Goal: Download file/media

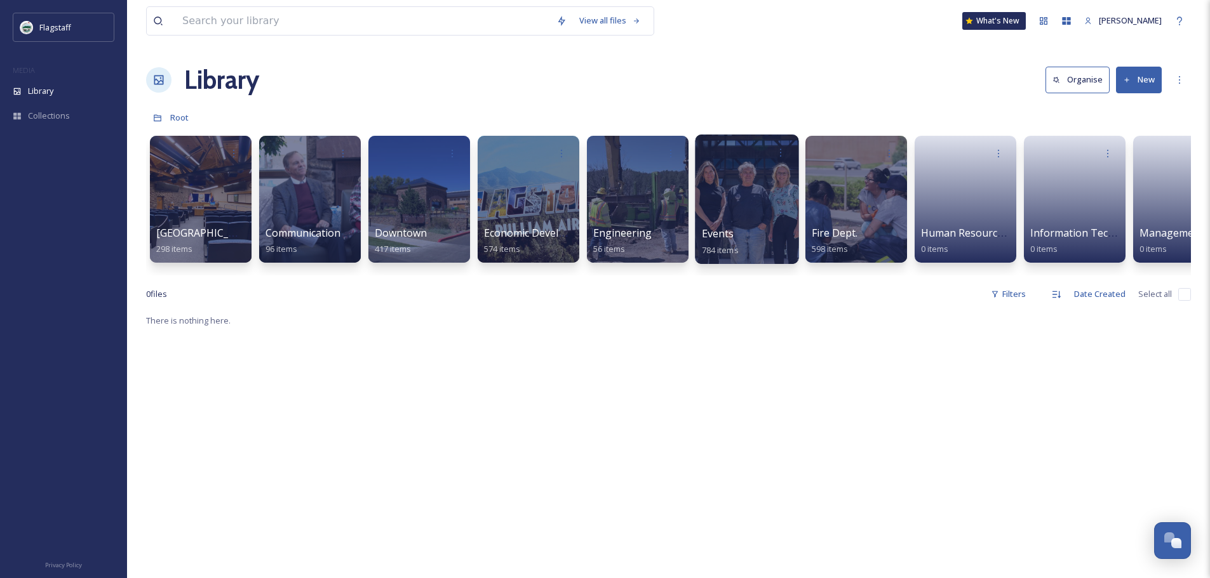
click at [739, 193] on div at bounding box center [747, 200] width 104 height 130
click at [819, 204] on div at bounding box center [856, 200] width 104 height 130
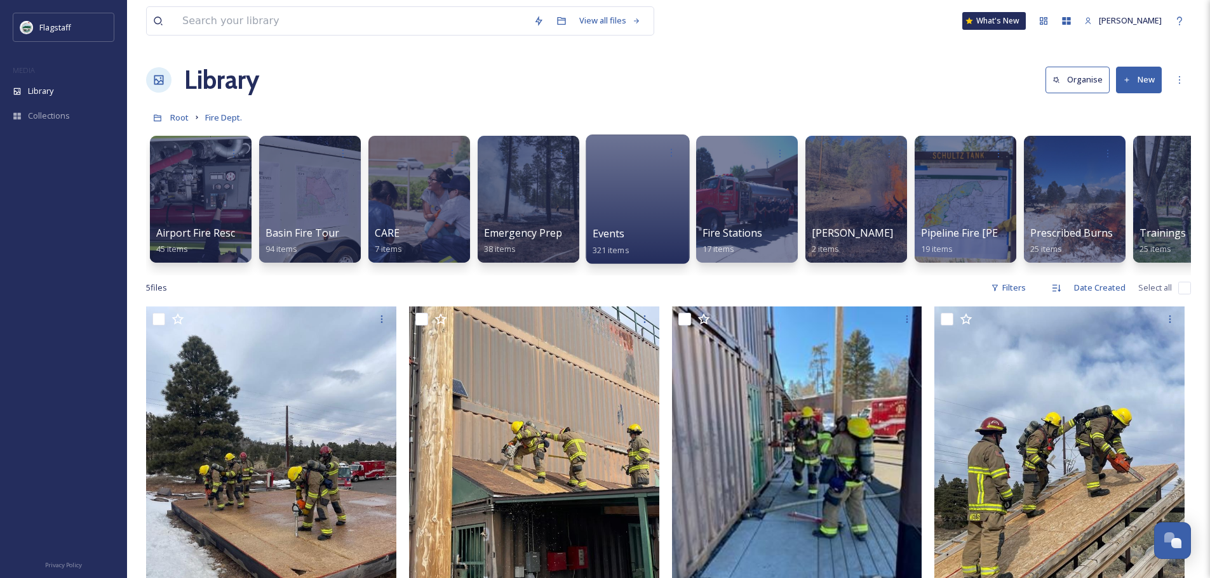
click at [634, 184] on div at bounding box center [637, 200] width 104 height 130
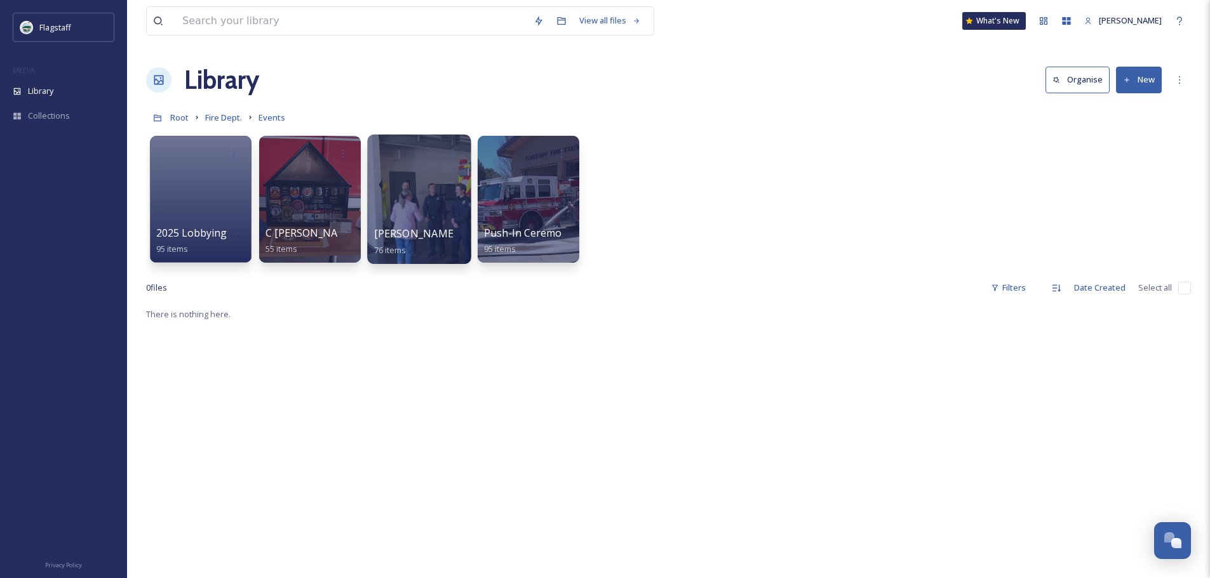
click at [387, 186] on div at bounding box center [419, 200] width 104 height 130
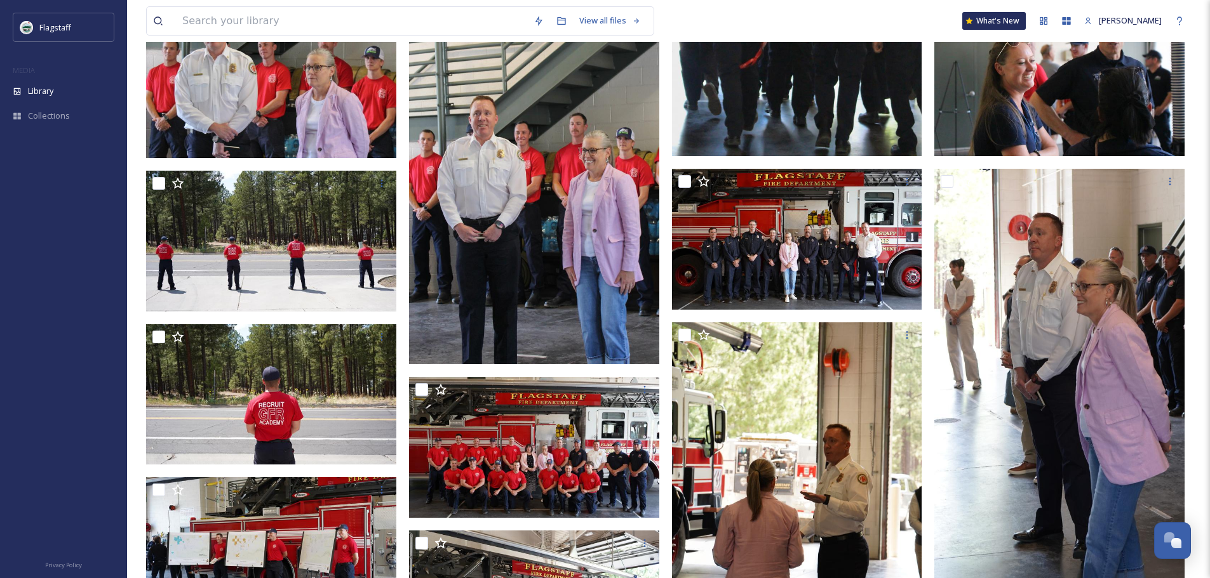
scroll to position [1080, 0]
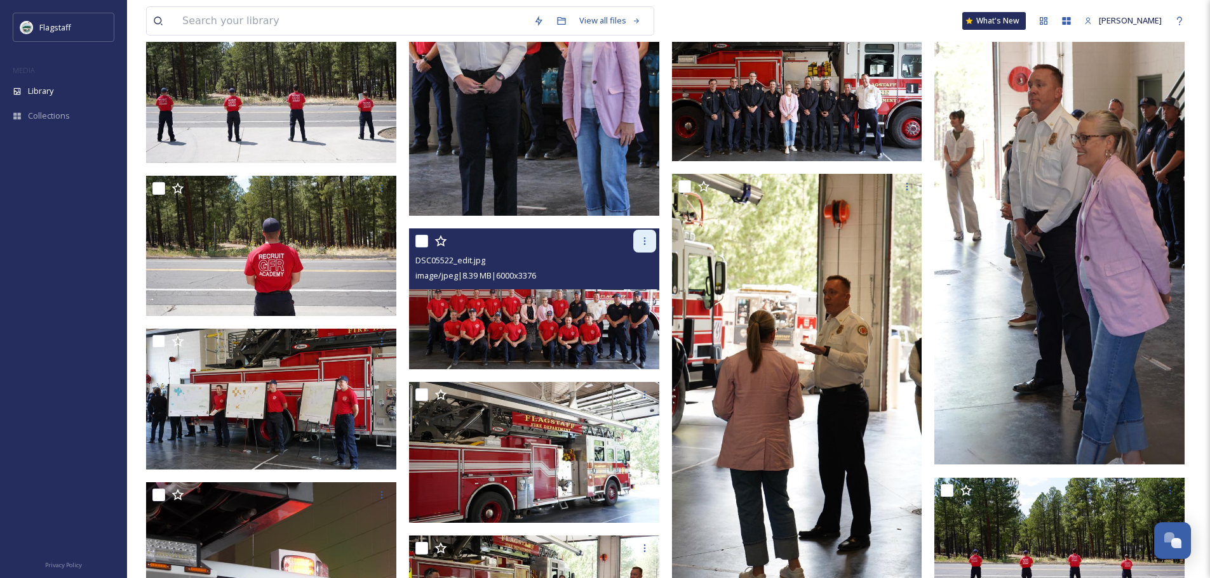
click at [638, 239] on div at bounding box center [644, 241] width 23 height 23
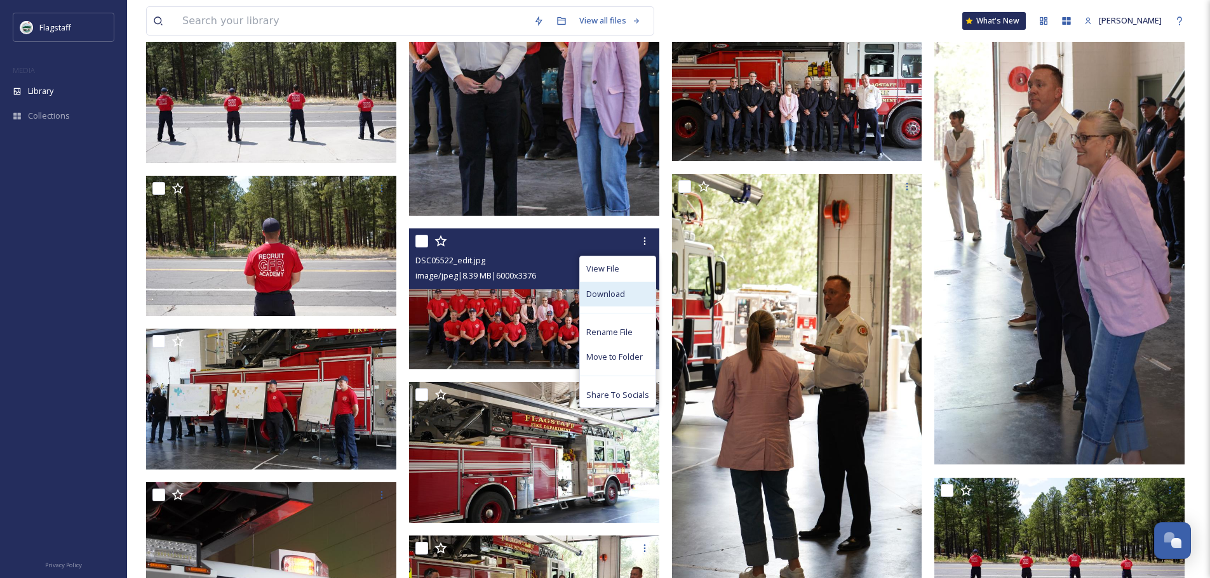
click at [610, 292] on span "Download" at bounding box center [605, 294] width 39 height 12
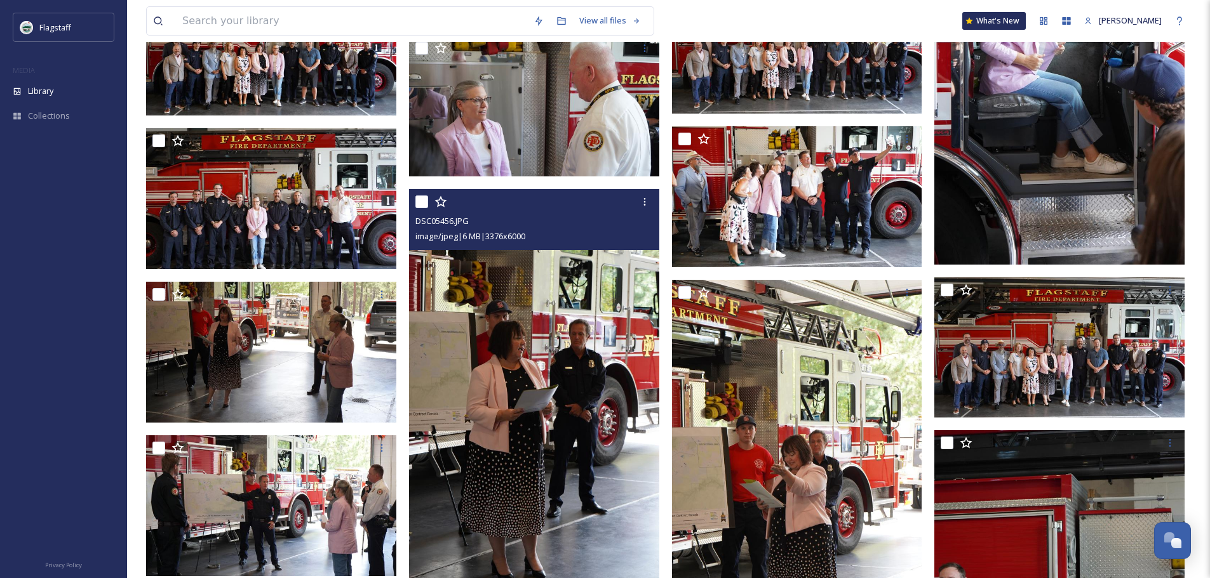
scroll to position [2597, 0]
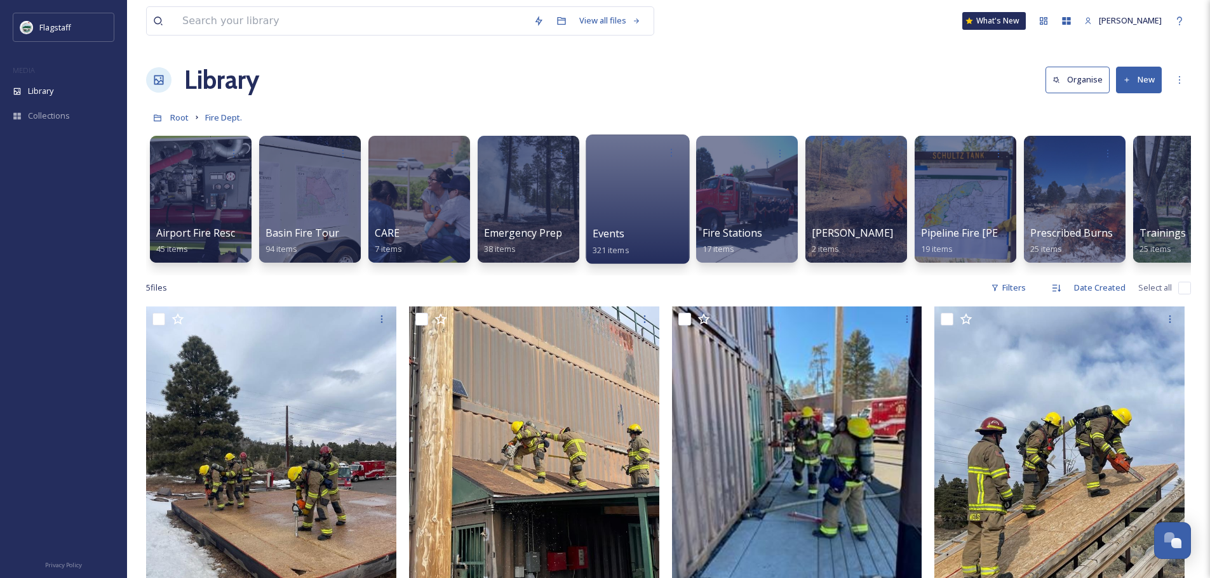
click at [636, 231] on div "Events 321 items" at bounding box center [637, 242] width 91 height 32
click at [189, 114] on div "Root Fire Dept." at bounding box center [668, 117] width 1045 height 24
click at [184, 123] on span "Root" at bounding box center [179, 117] width 18 height 11
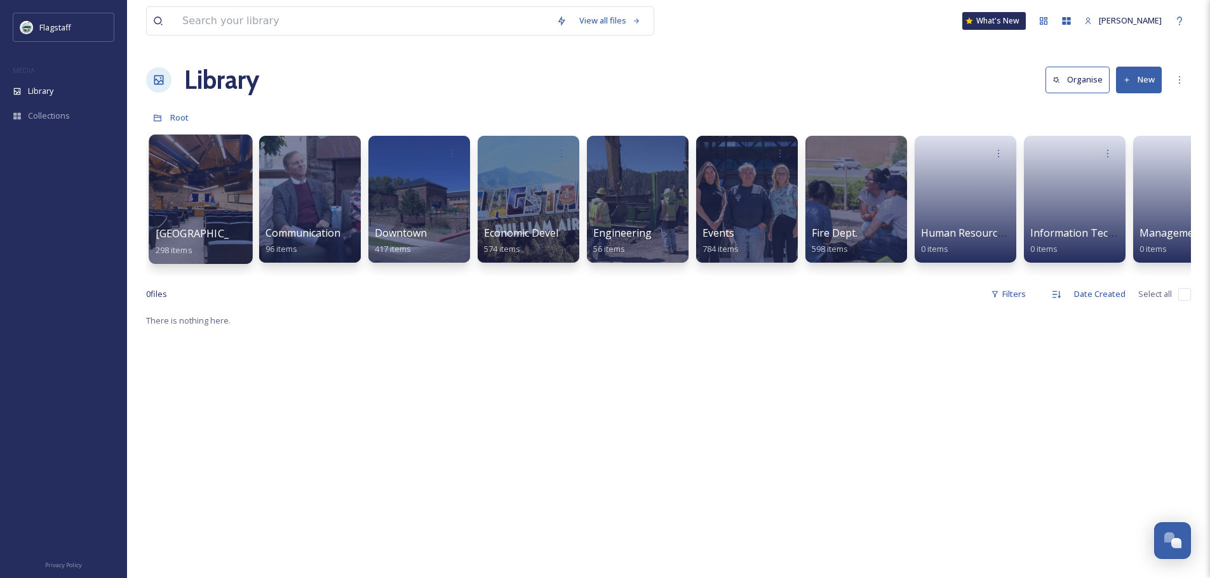
click at [196, 185] on div at bounding box center [201, 200] width 104 height 130
click at [335, 202] on div at bounding box center [310, 200] width 104 height 130
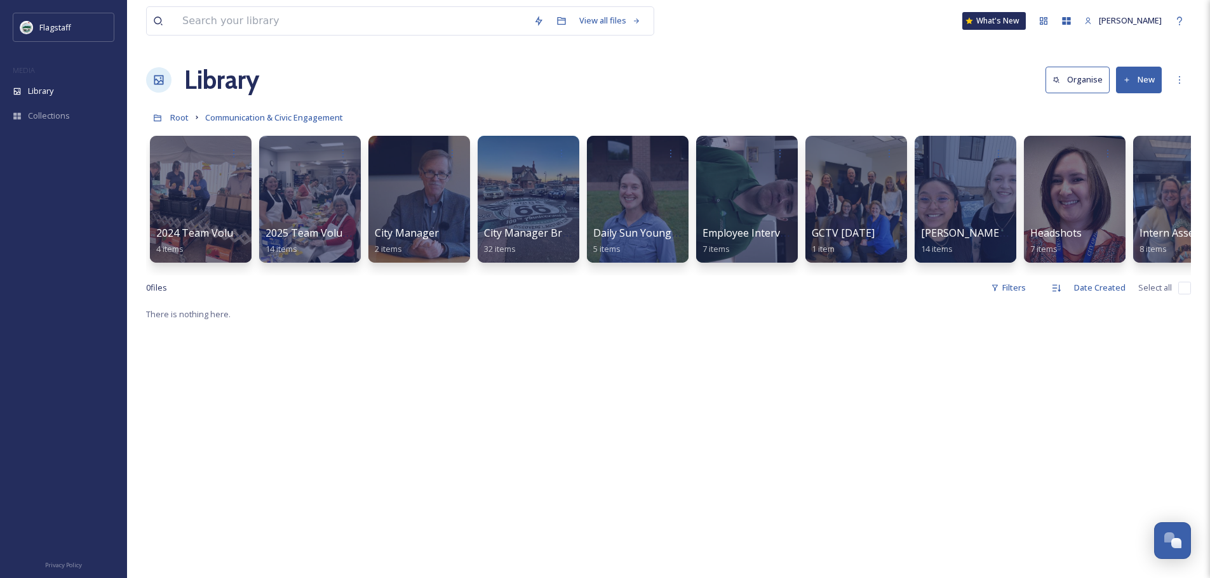
scroll to position [0, 157]
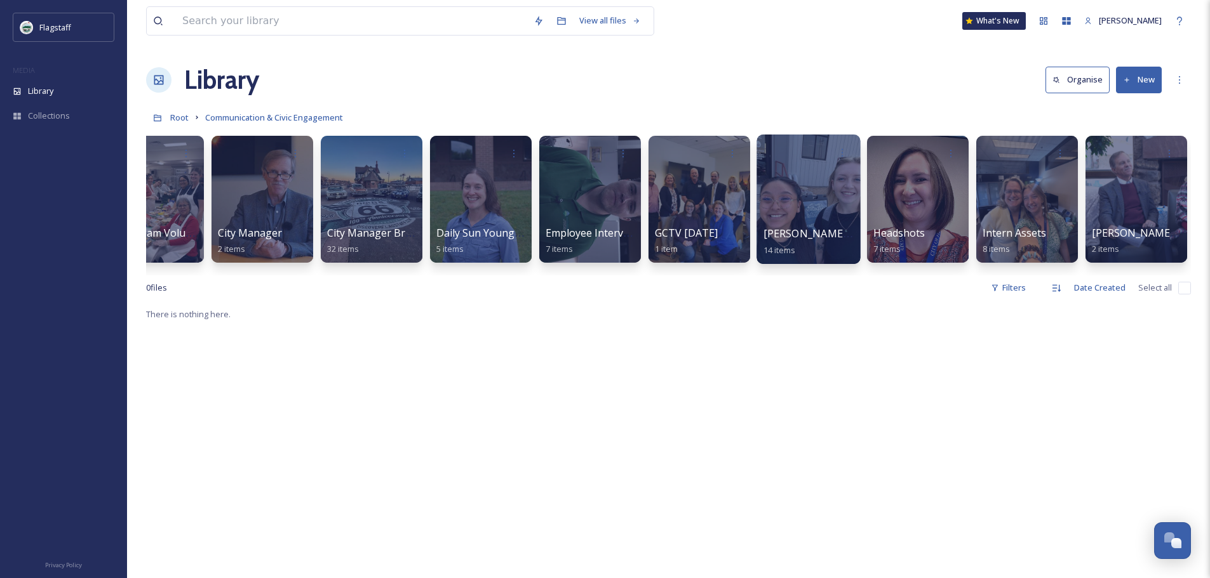
click at [793, 203] on div at bounding box center [808, 200] width 104 height 130
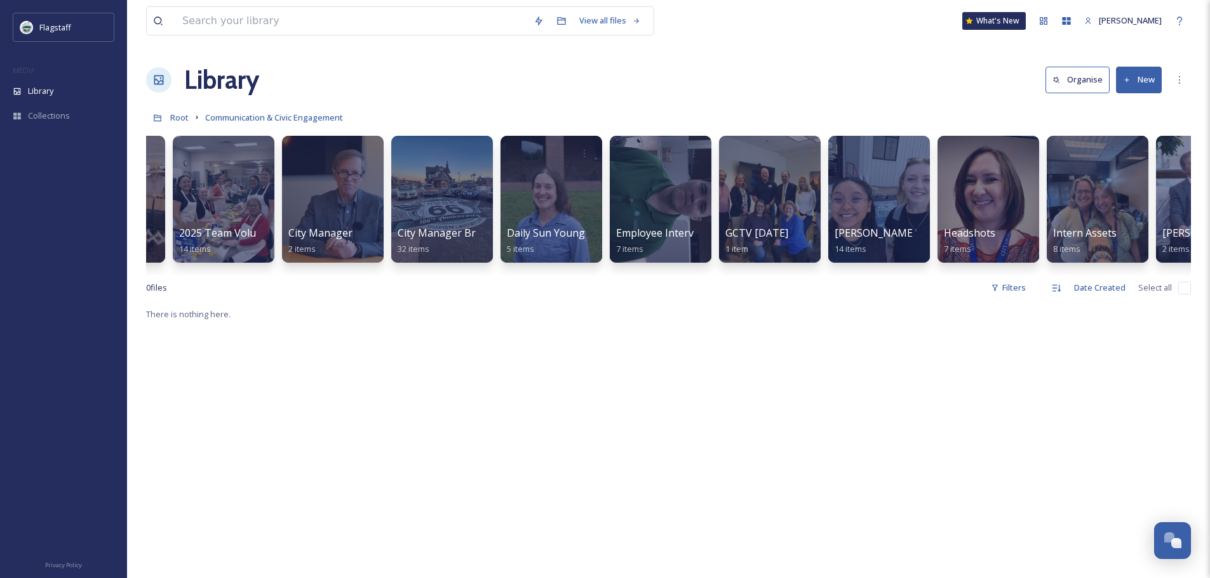
scroll to position [0, 157]
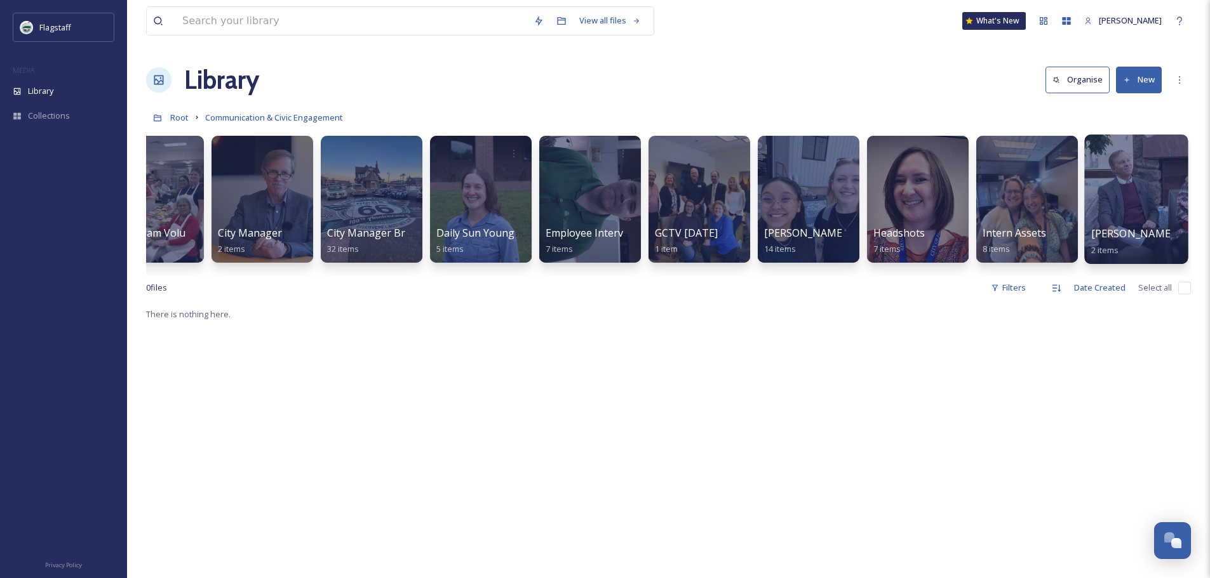
click at [1144, 189] on div at bounding box center [1136, 200] width 104 height 130
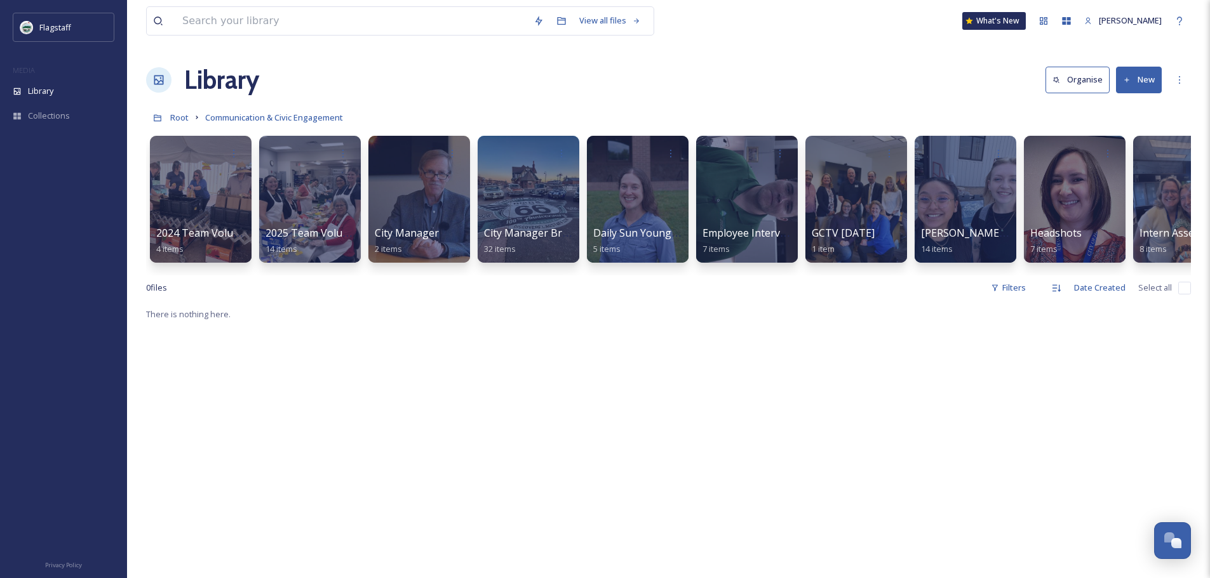
click at [625, 275] on div "2024 Team Volunteer Event 4 items 2025 Team Volunteering 14 items City Manager …" at bounding box center [668, 203] width 1045 height 146
click at [180, 117] on span "Root" at bounding box center [179, 117] width 18 height 11
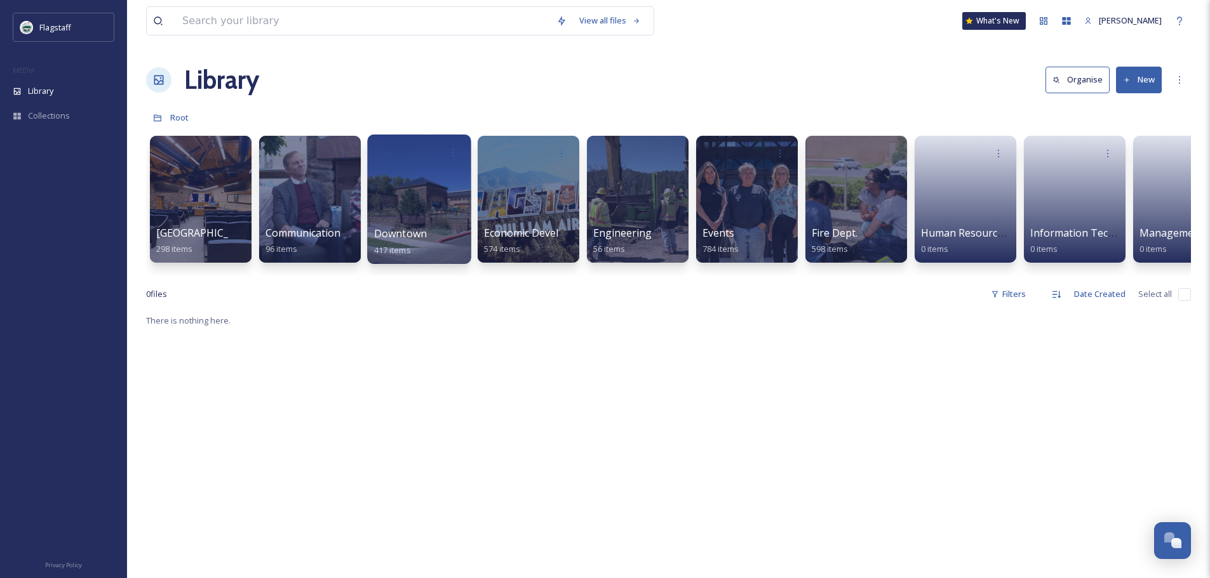
click at [420, 227] on span "Downtown" at bounding box center [400, 234] width 53 height 14
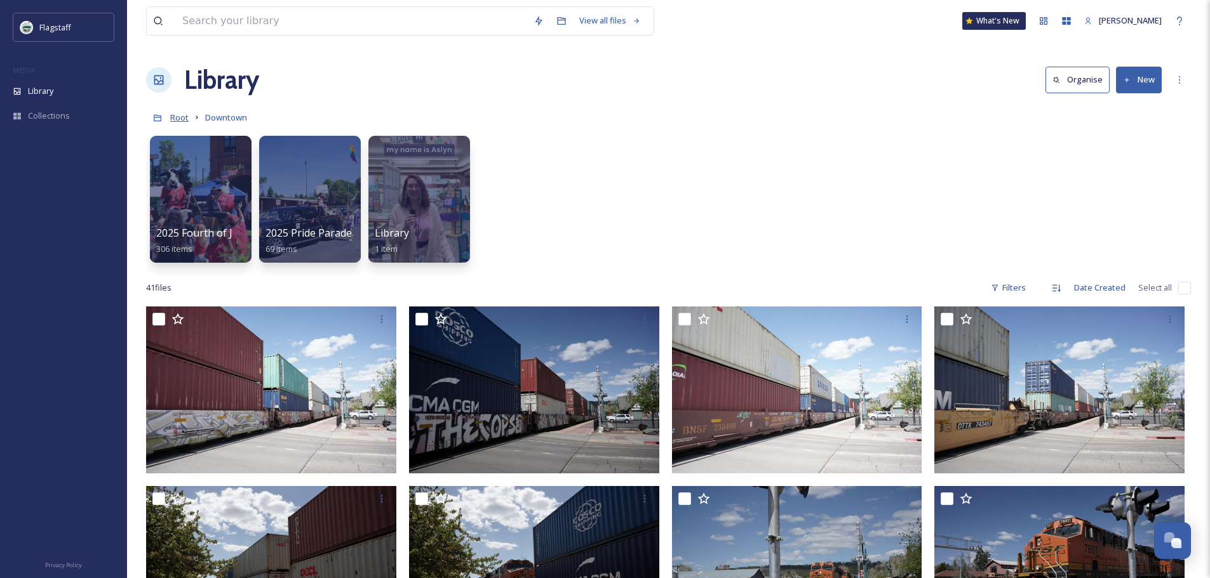
click at [171, 120] on span "Root" at bounding box center [179, 117] width 18 height 11
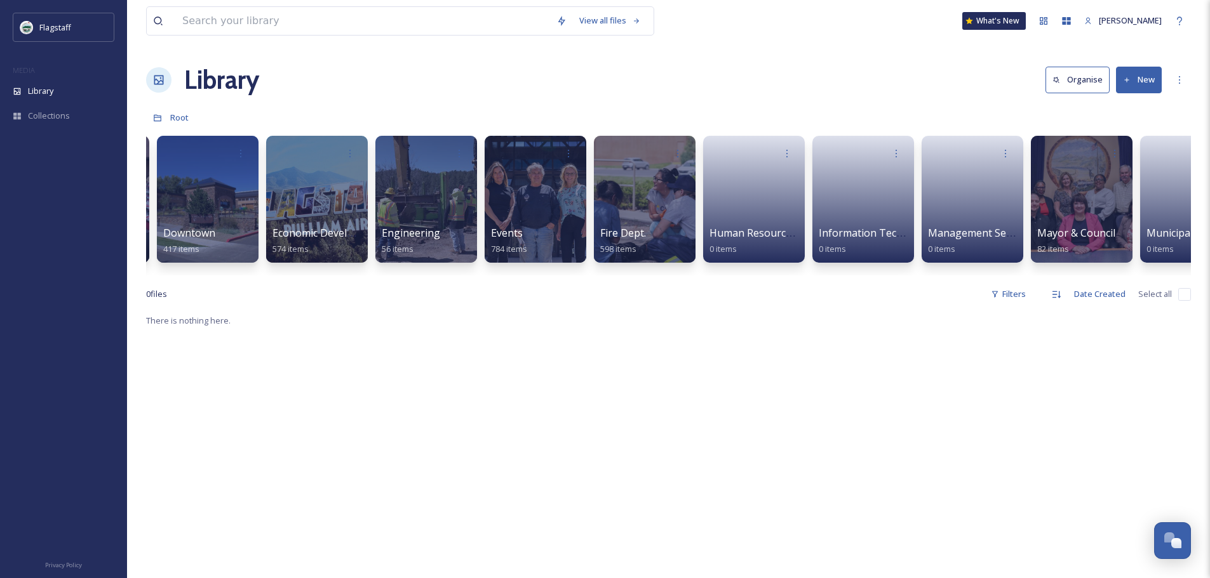
scroll to position [0, 369]
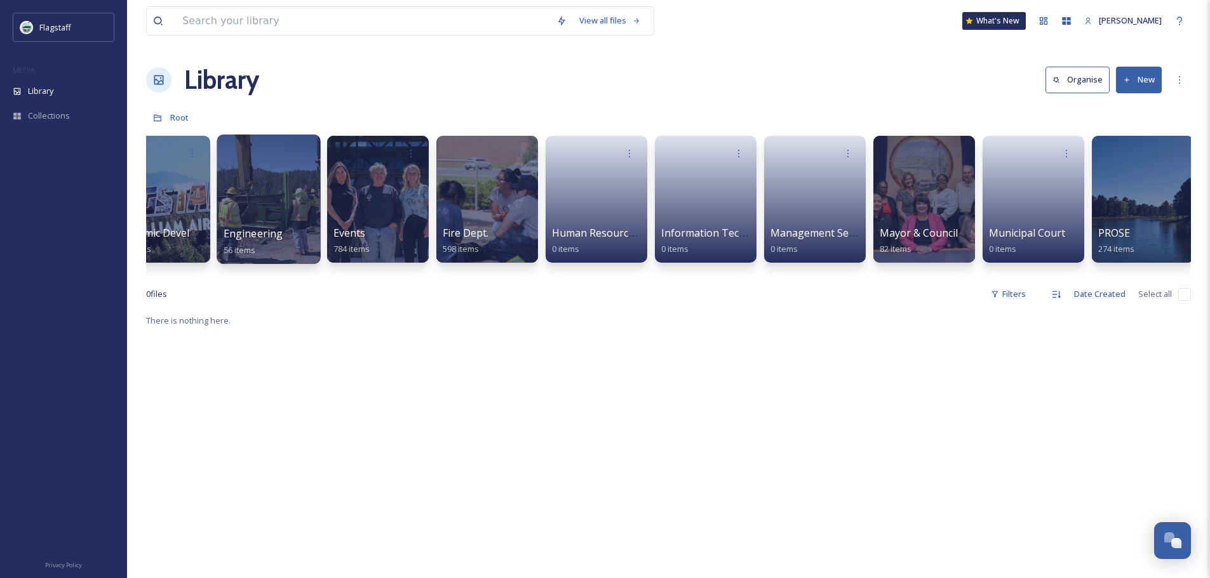
click at [262, 211] on div at bounding box center [269, 200] width 104 height 130
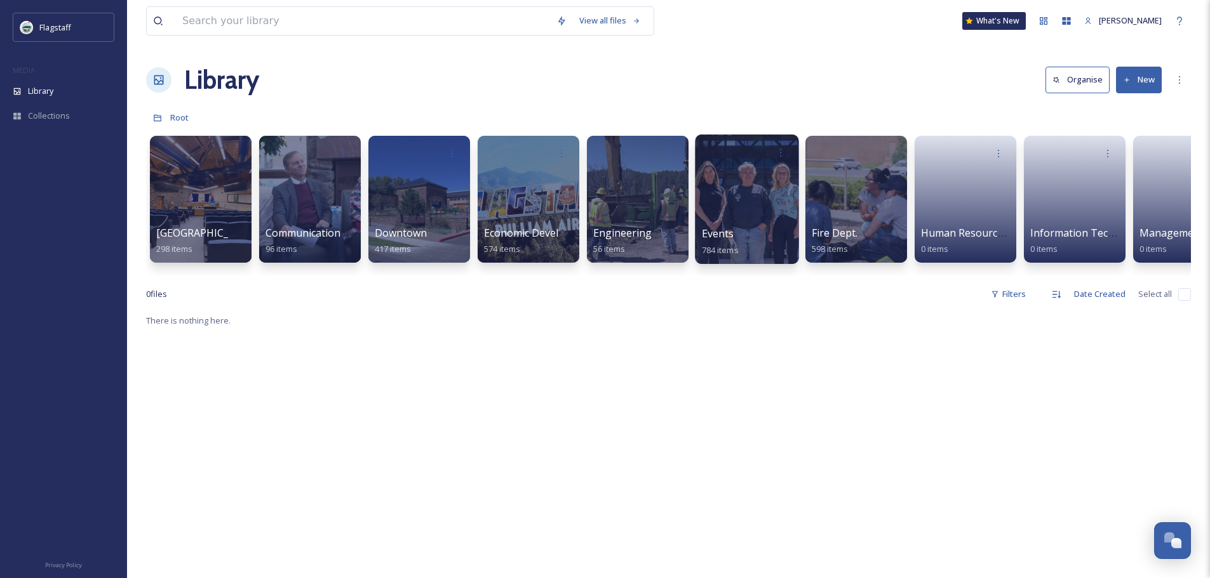
click at [709, 211] on div at bounding box center [747, 200] width 104 height 130
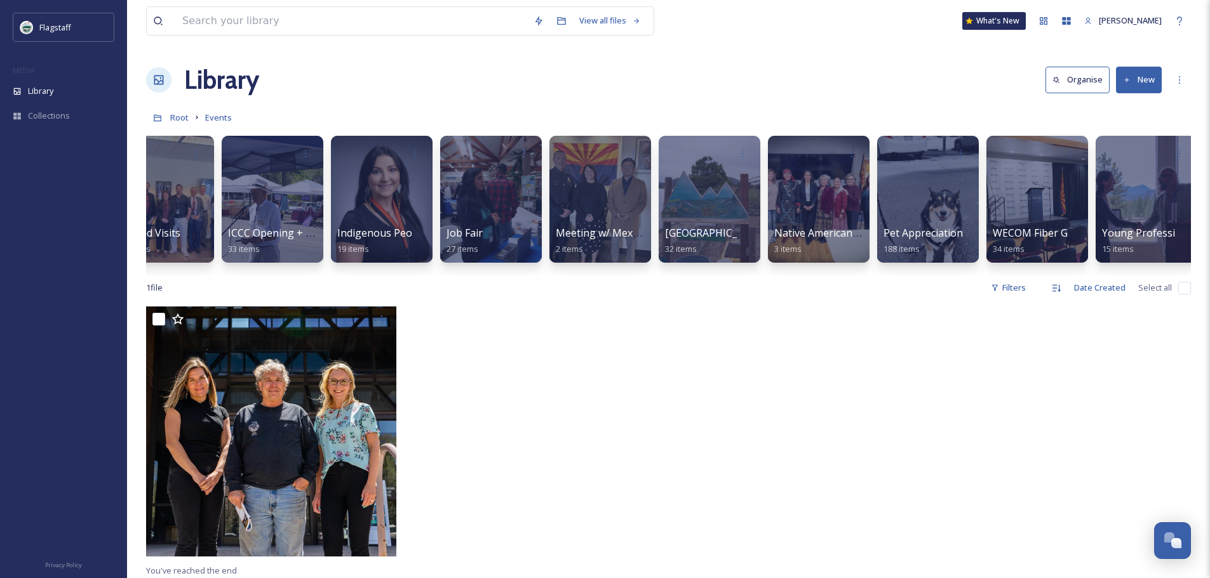
scroll to position [0, 812]
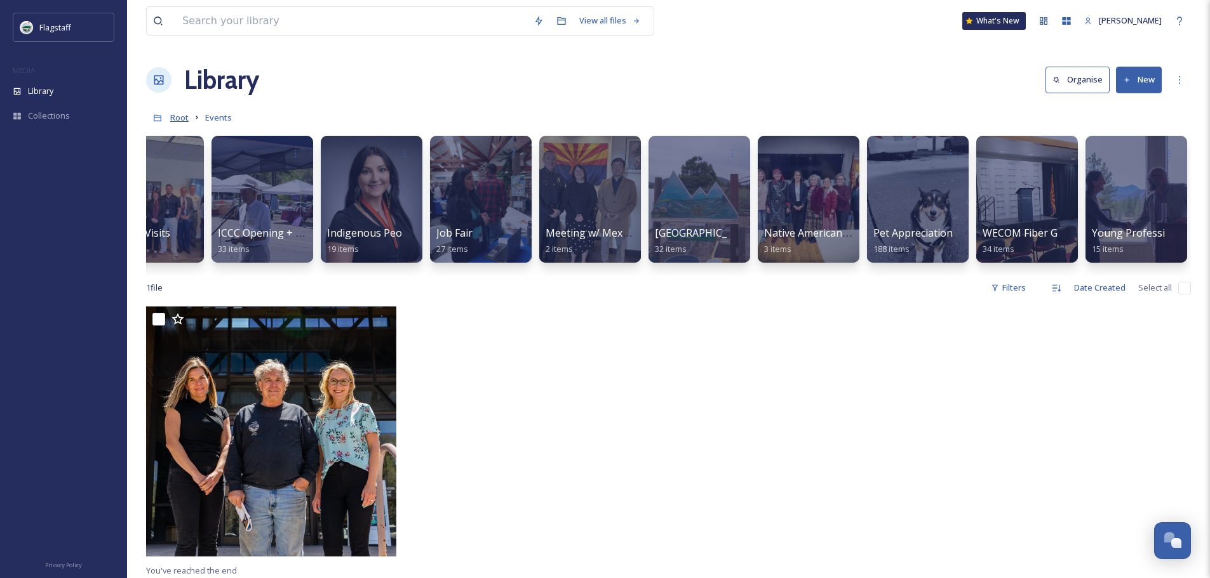
click at [184, 119] on span "Root" at bounding box center [179, 117] width 18 height 11
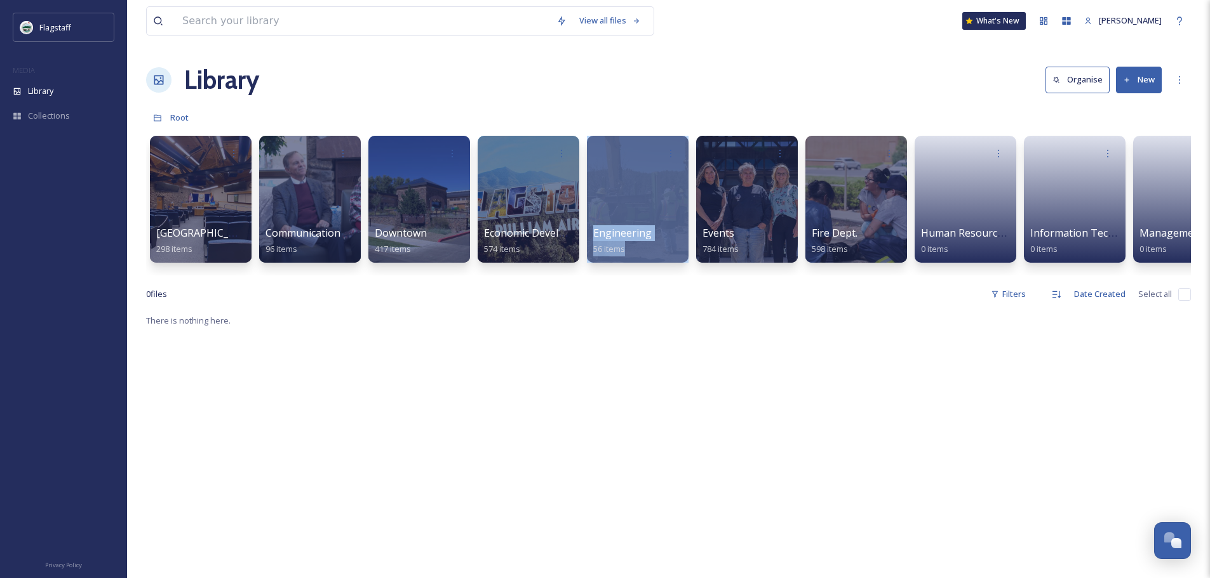
drag, startPoint x: 580, startPoint y: 286, endPoint x: 630, endPoint y: 286, distance: 50.2
click at [630, 286] on div "View all files What's New Grace Benally Library Organise New Root Your Selectio…" at bounding box center [668, 446] width 1083 height 892
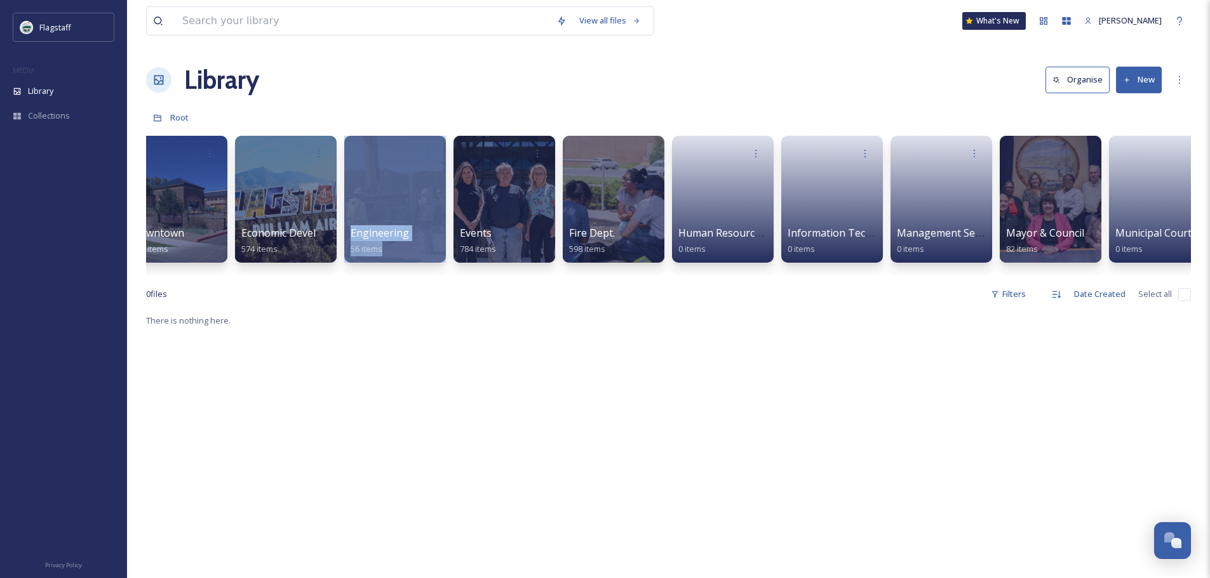
scroll to position [0, 330]
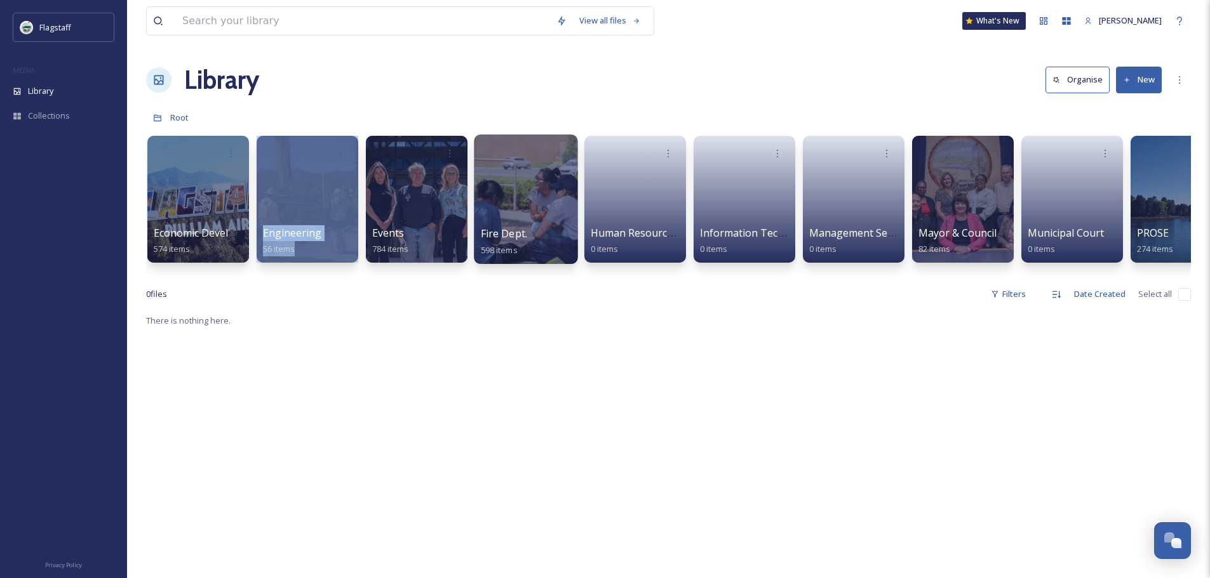
click at [566, 203] on div at bounding box center [526, 200] width 104 height 130
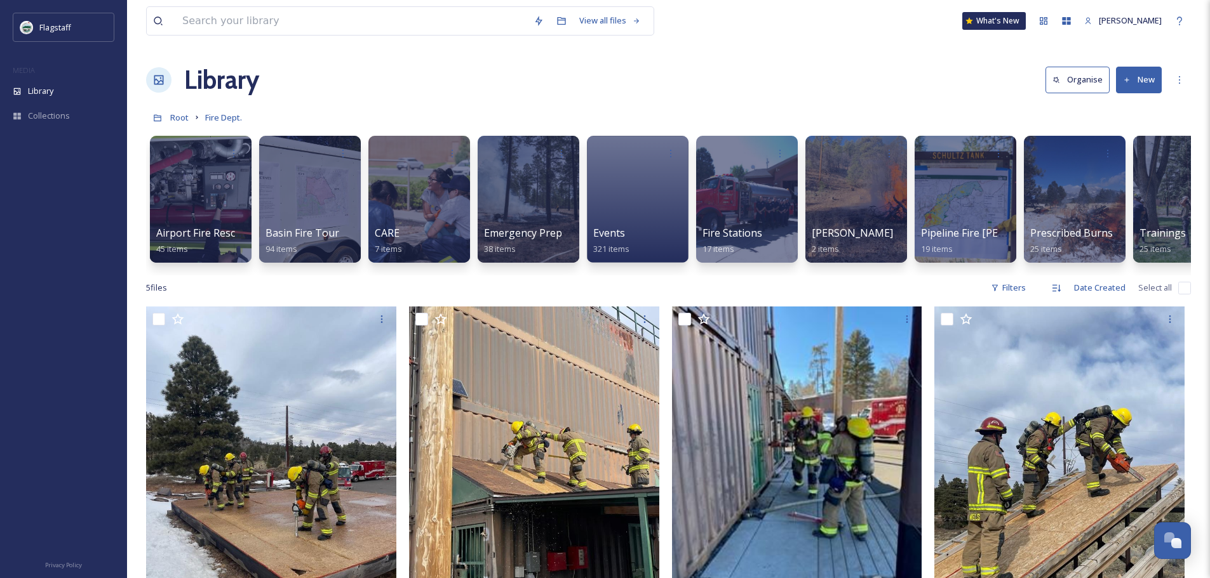
click at [789, 300] on div "5 file s Filters Date Created Select all" at bounding box center [668, 288] width 1045 height 25
click at [175, 120] on span "Root" at bounding box center [179, 117] width 18 height 11
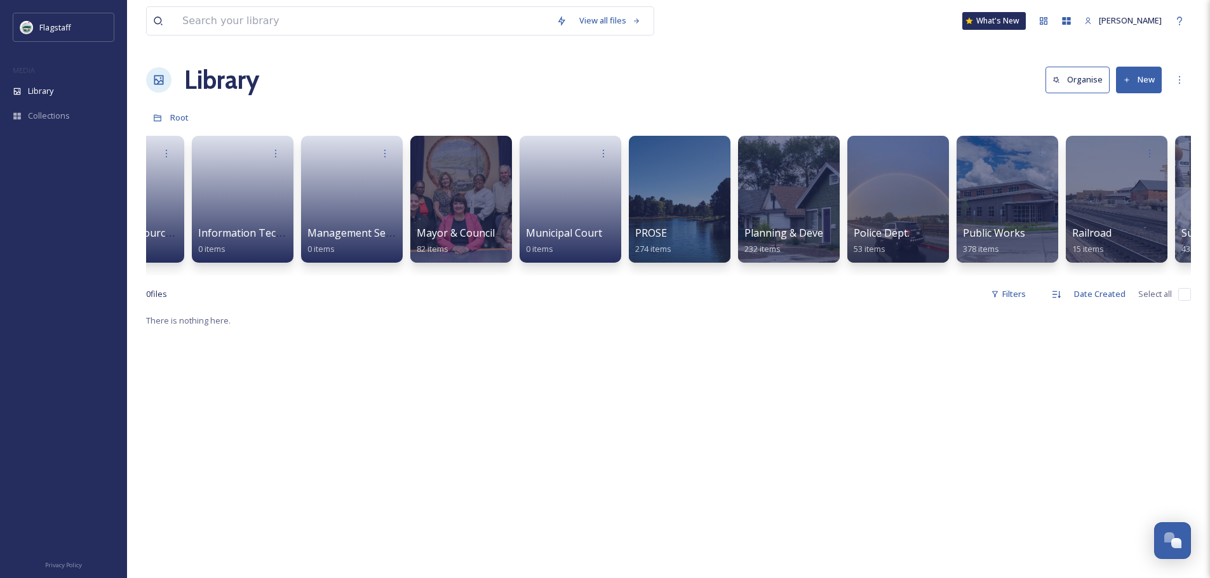
scroll to position [0, 926]
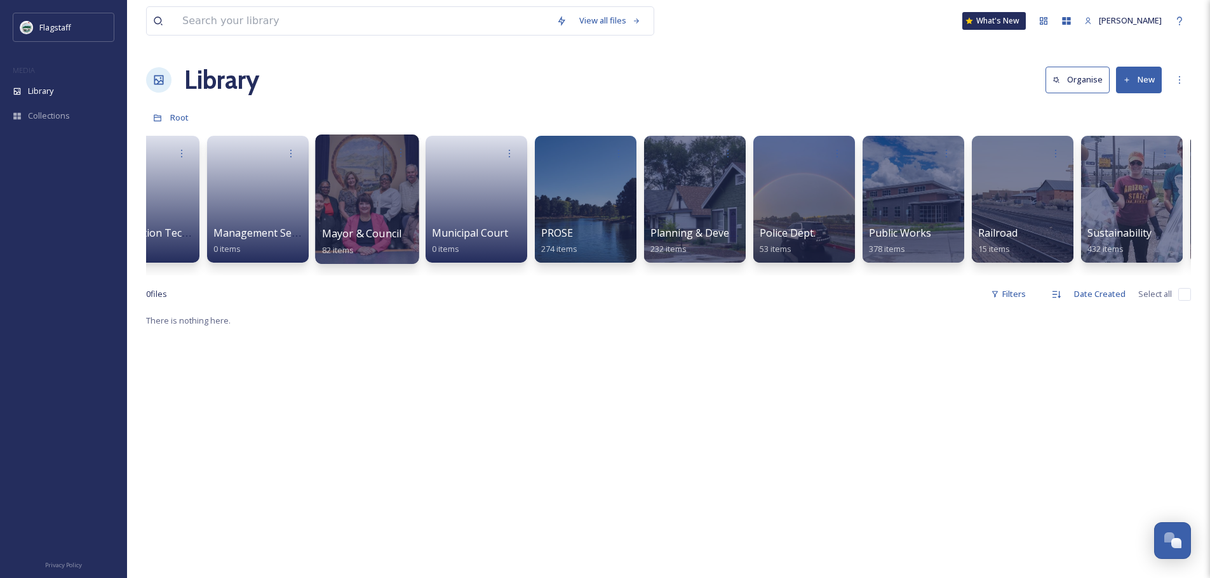
click at [346, 224] on div at bounding box center [367, 200] width 104 height 130
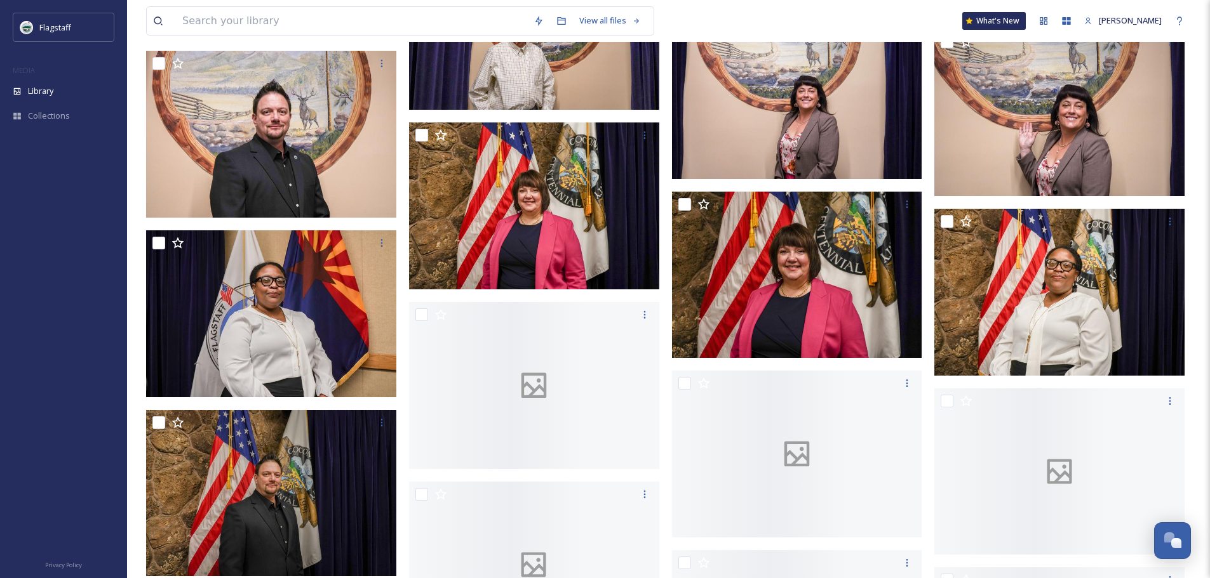
scroll to position [1588, 0]
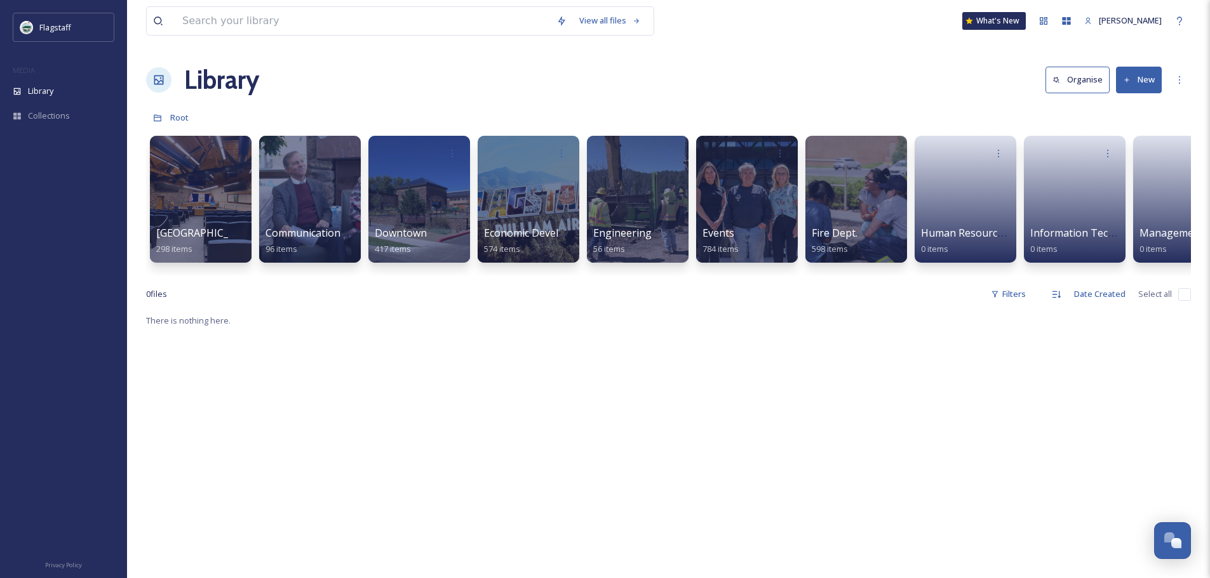
click at [660, 286] on div "View all files What's New Grace Benally Library Organise New Root Your Selectio…" at bounding box center [668, 446] width 1083 height 892
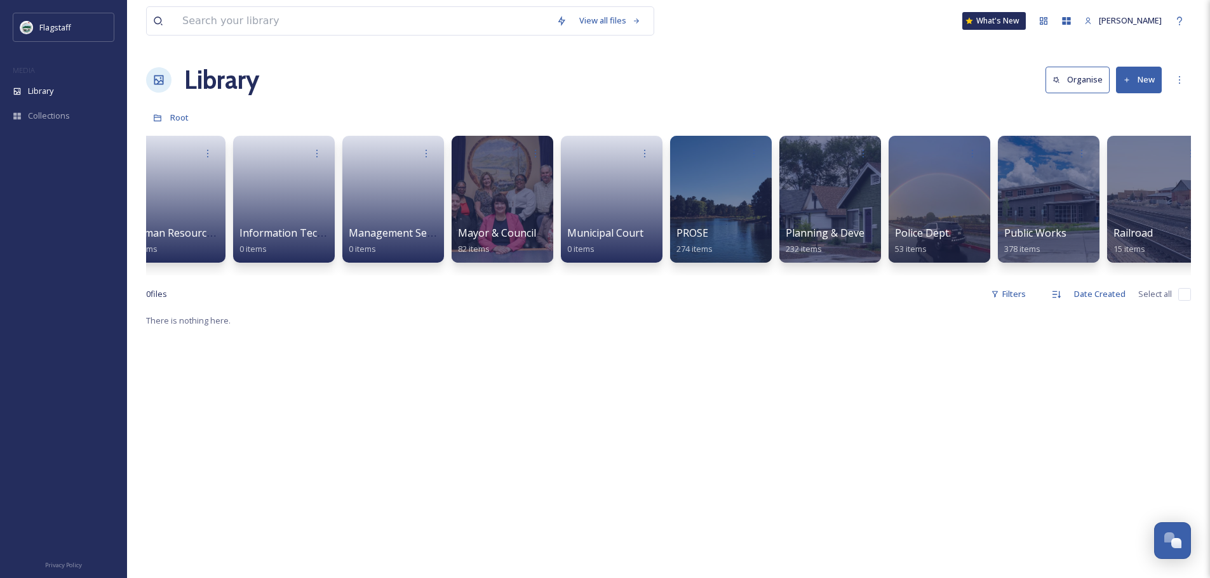
scroll to position [0, 893]
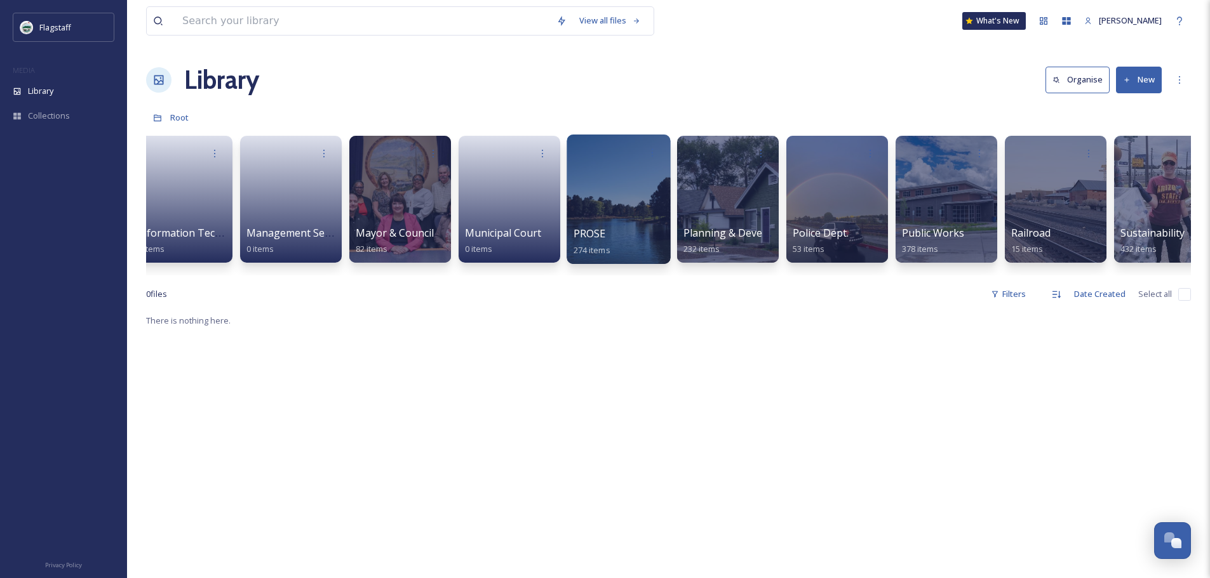
click at [604, 210] on div at bounding box center [618, 200] width 104 height 130
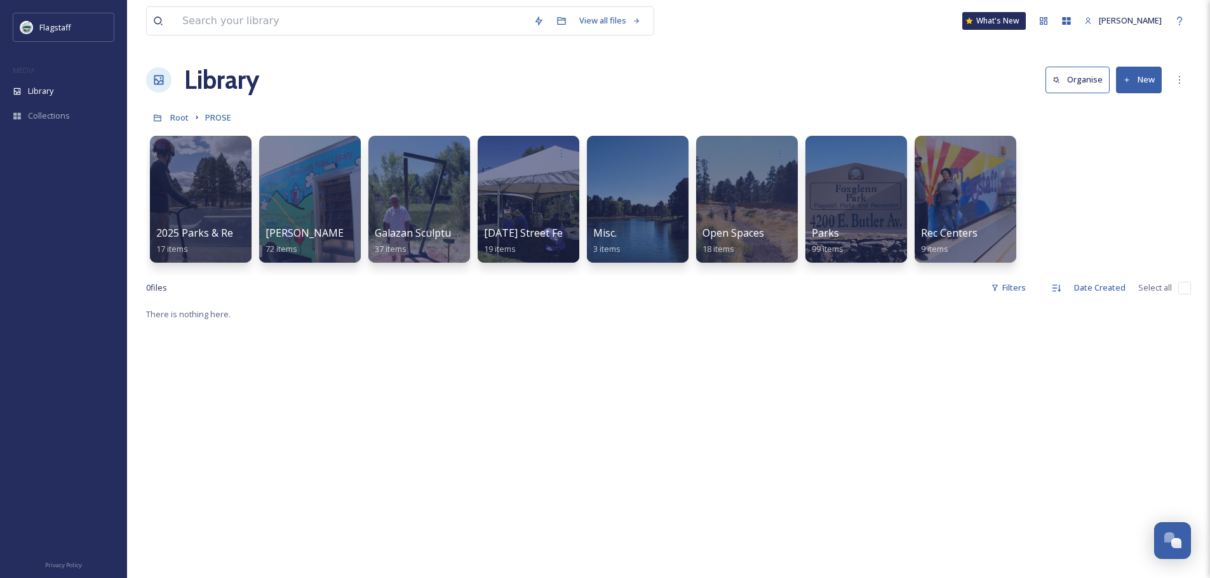
click at [178, 112] on link "Root" at bounding box center [179, 117] width 18 height 15
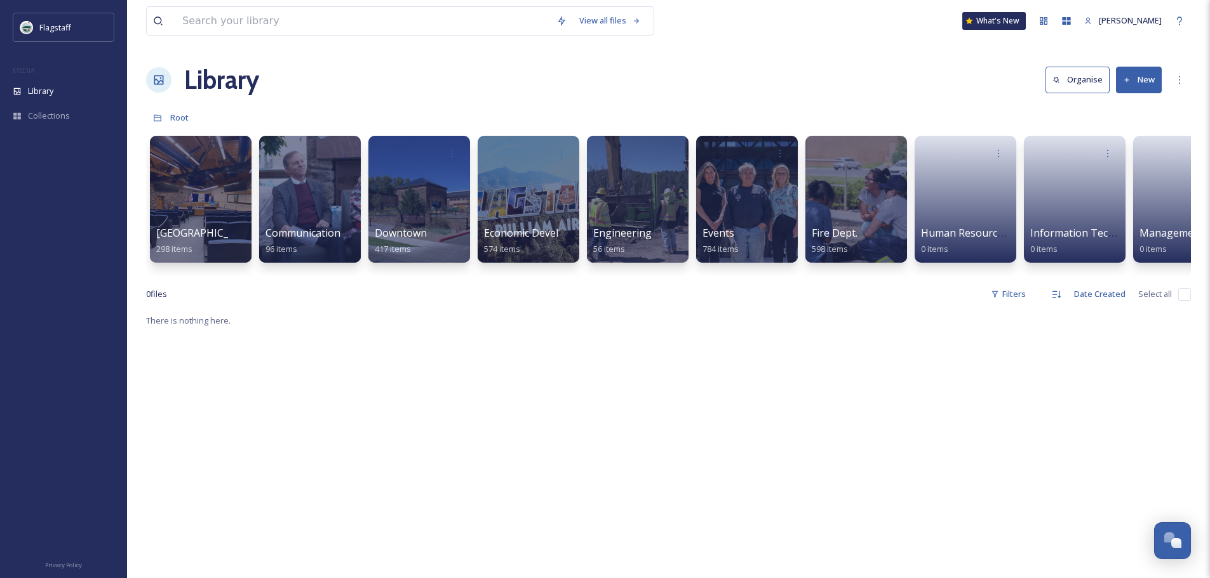
drag, startPoint x: 635, startPoint y: 272, endPoint x: 670, endPoint y: 278, distance: 35.3
click at [670, 276] on div "City Hall 298 items Communication & Civic Engagement 96 items Downtown 417 item…" at bounding box center [668, 203] width 1045 height 146
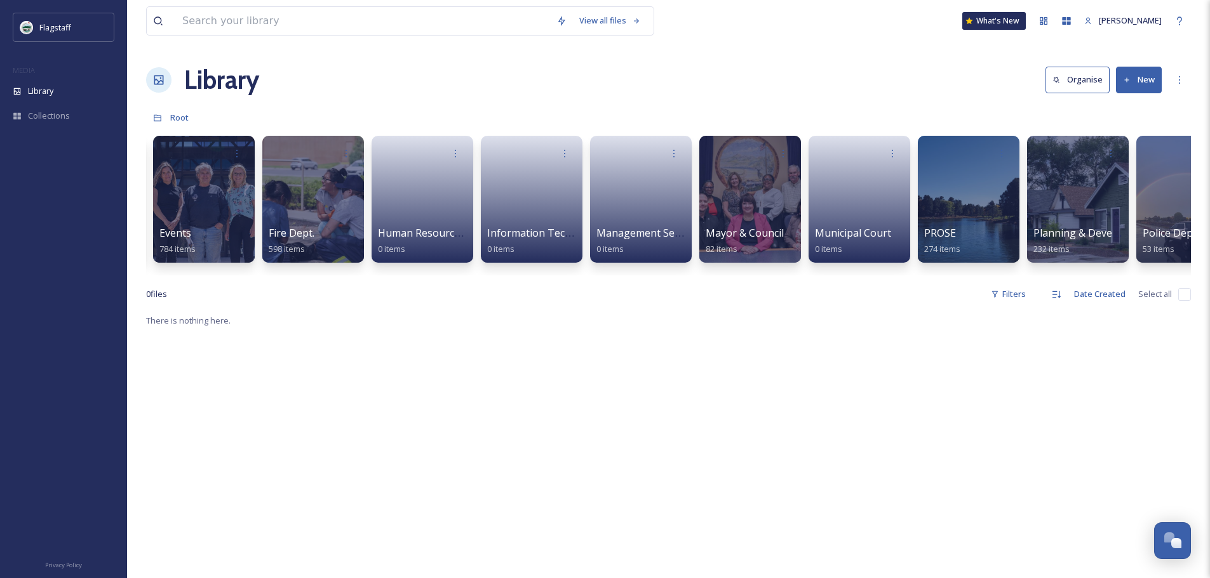
scroll to position [0, 1031]
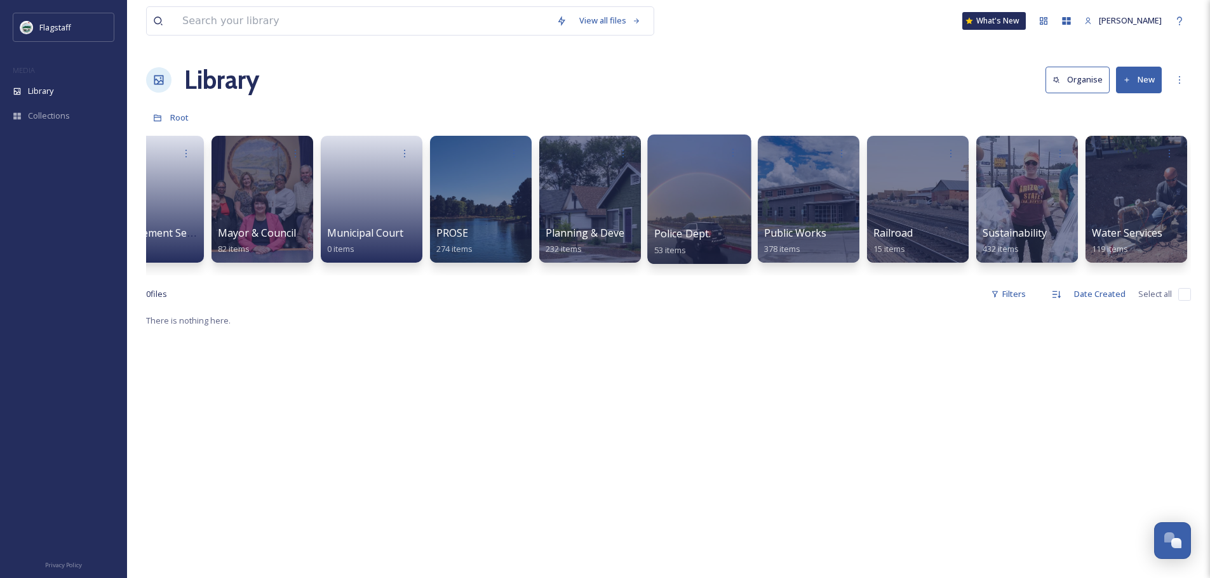
click at [723, 238] on div "Police Dept. 53 items" at bounding box center [699, 242] width 91 height 32
click at [587, 233] on span "Planning & Development Services" at bounding box center [626, 234] width 163 height 14
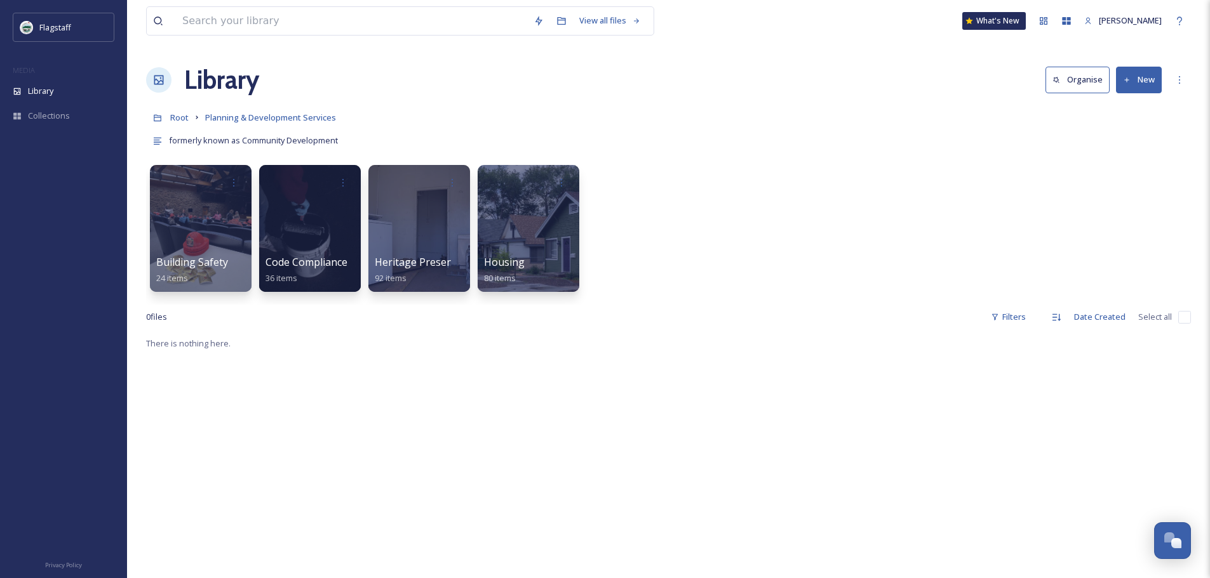
click at [178, 126] on div "Root Planning & Development Services" at bounding box center [668, 117] width 1045 height 24
click at [178, 124] on link "Root" at bounding box center [179, 117] width 18 height 15
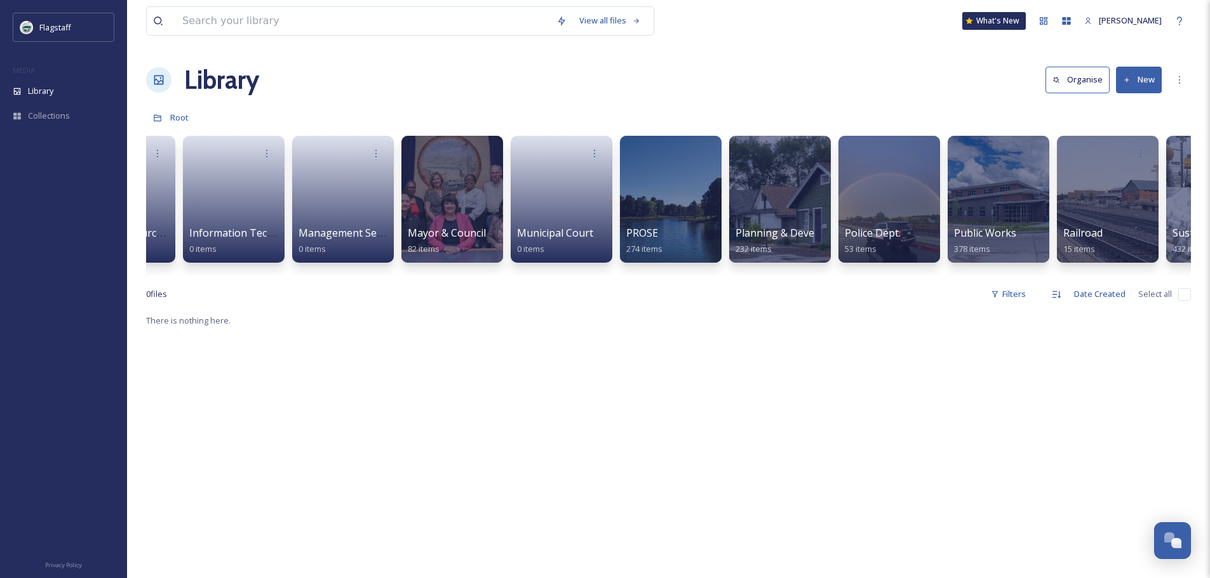
scroll to position [0, 1031]
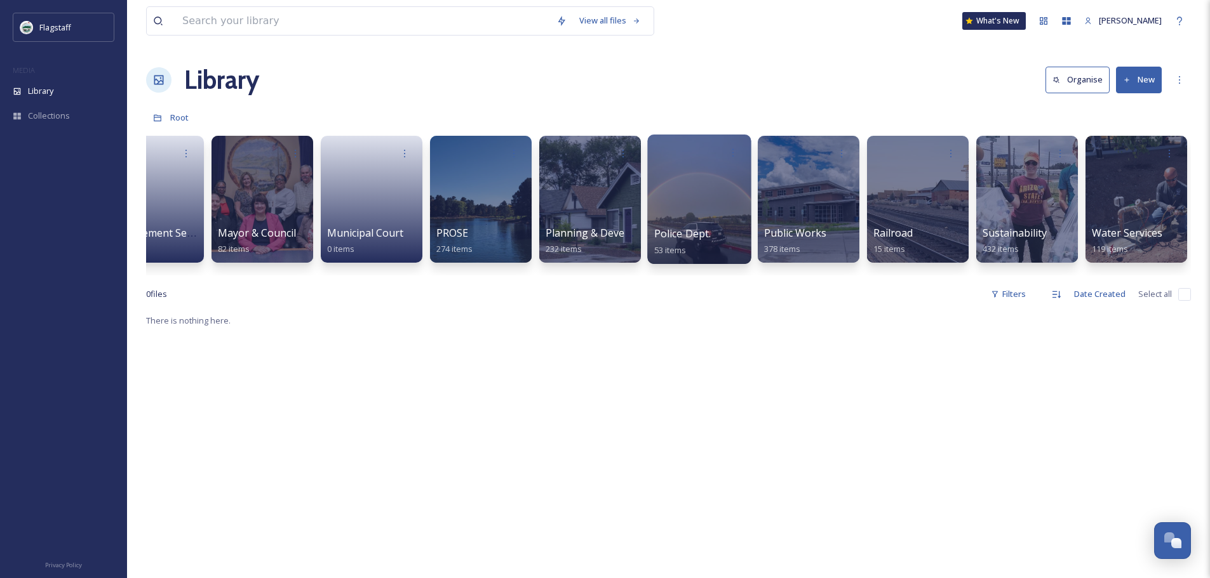
drag, startPoint x: 625, startPoint y: 219, endPoint x: 691, endPoint y: 203, distance: 68.1
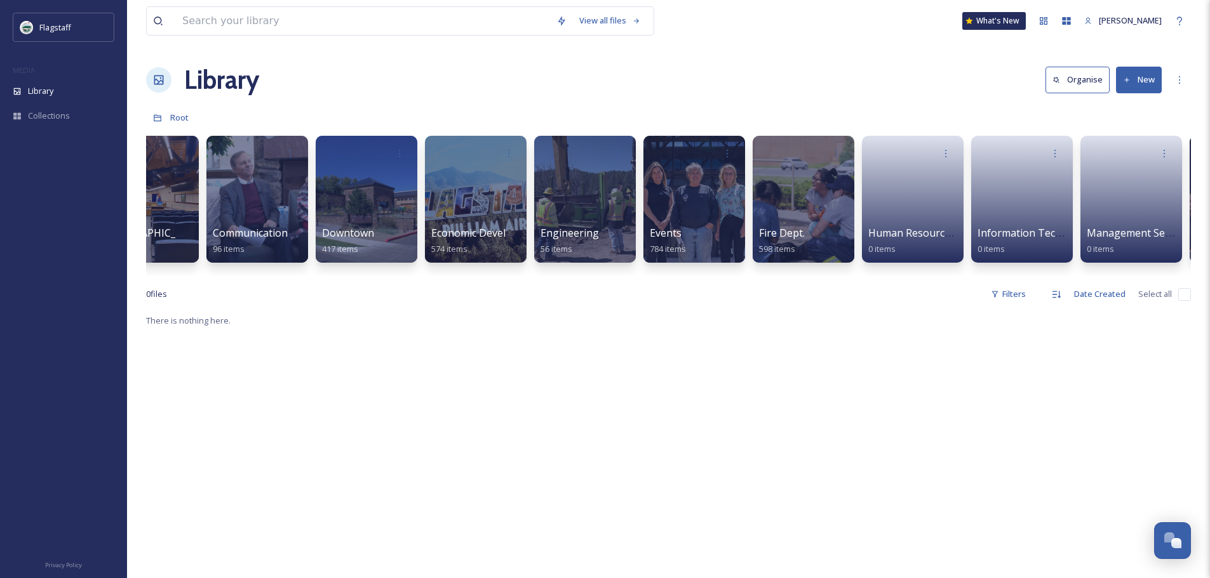
scroll to position [0, 0]
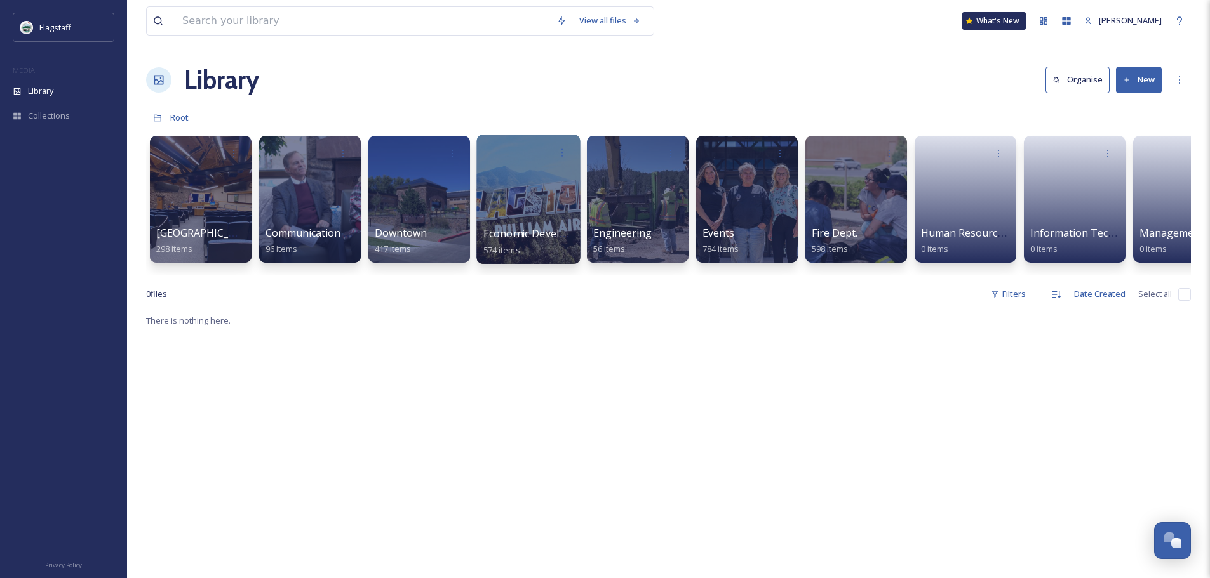
click at [521, 167] on div at bounding box center [528, 200] width 104 height 130
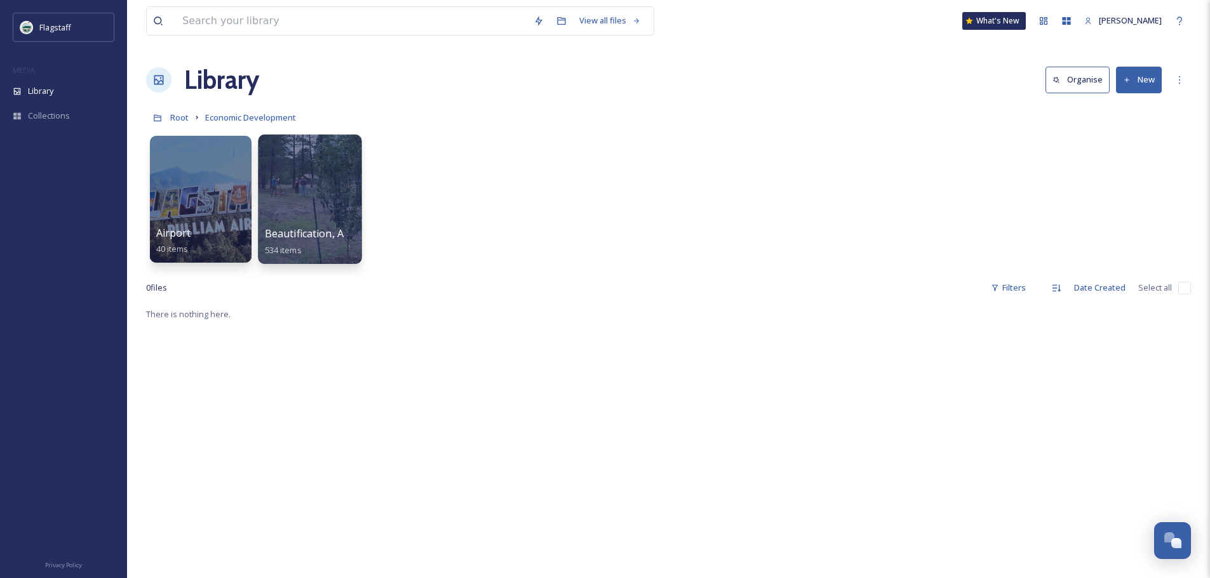
click at [320, 209] on div at bounding box center [310, 200] width 104 height 130
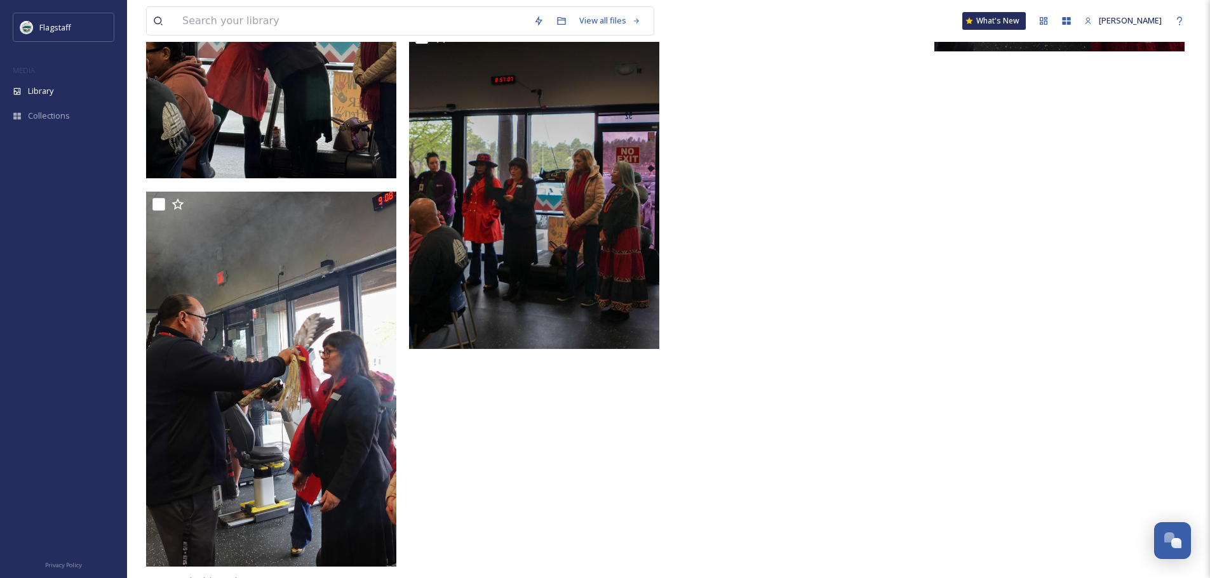
scroll to position [726, 0]
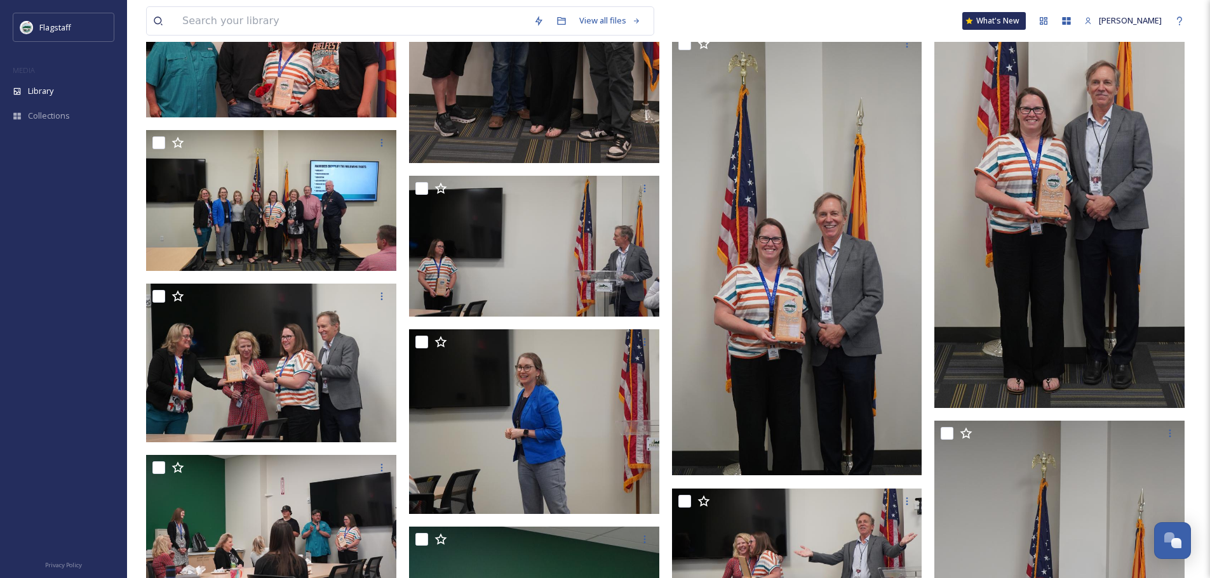
scroll to position [2096, 0]
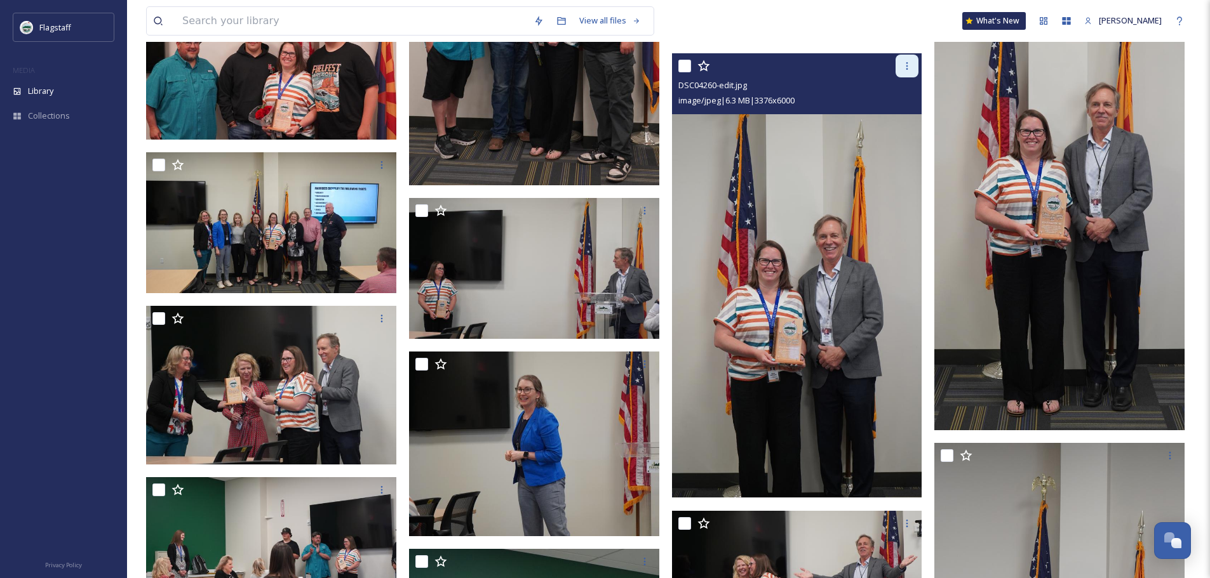
click at [905, 69] on icon at bounding box center [907, 66] width 10 height 10
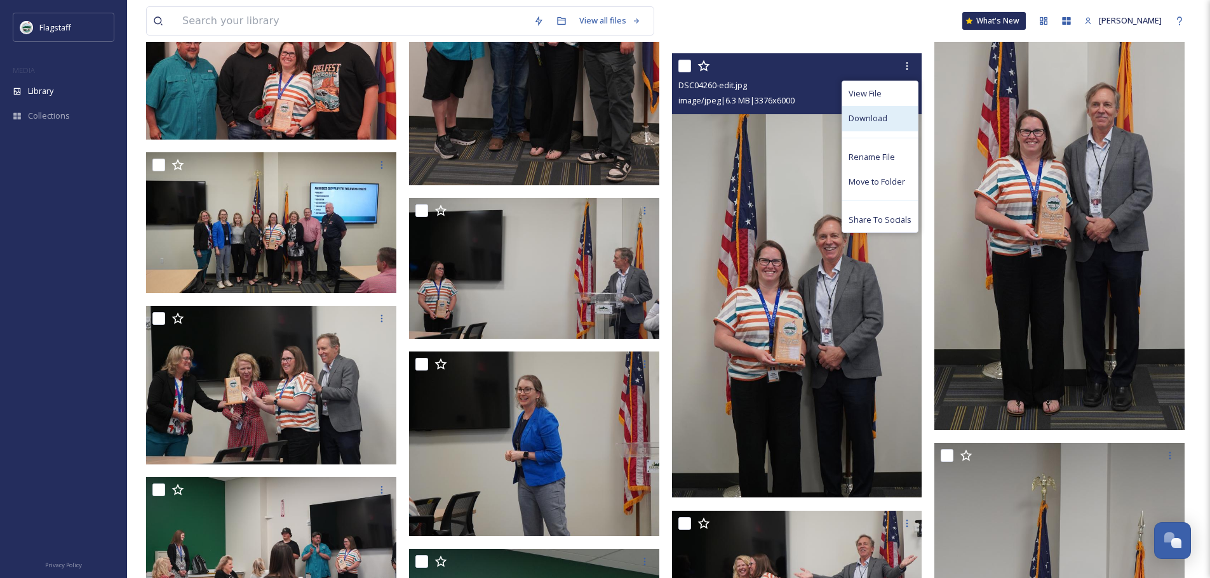
click at [889, 121] on div "Download" at bounding box center [880, 118] width 76 height 25
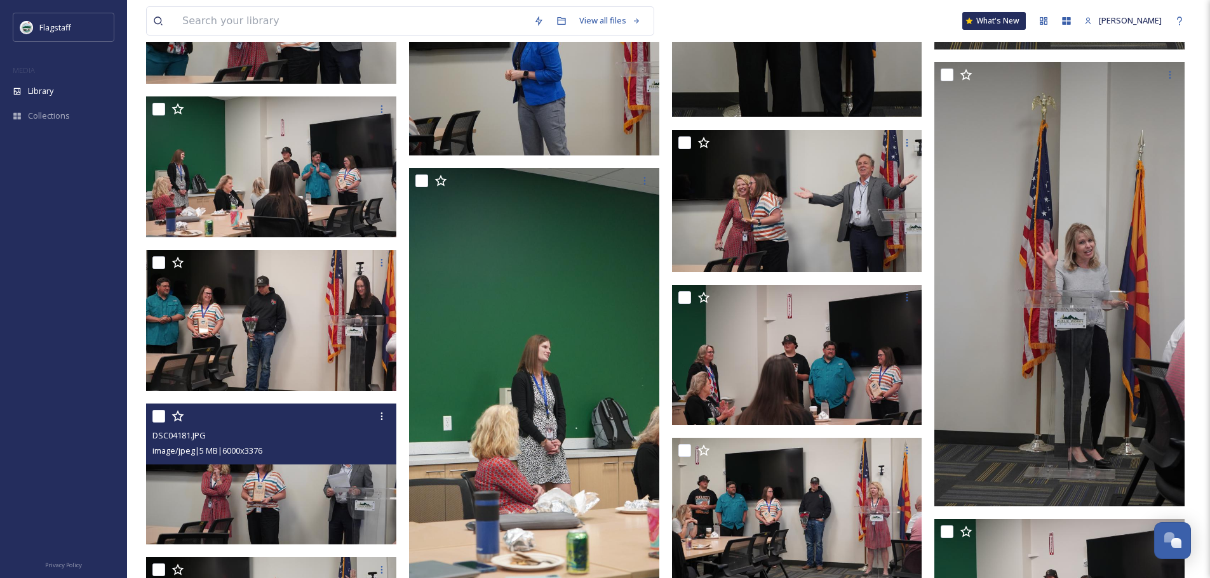
scroll to position [2794, 0]
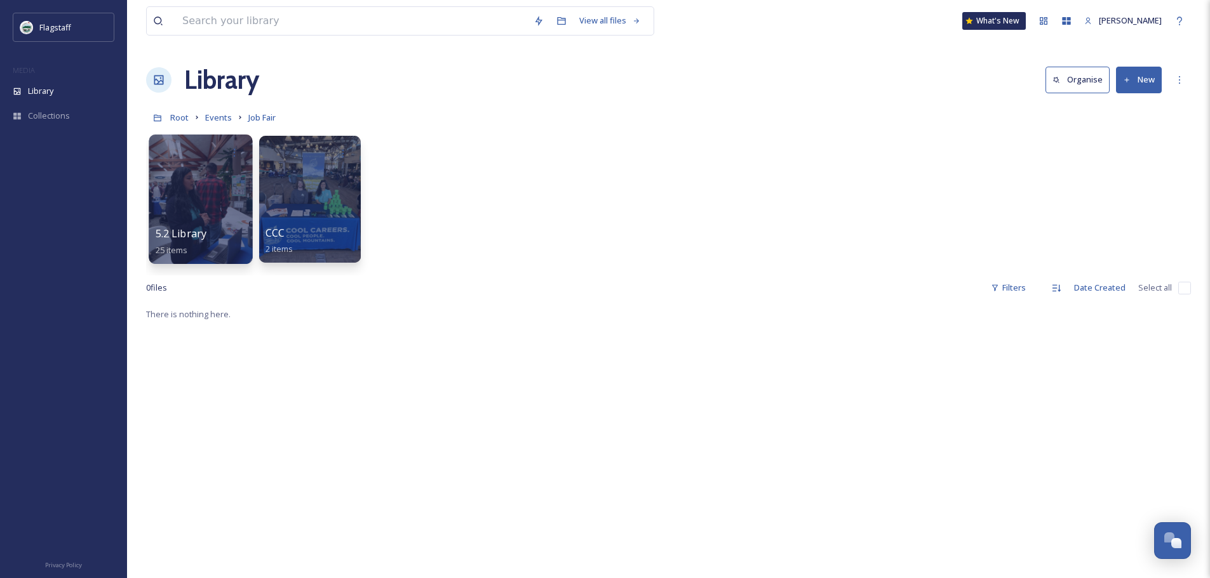
click at [219, 212] on div at bounding box center [201, 200] width 104 height 130
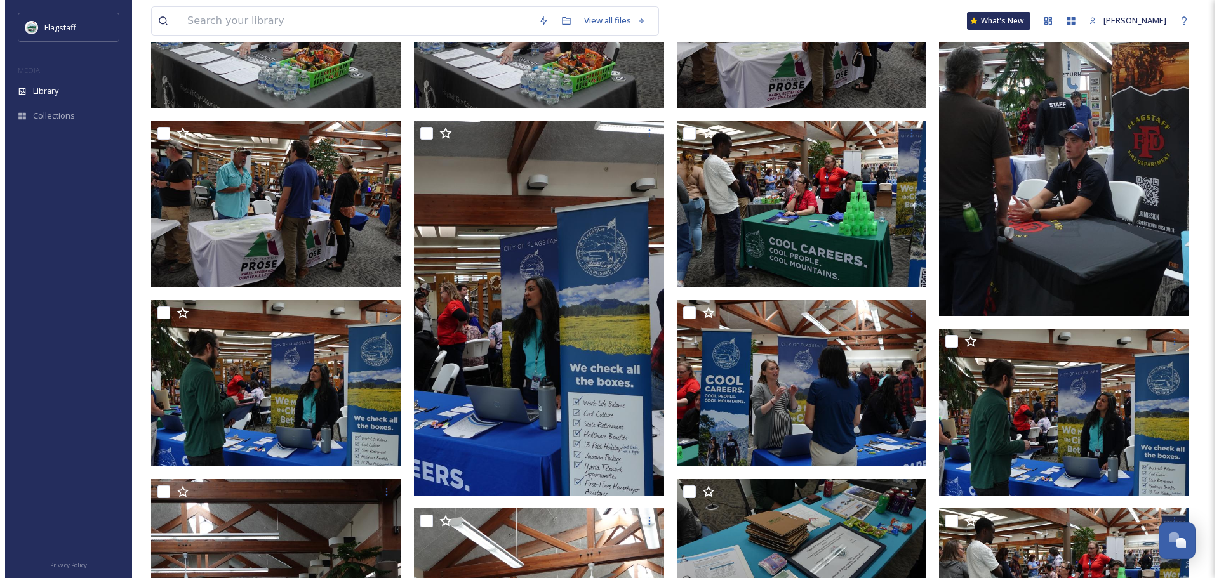
scroll to position [381, 0]
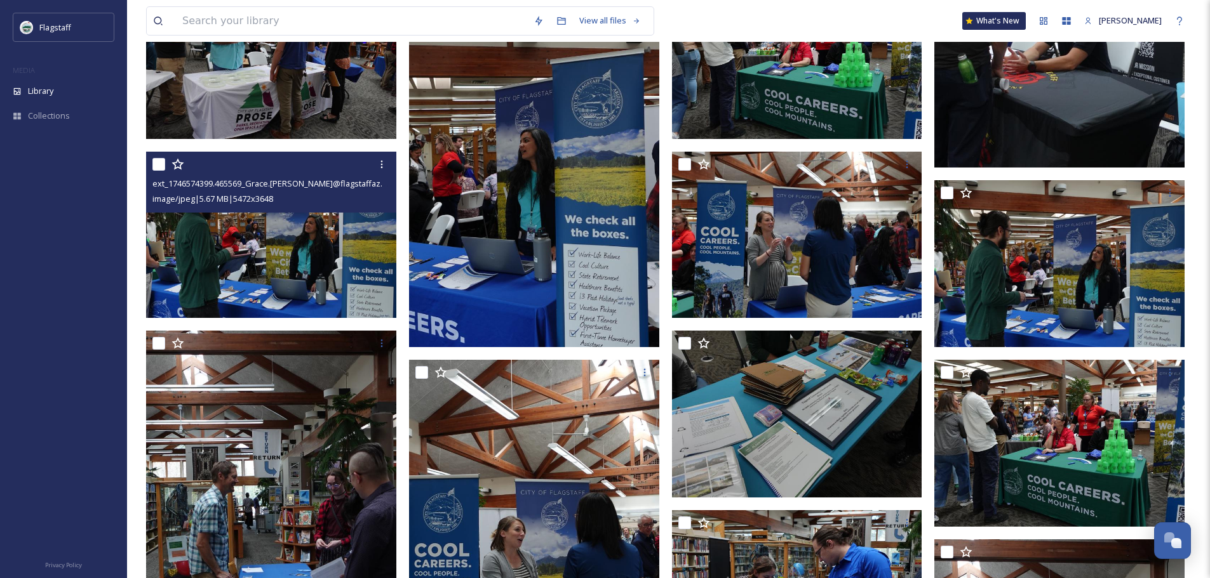
click at [344, 239] on img at bounding box center [271, 234] width 250 height 167
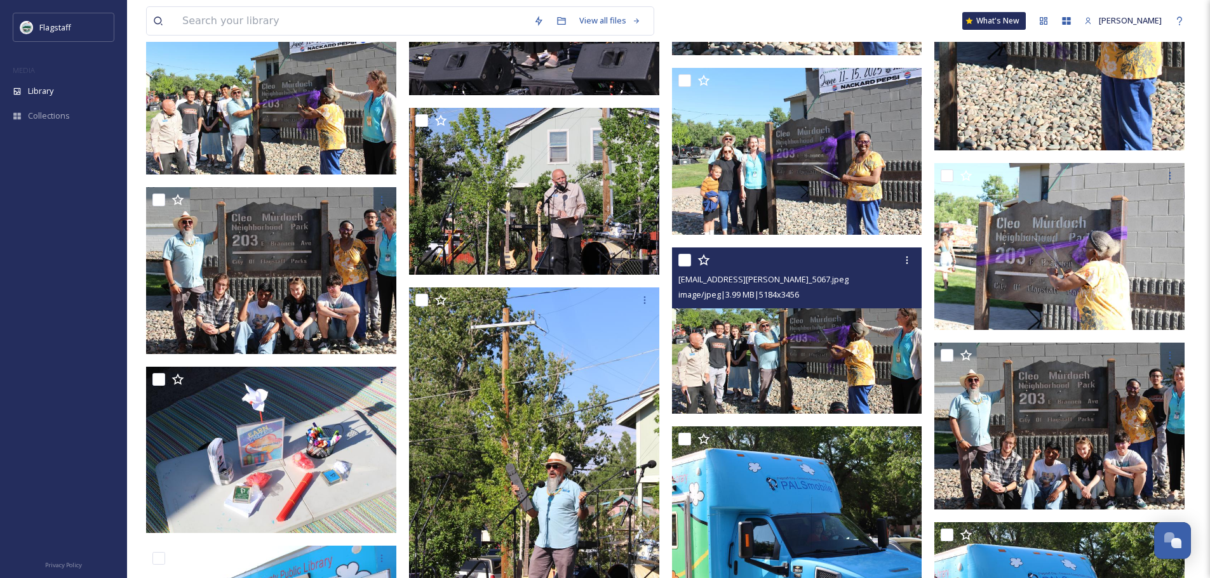
scroll to position [2852, 0]
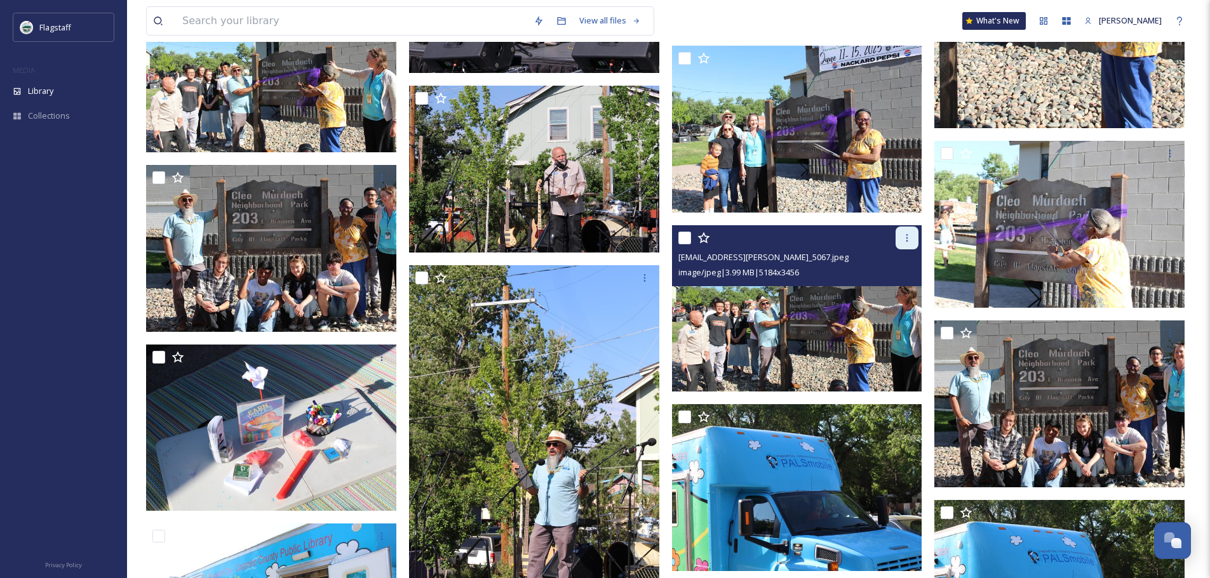
click at [901, 241] on div at bounding box center [906, 238] width 23 height 23
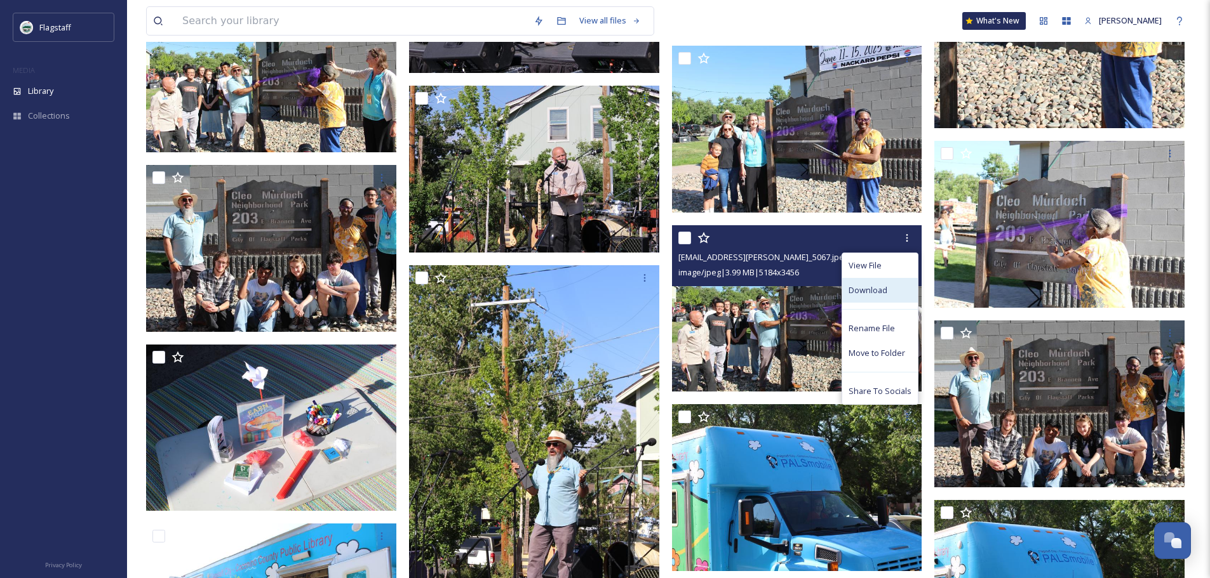
click at [893, 286] on div "Download" at bounding box center [880, 290] width 76 height 25
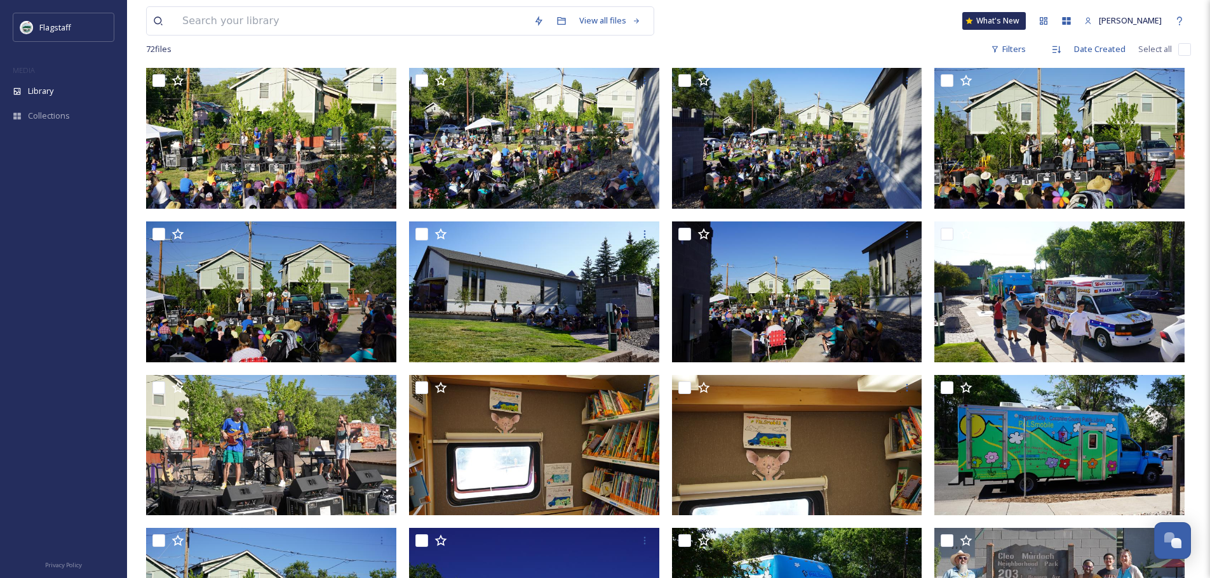
scroll to position [0, 0]
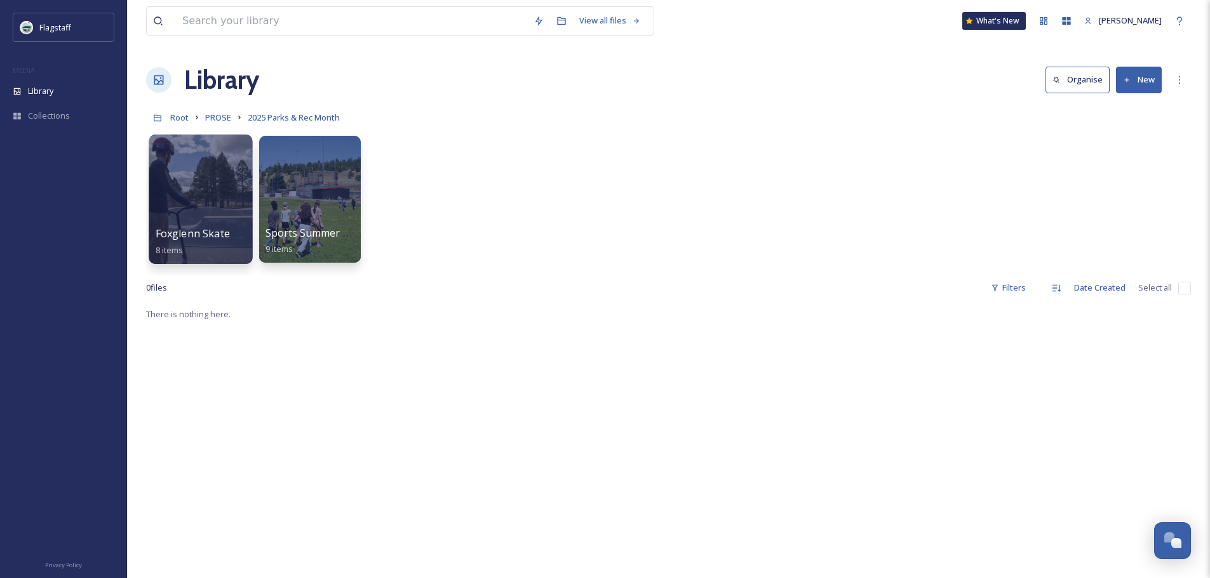
click at [220, 220] on div at bounding box center [201, 200] width 104 height 130
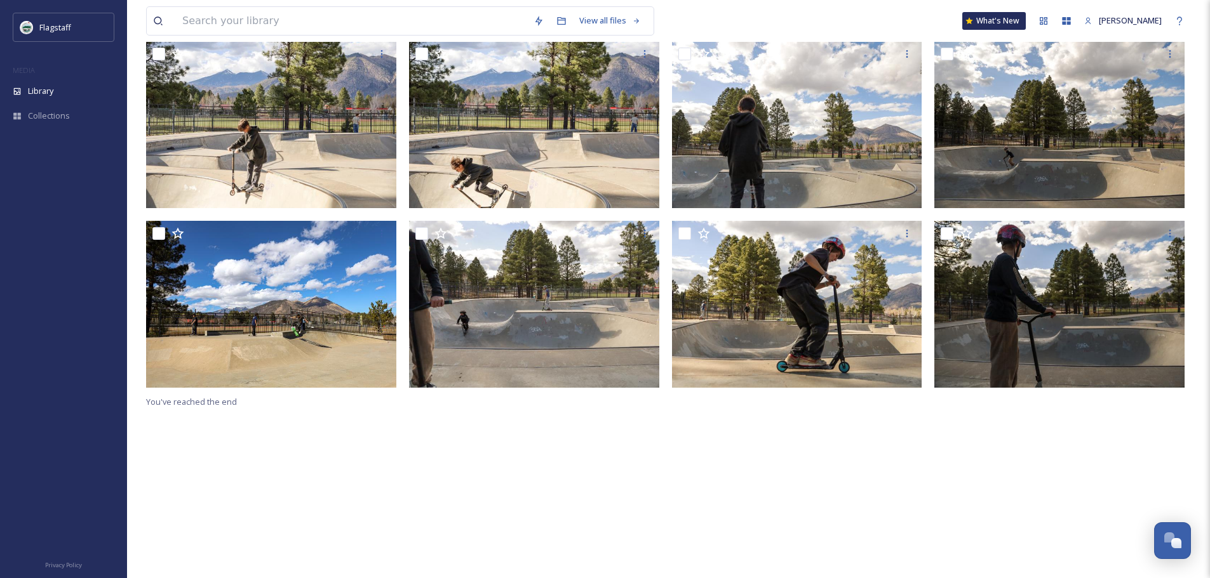
scroll to position [110, 0]
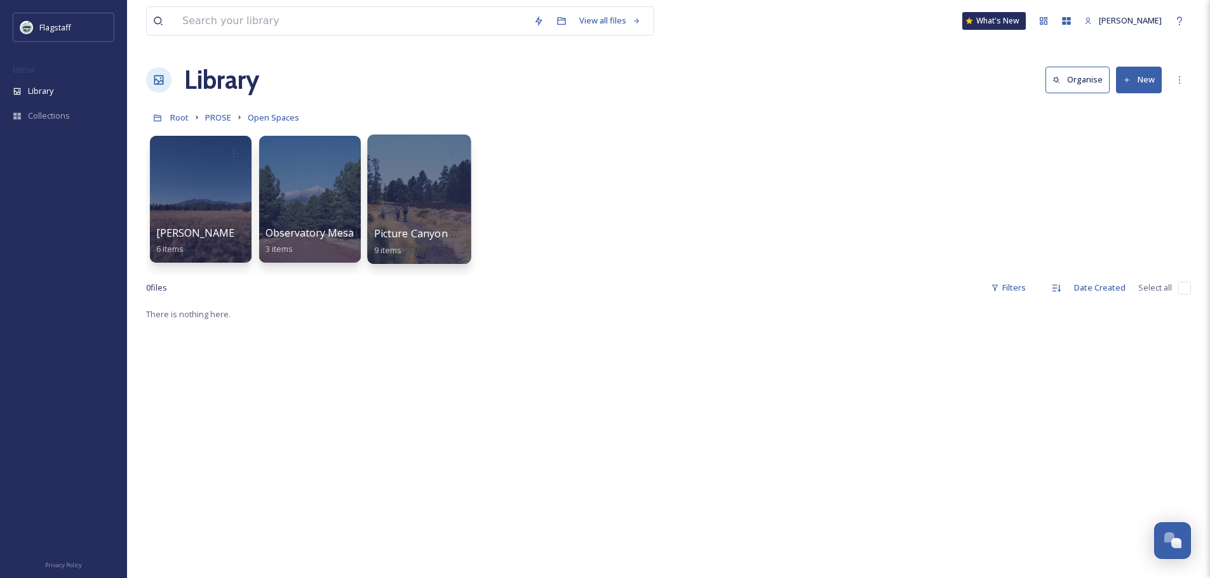
click at [429, 196] on div at bounding box center [419, 200] width 104 height 130
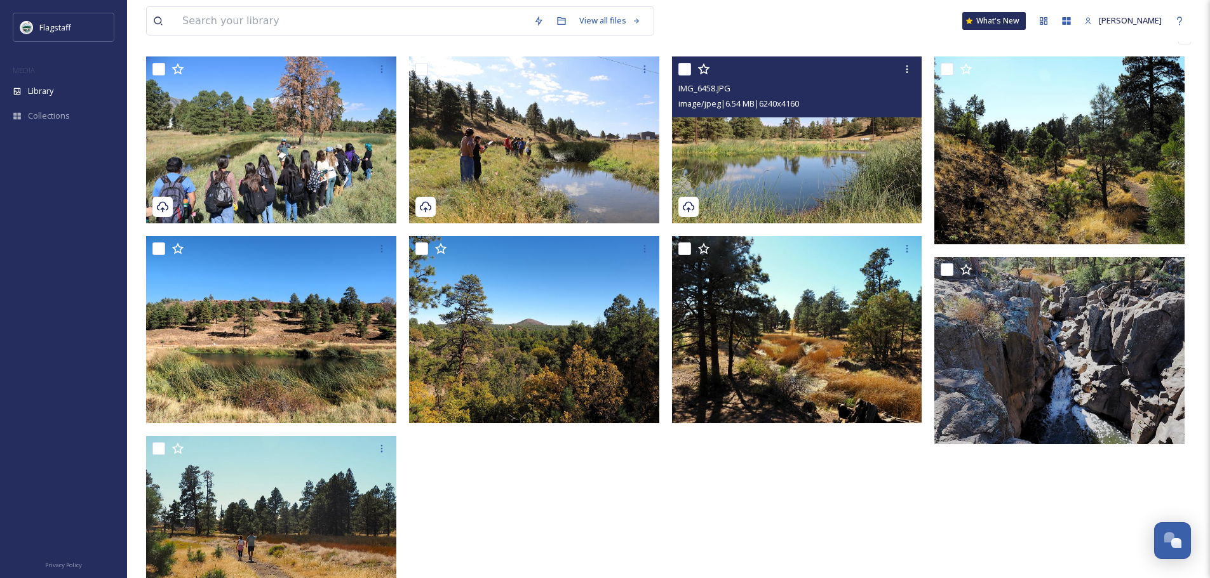
scroll to position [184, 0]
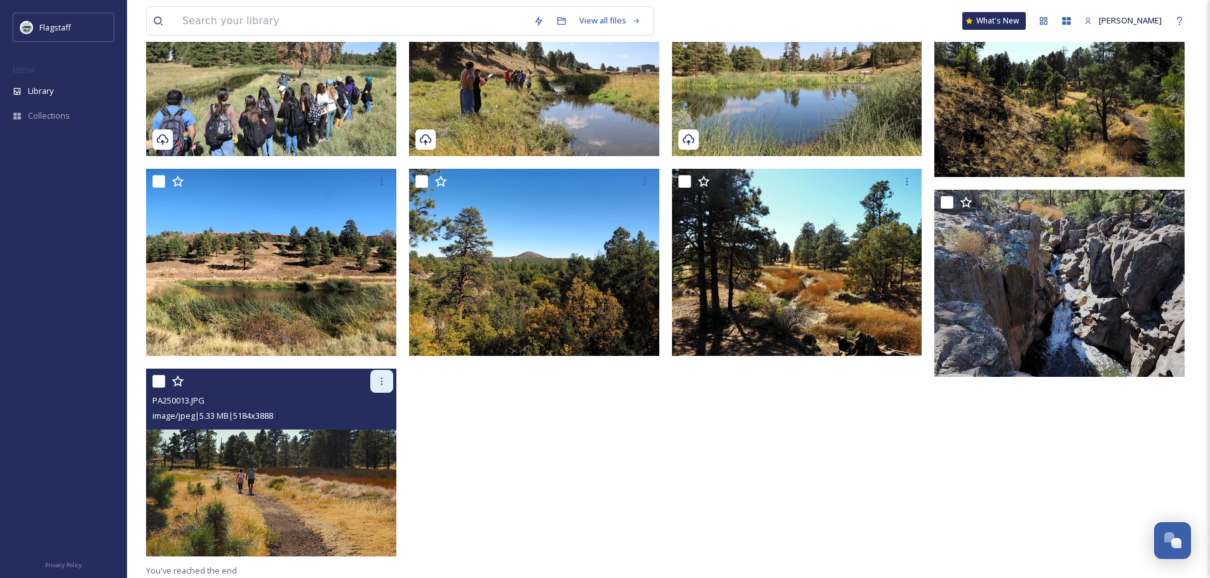
click at [387, 378] on div at bounding box center [381, 381] width 23 height 23
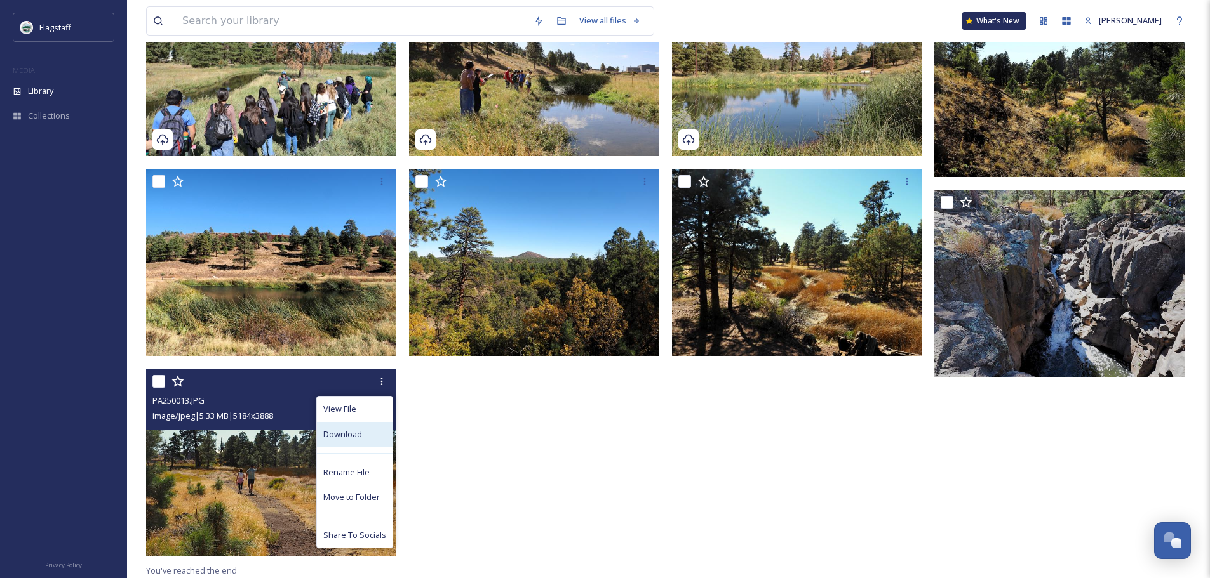
click at [362, 439] on span "Download" at bounding box center [342, 435] width 39 height 12
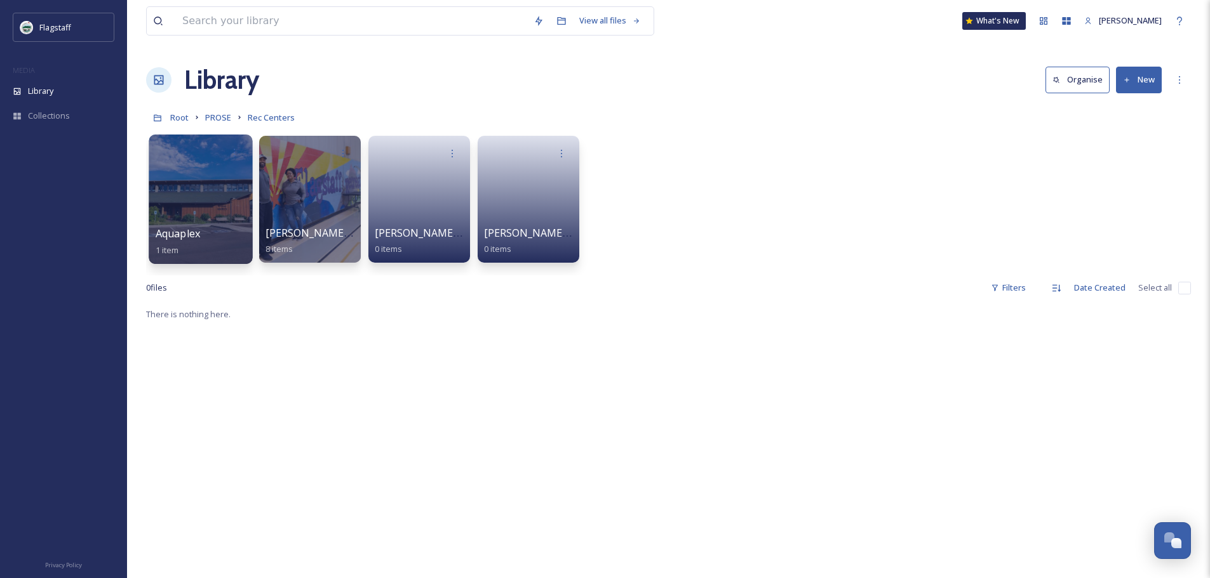
click at [225, 201] on div at bounding box center [201, 200] width 104 height 130
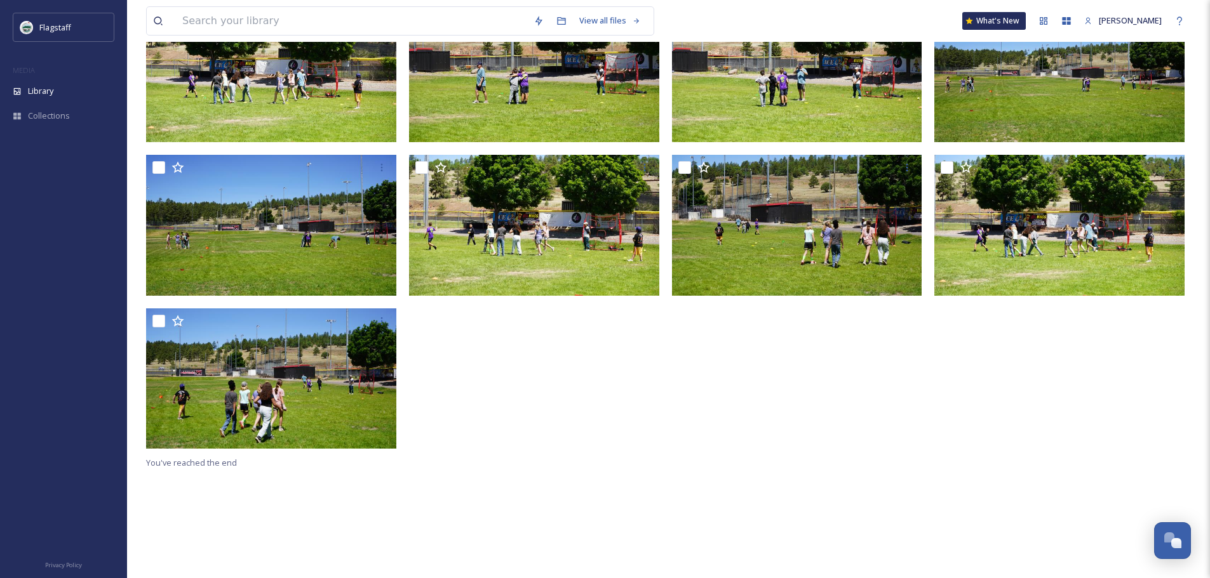
scroll to position [173, 0]
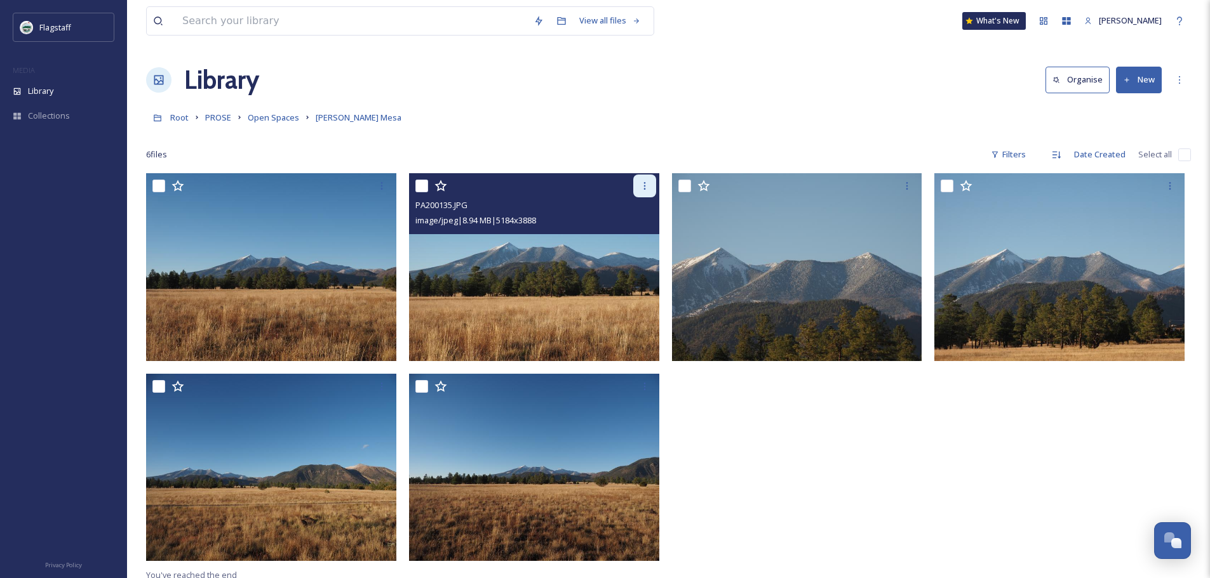
click at [647, 186] on icon at bounding box center [644, 186] width 10 height 10
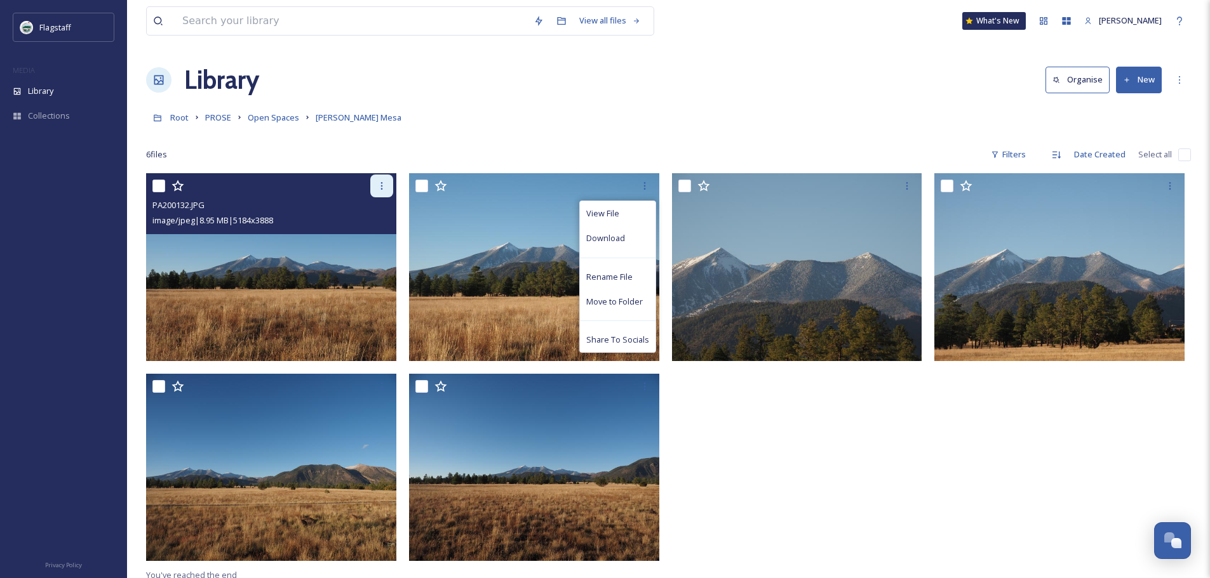
click at [382, 189] on icon at bounding box center [381, 186] width 2 height 8
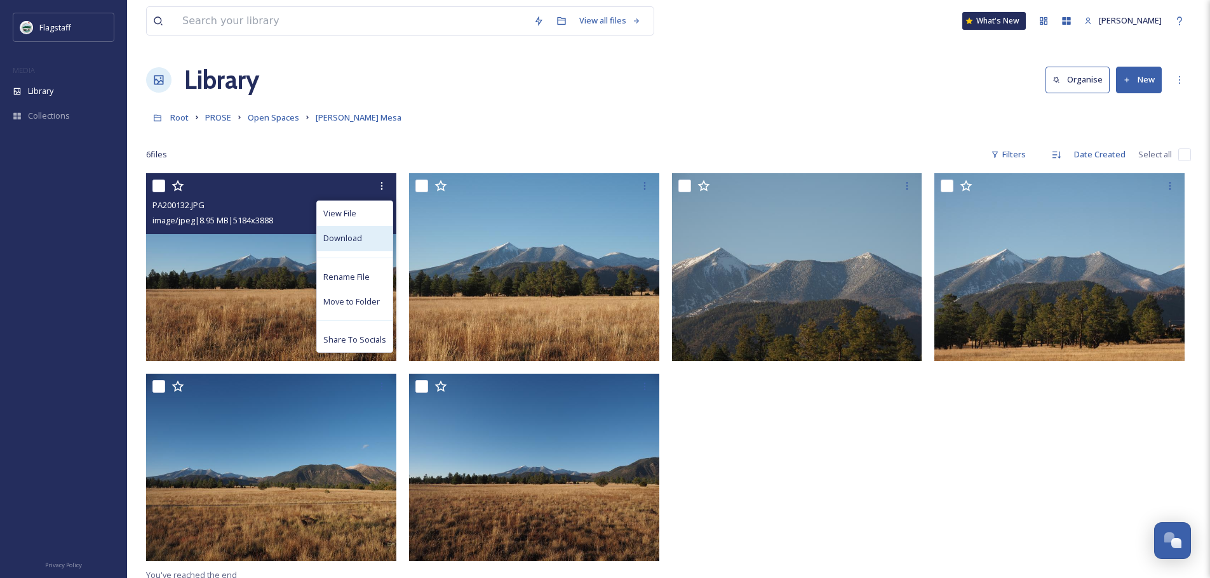
click at [330, 239] on span "Download" at bounding box center [342, 238] width 39 height 12
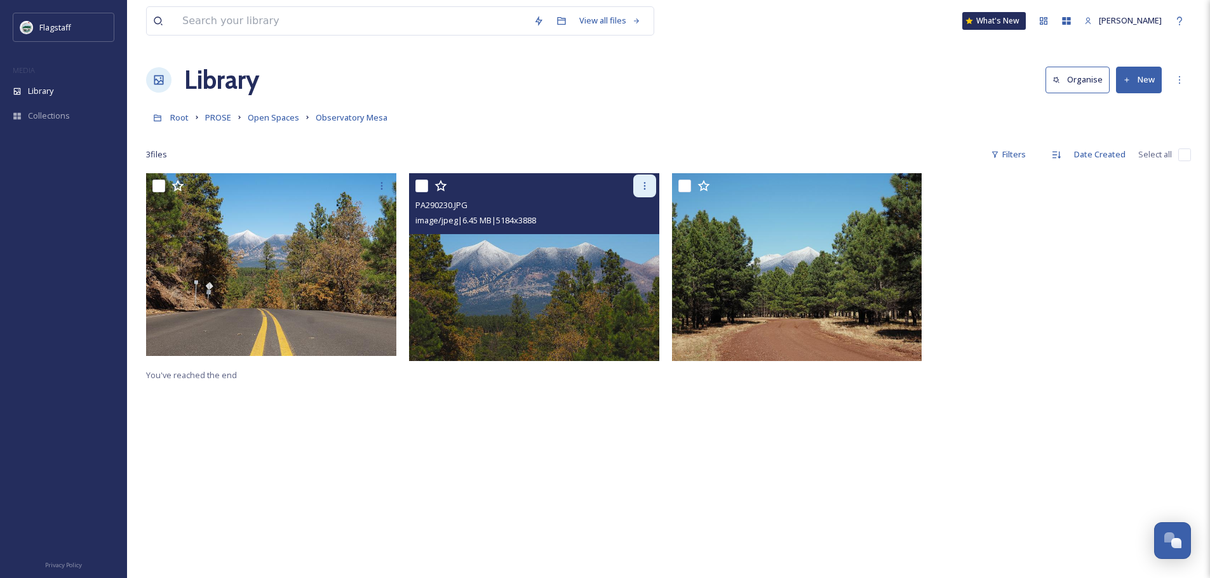
click at [649, 188] on icon at bounding box center [644, 186] width 10 height 10
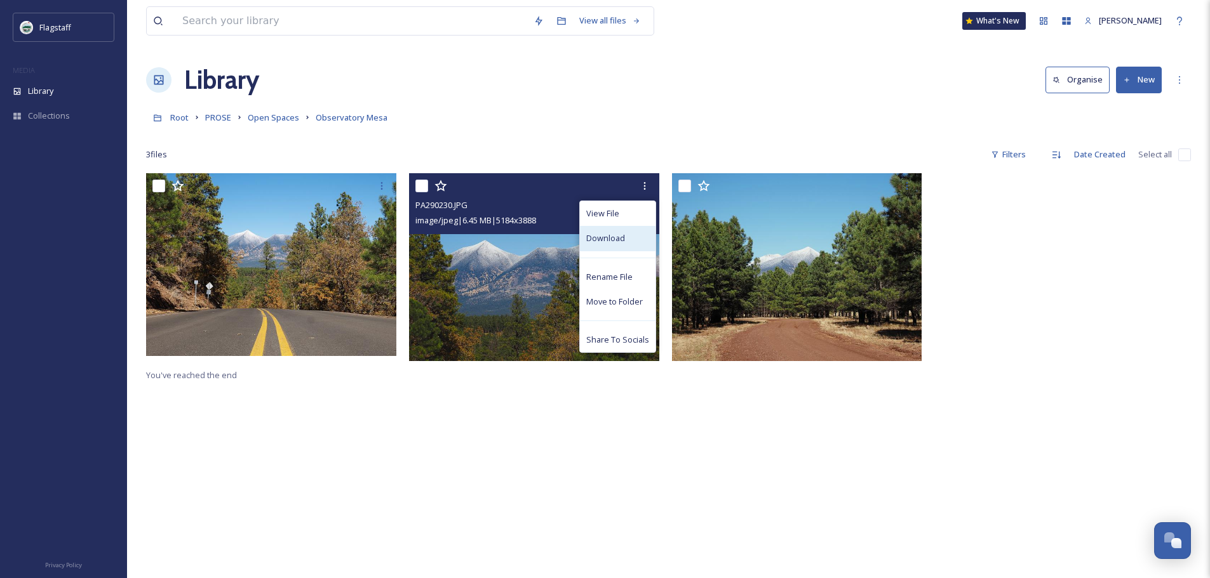
click at [631, 232] on div "Download" at bounding box center [618, 238] width 76 height 25
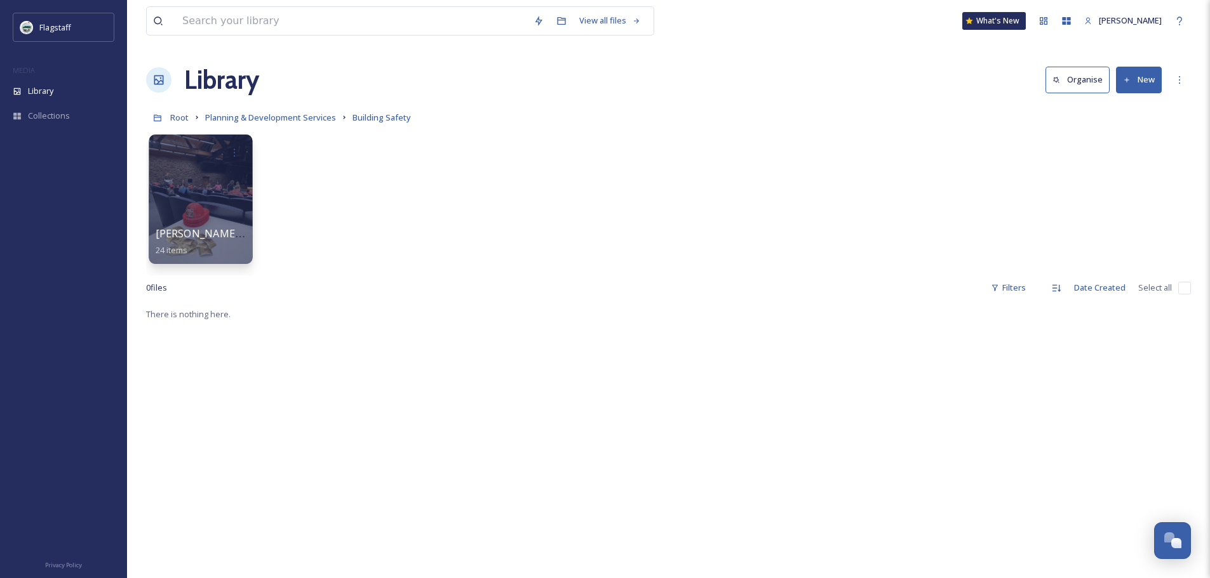
click at [207, 222] on div at bounding box center [201, 200] width 104 height 130
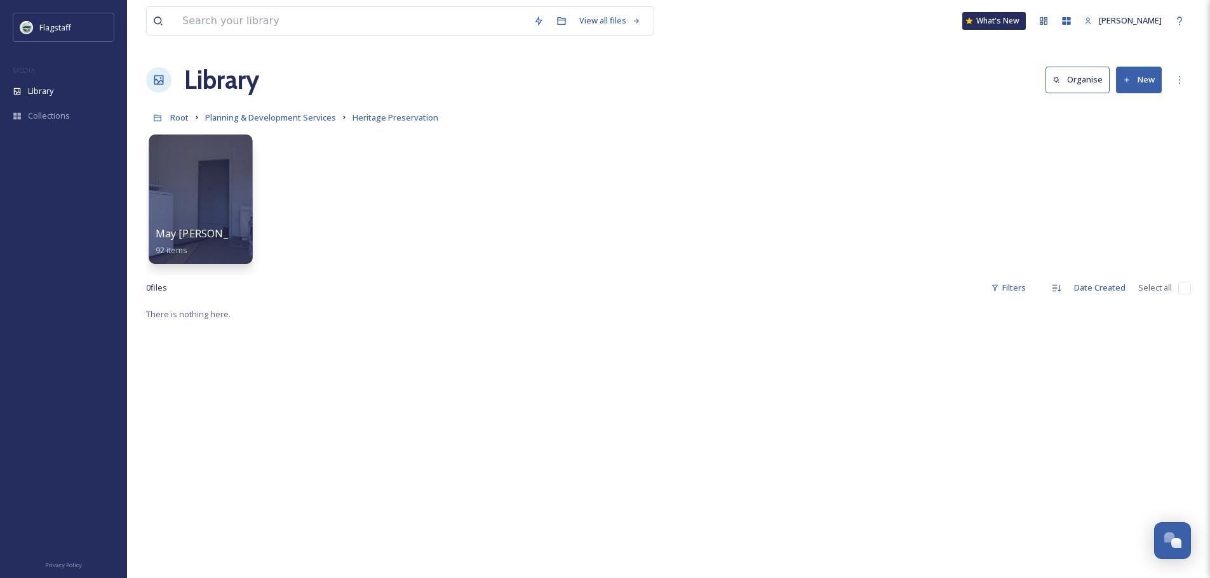
click at [208, 184] on div at bounding box center [201, 200] width 104 height 130
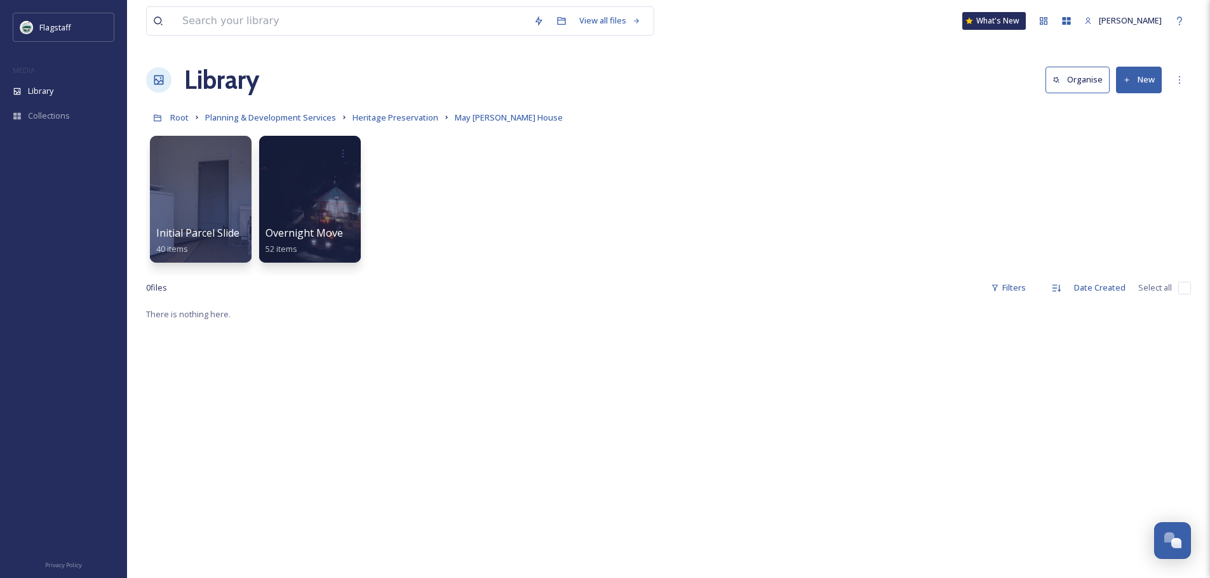
click at [143, 182] on div "View all files What's New Grace Benally Library Organise New Root Planning & De…" at bounding box center [668, 442] width 1083 height 885
click at [234, 187] on div at bounding box center [201, 200] width 104 height 130
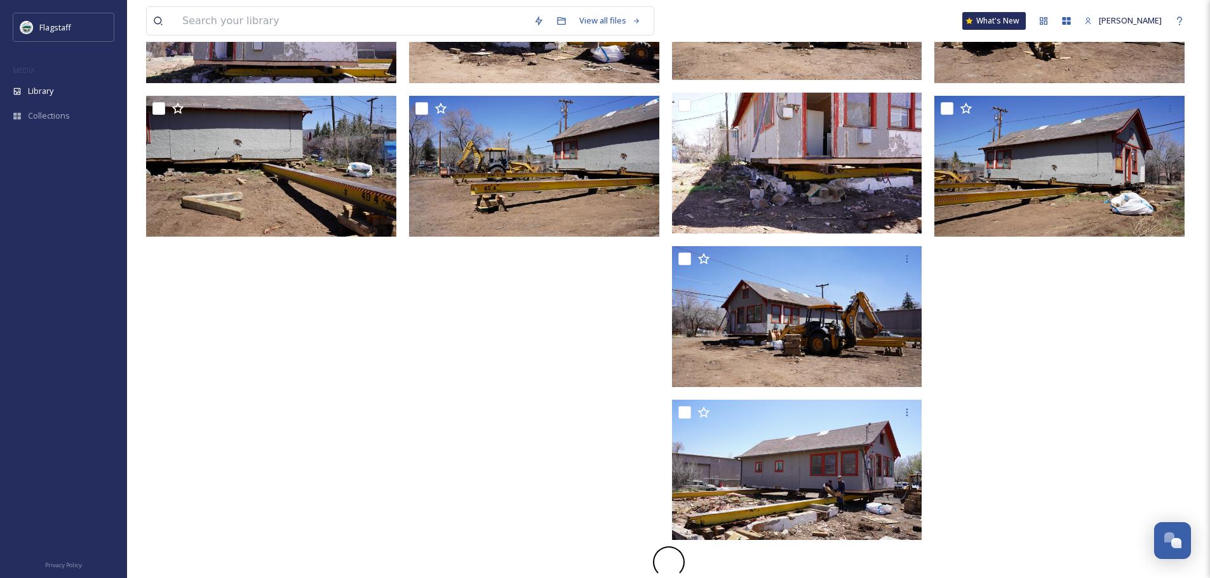
scroll to position [692, 0]
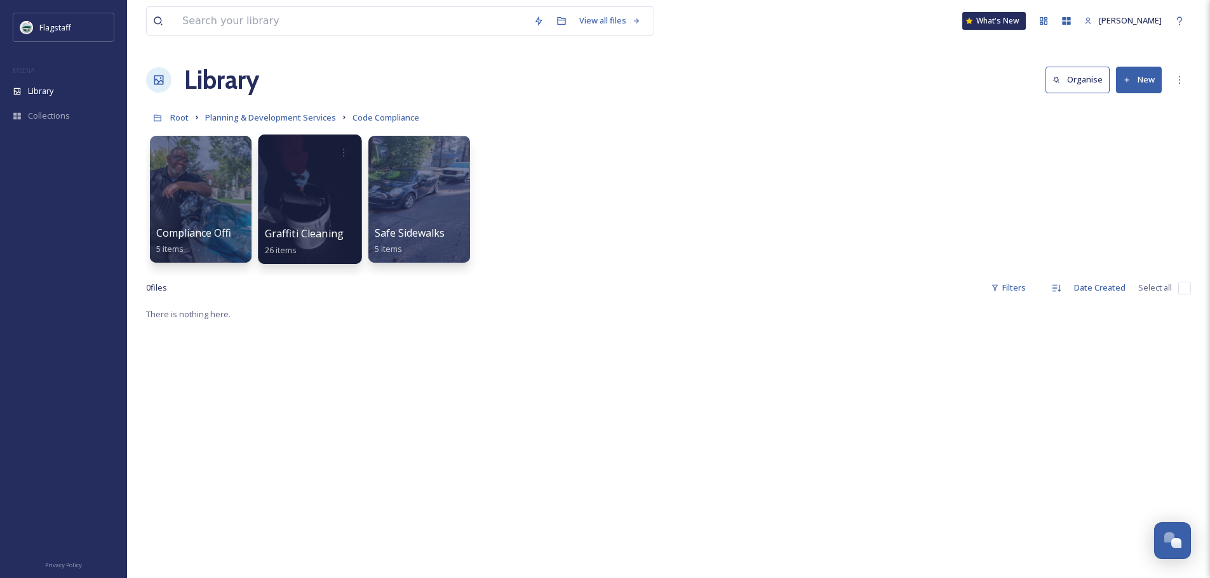
click at [329, 231] on span "Graffiti Cleaning" at bounding box center [304, 234] width 79 height 14
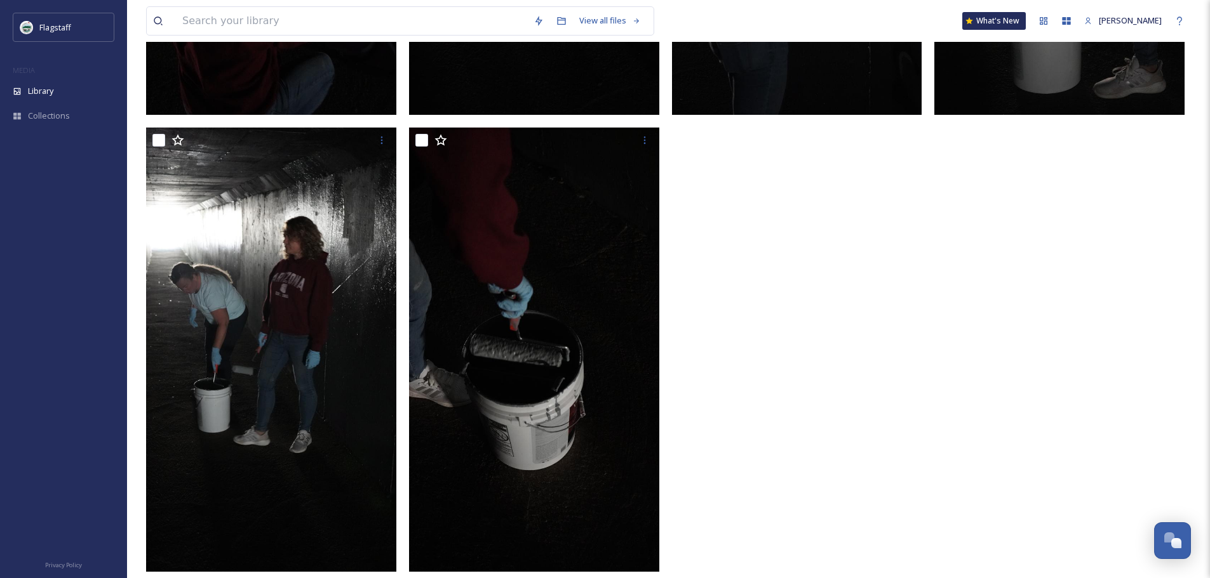
scroll to position [2805, 0]
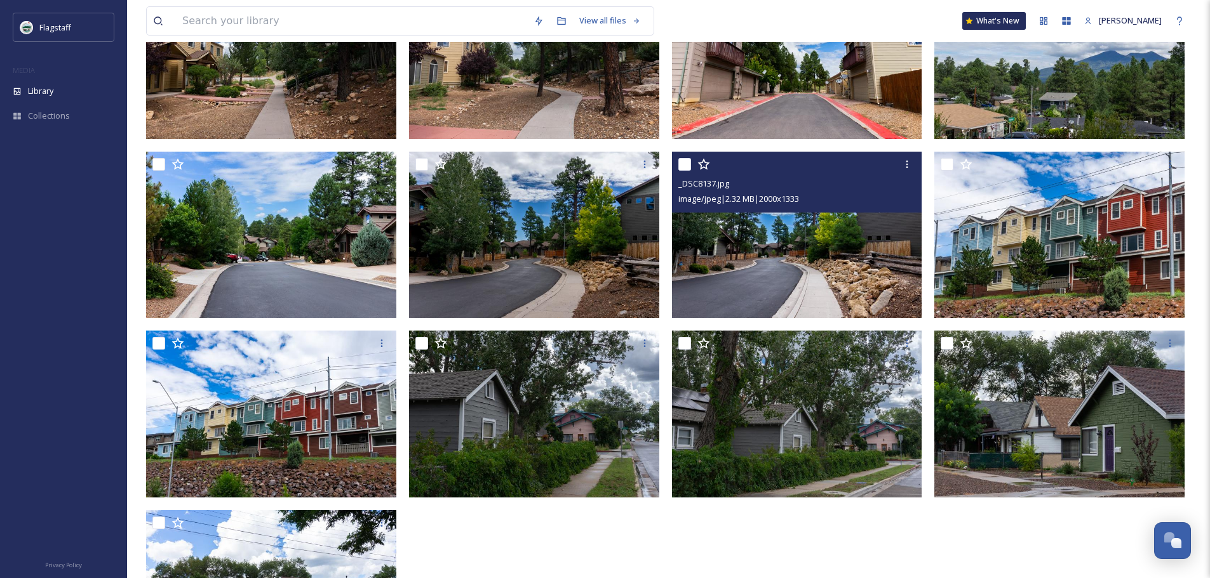
scroll to position [455, 0]
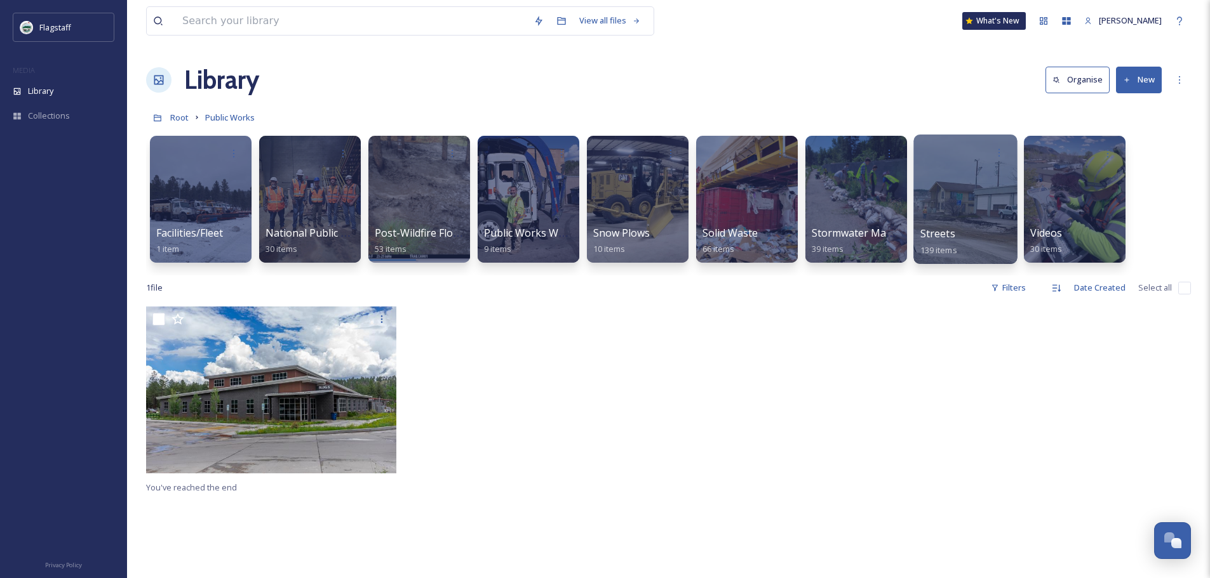
click at [963, 208] on div at bounding box center [965, 200] width 104 height 130
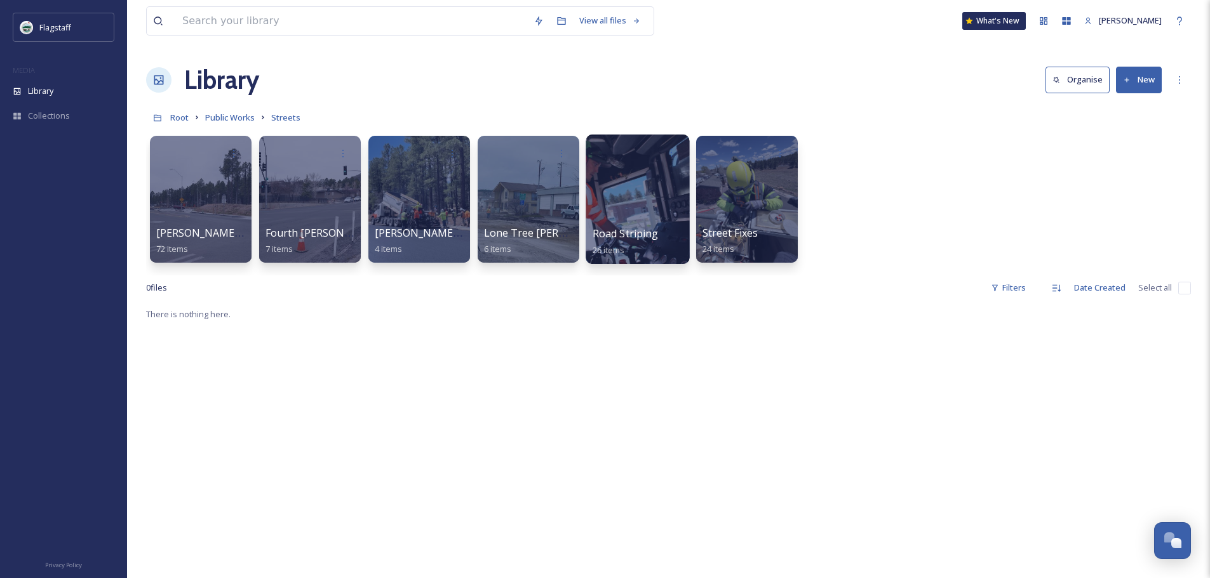
click at [670, 206] on div at bounding box center [637, 200] width 104 height 130
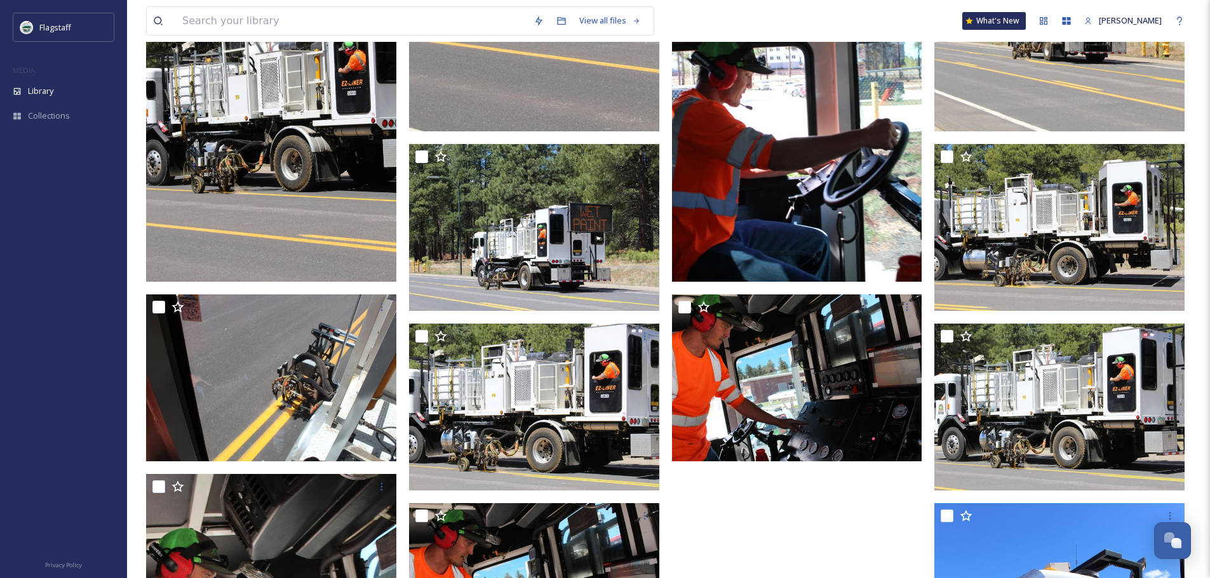
scroll to position [1198, 0]
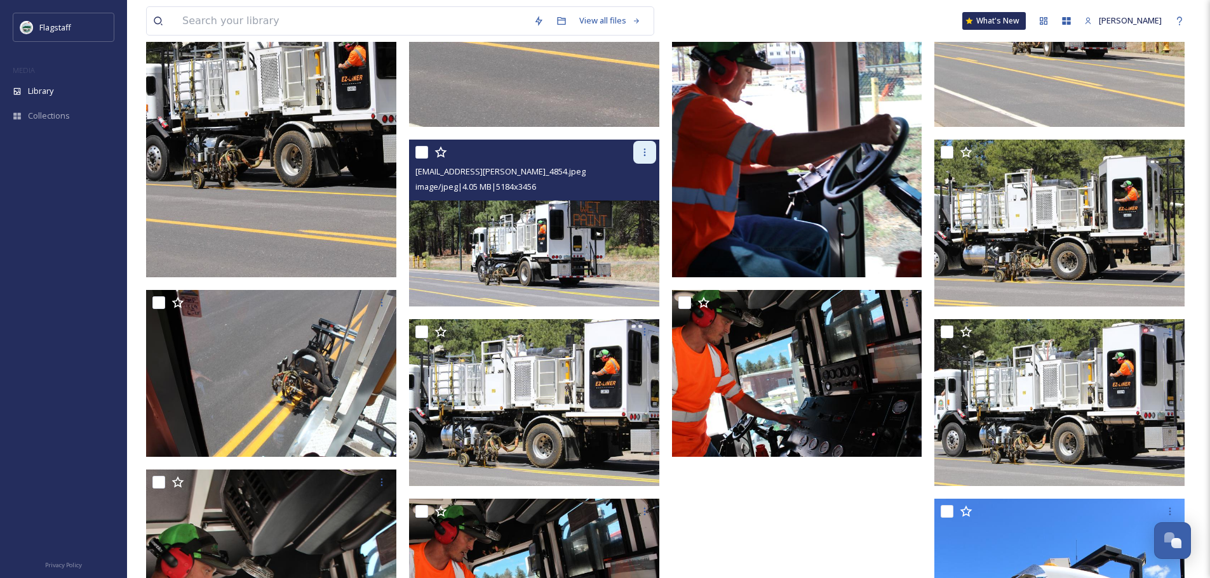
click at [640, 157] on icon at bounding box center [644, 152] width 10 height 10
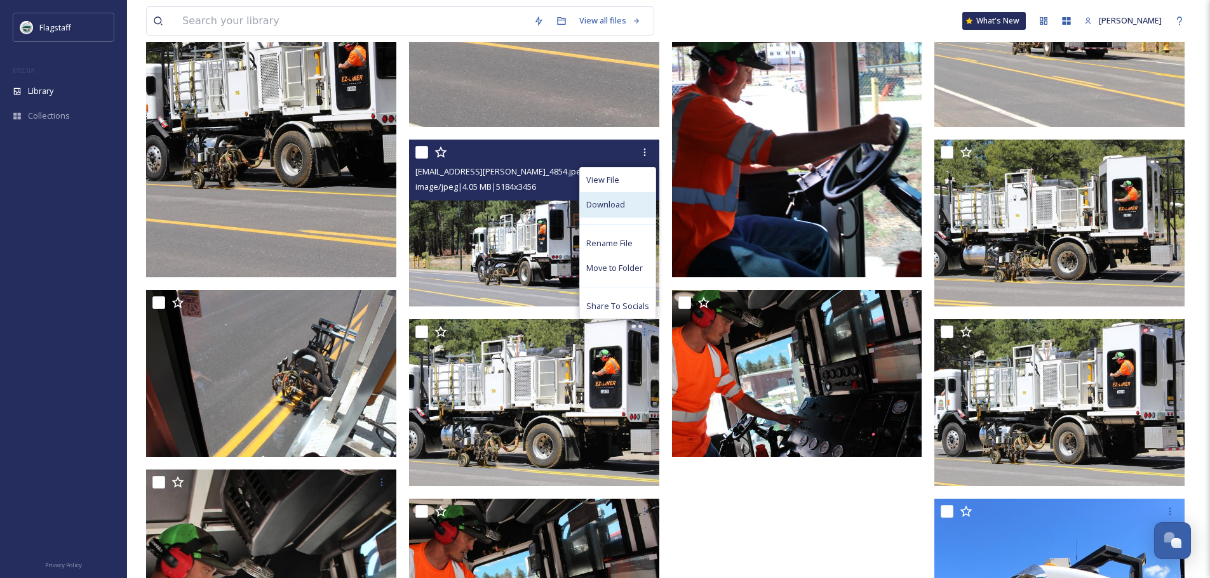
click at [618, 208] on span "Download" at bounding box center [605, 205] width 39 height 12
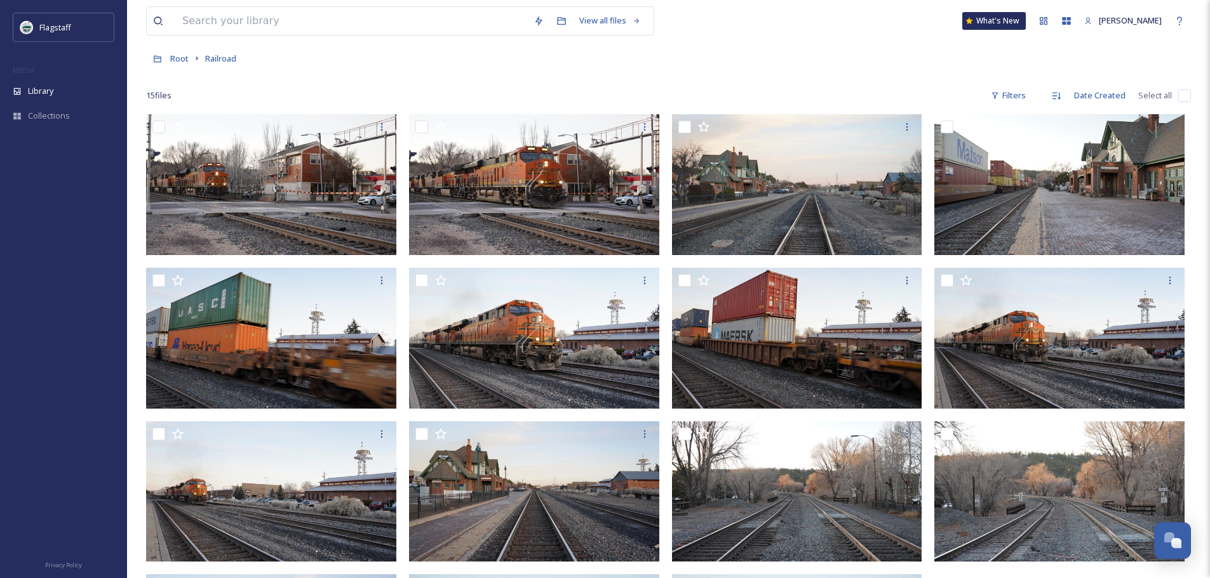
scroll to position [218, 0]
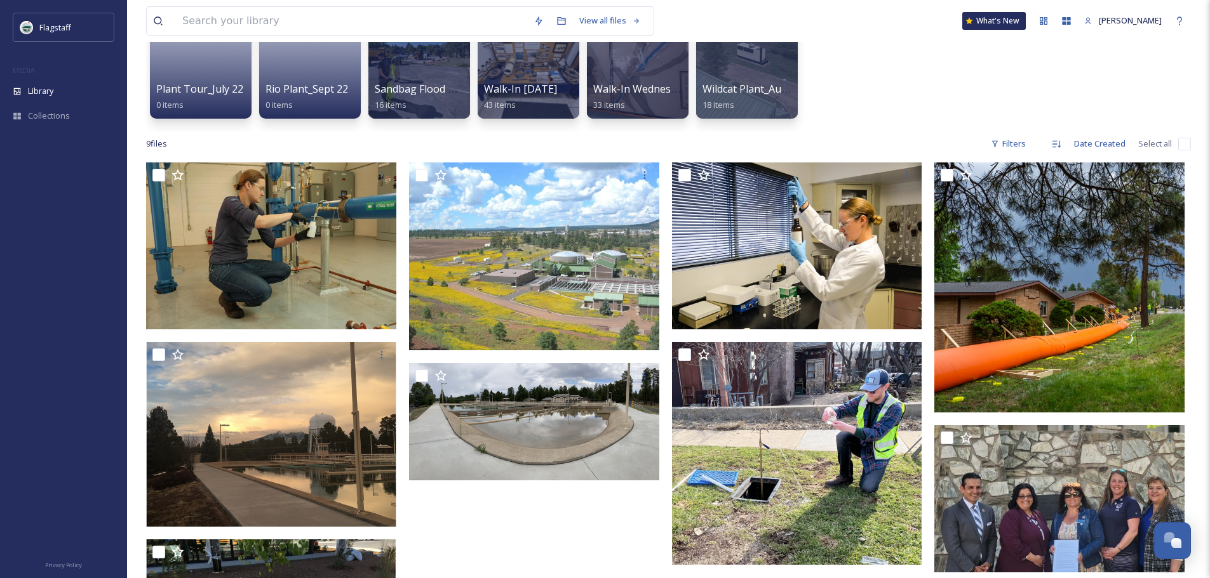
scroll to position [122, 0]
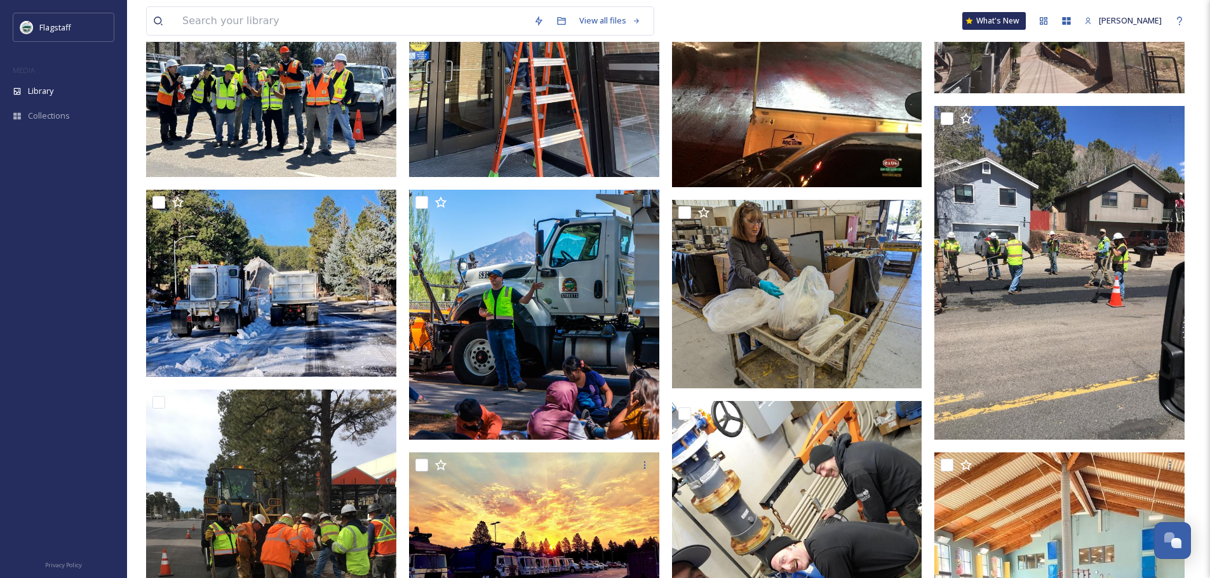
scroll to position [1193, 0]
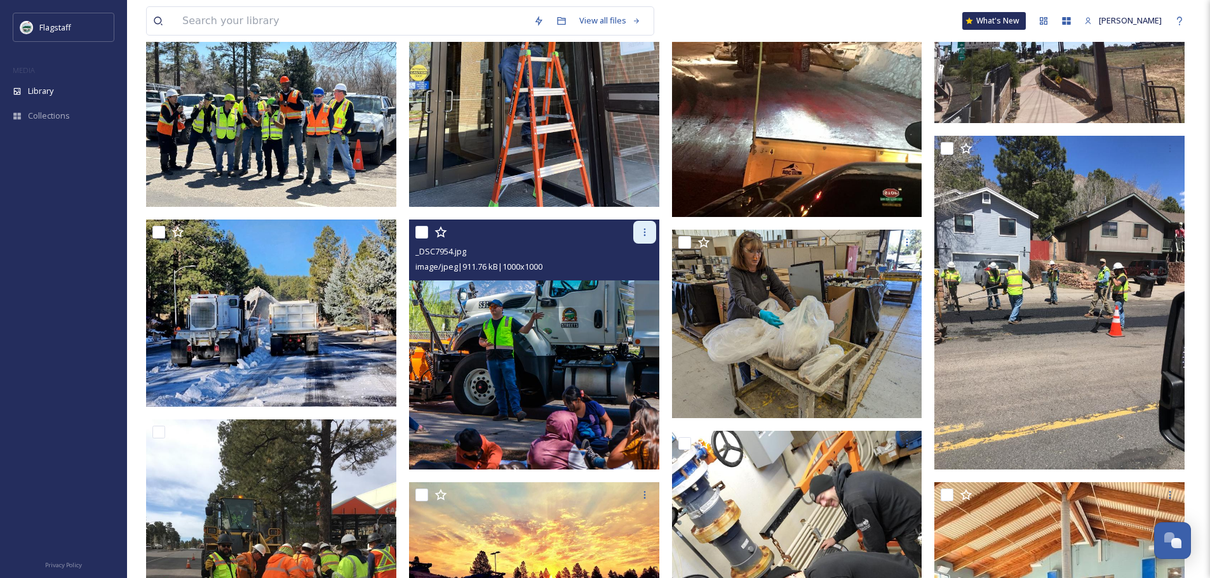
click at [648, 231] on icon at bounding box center [644, 232] width 10 height 10
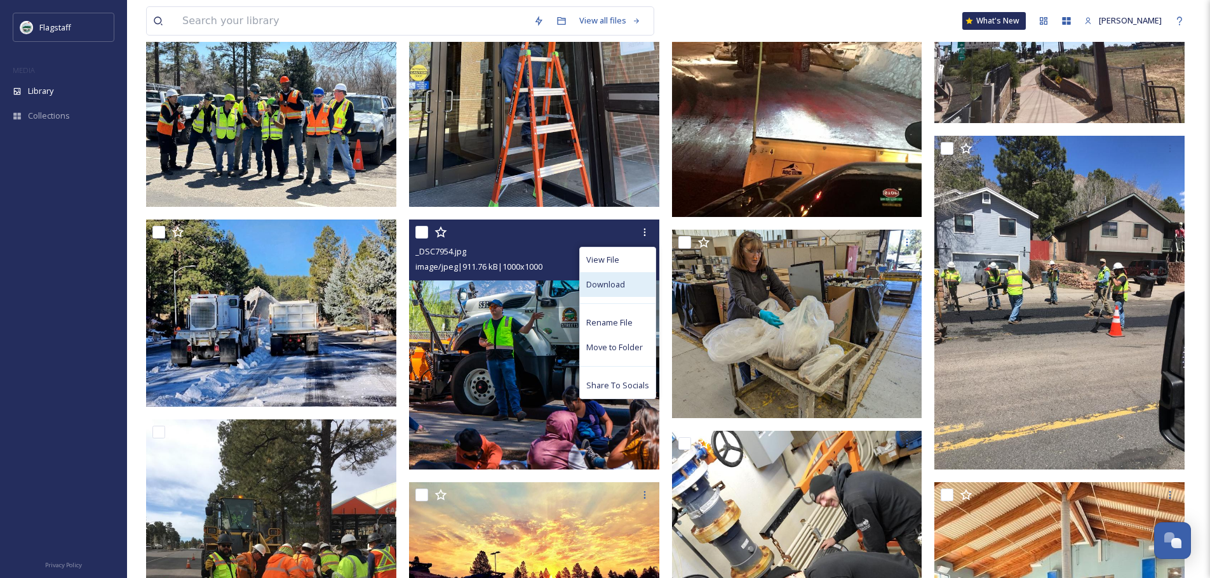
click at [625, 284] on span "Download" at bounding box center [605, 285] width 39 height 12
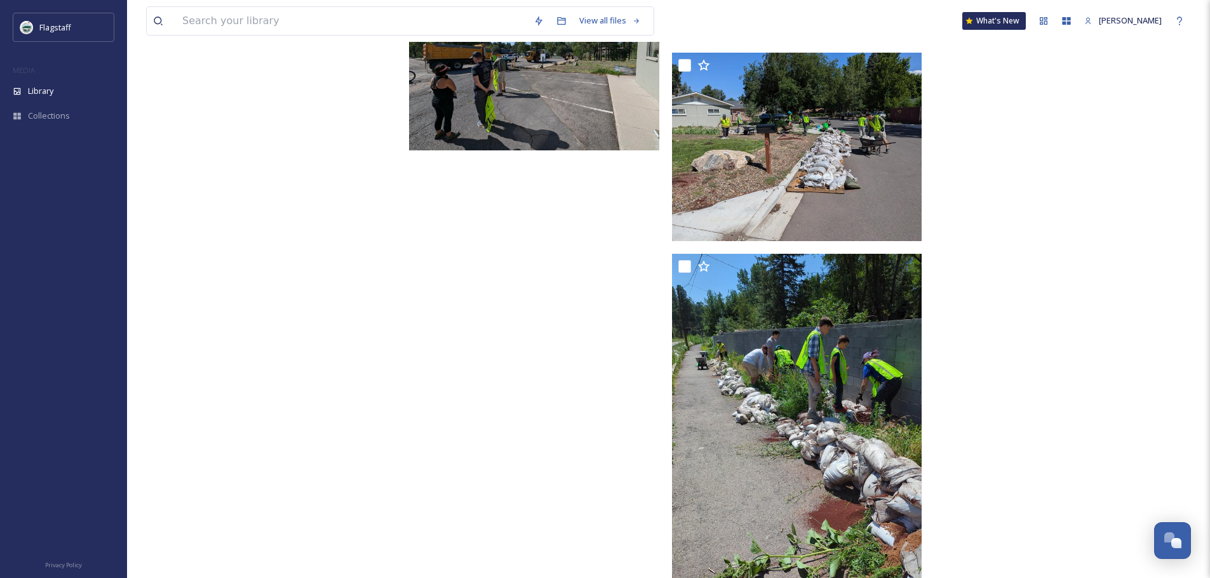
scroll to position [2187, 0]
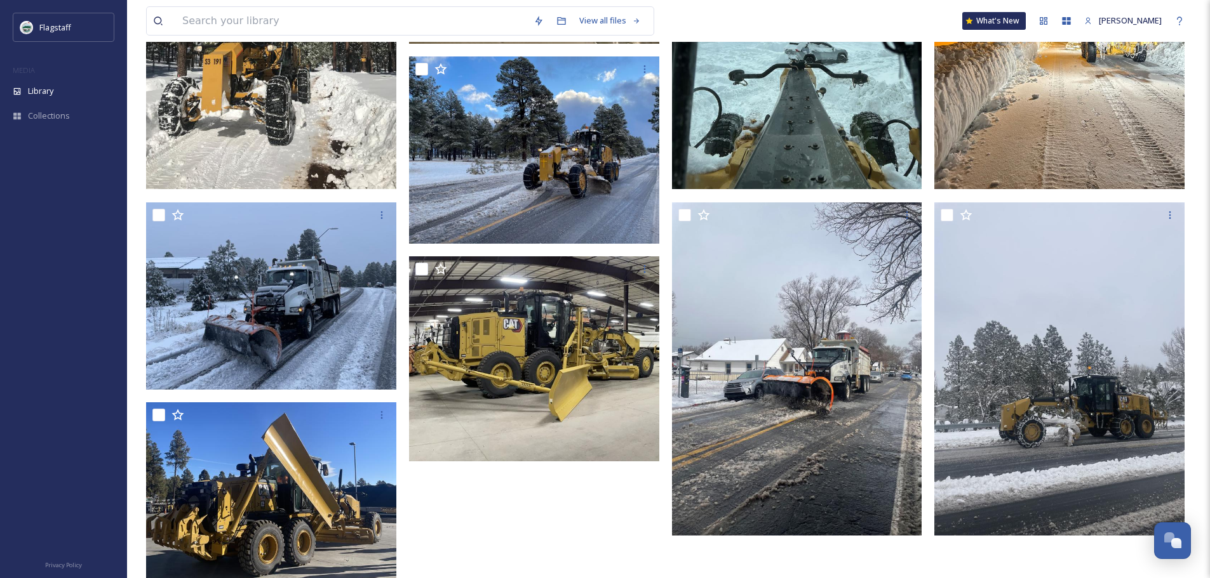
scroll to position [351, 0]
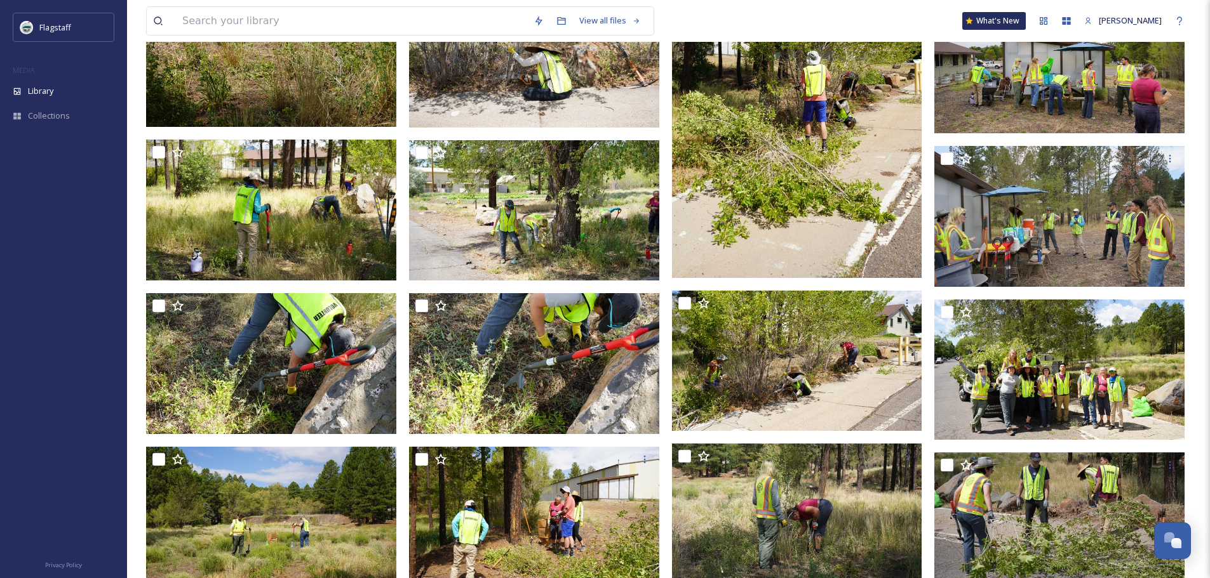
scroll to position [1561, 0]
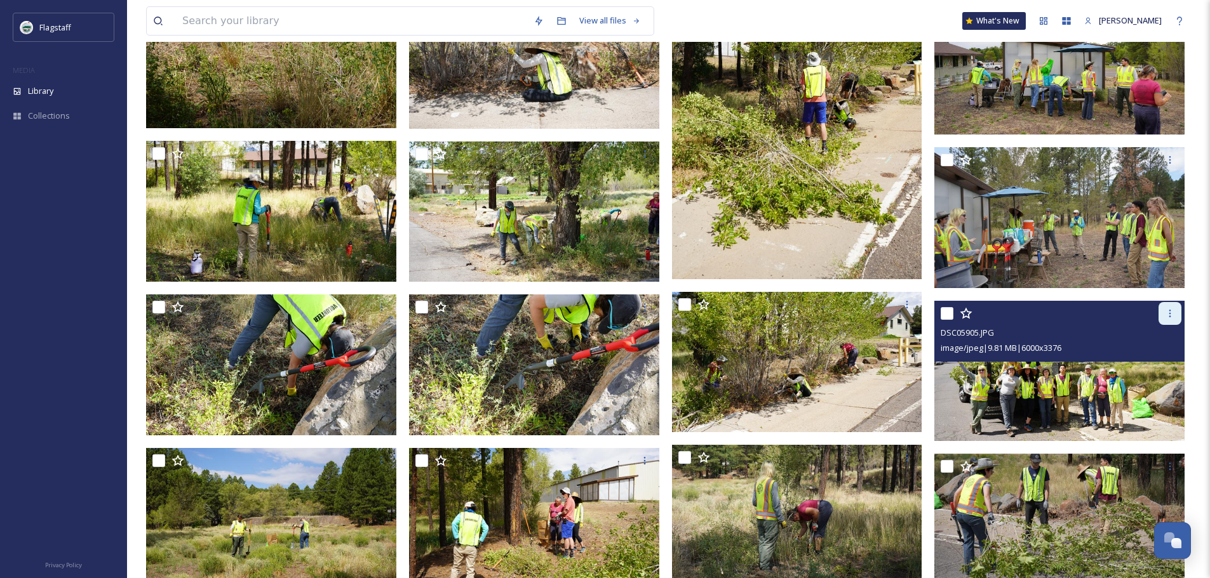
click at [1166, 315] on icon at bounding box center [1170, 314] width 10 height 10
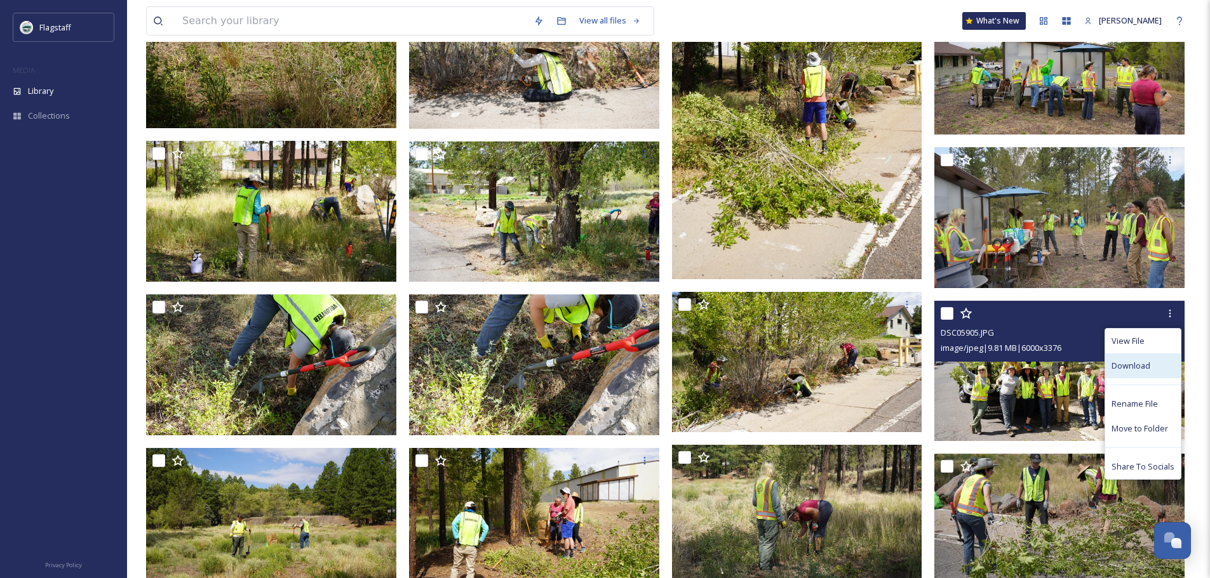
click at [1132, 372] on div "Download" at bounding box center [1143, 366] width 76 height 25
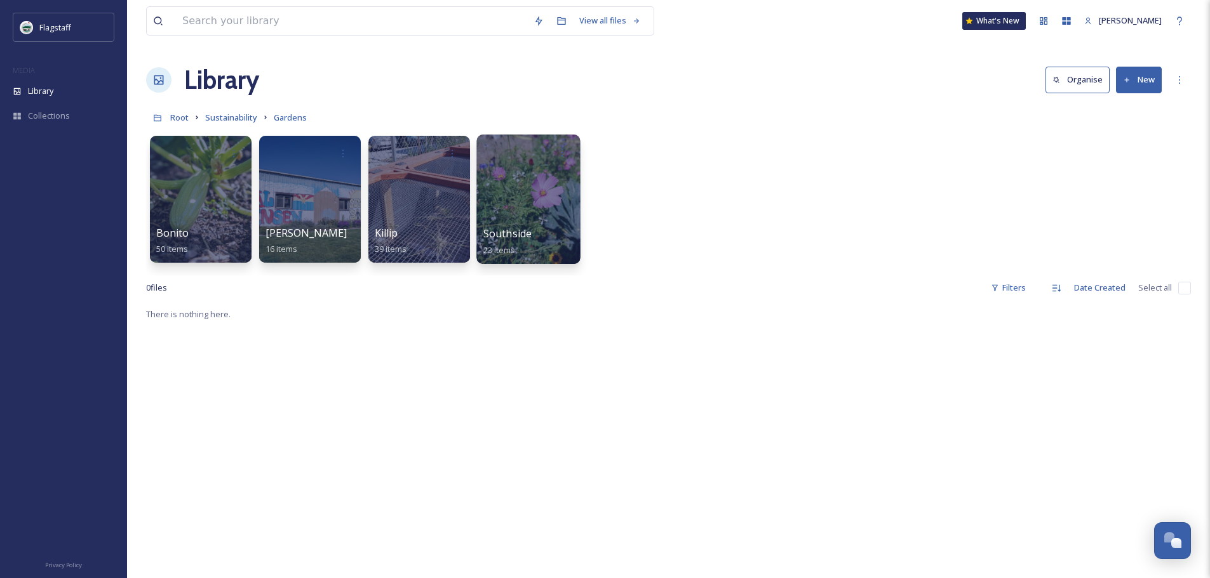
click at [545, 229] on div "Southside 23 items" at bounding box center [528, 242] width 91 height 32
click at [542, 201] on div at bounding box center [528, 200] width 104 height 130
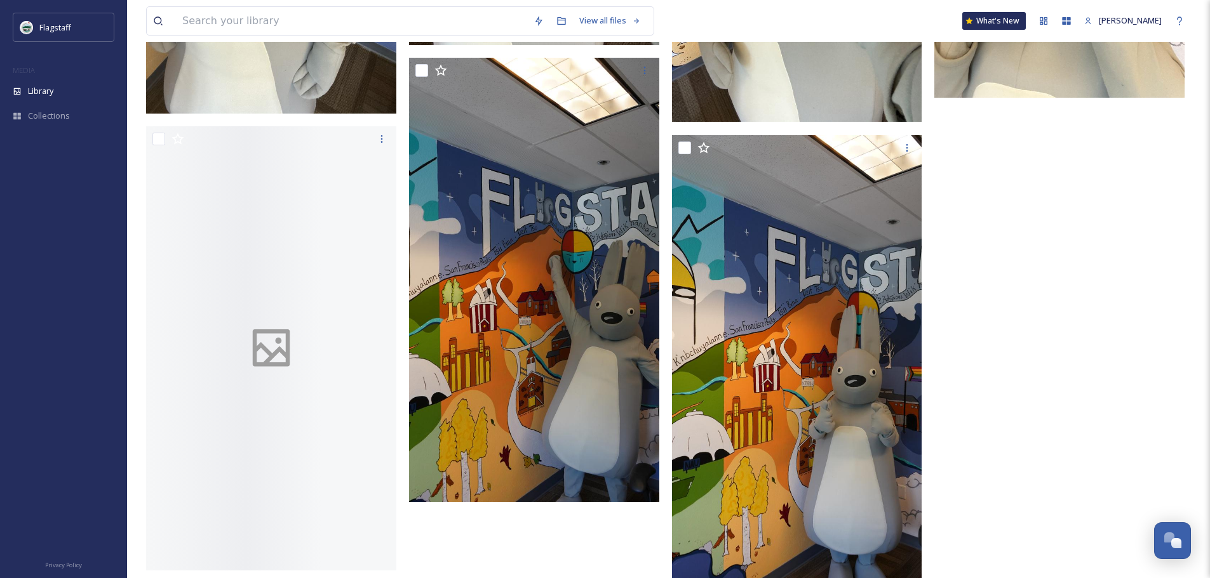
scroll to position [1816, 0]
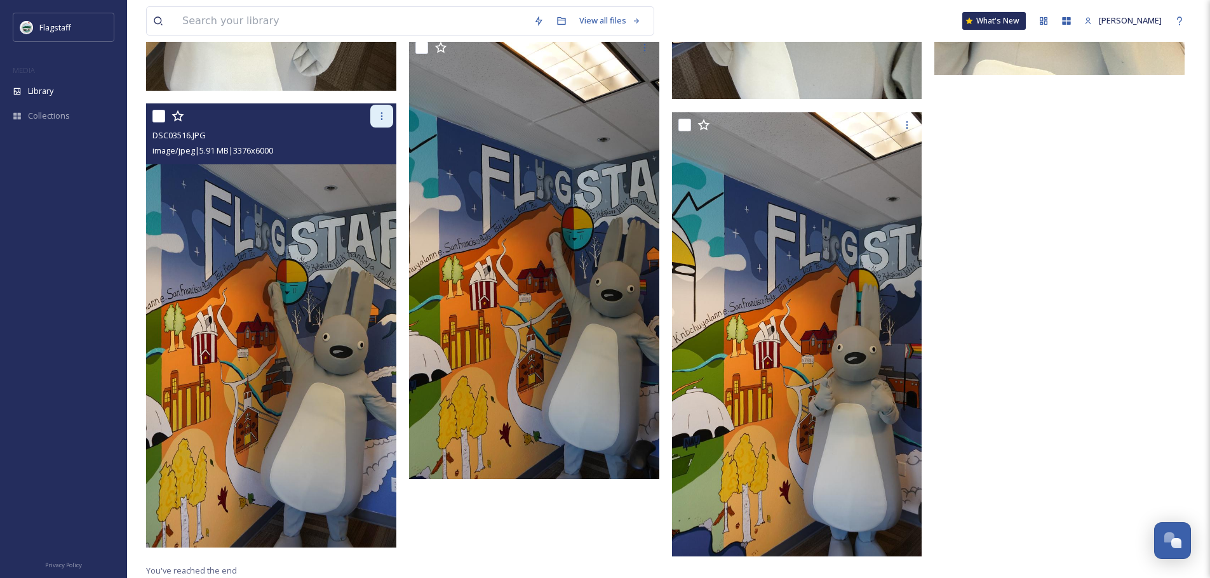
click at [377, 114] on icon at bounding box center [382, 116] width 10 height 10
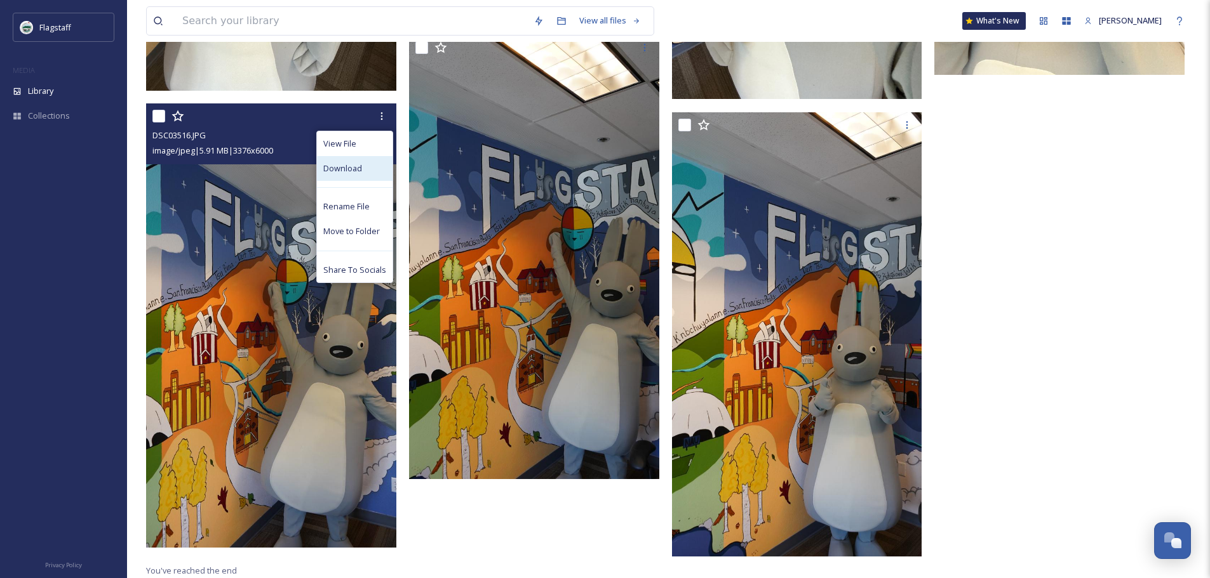
click at [354, 171] on span "Download" at bounding box center [342, 169] width 39 height 12
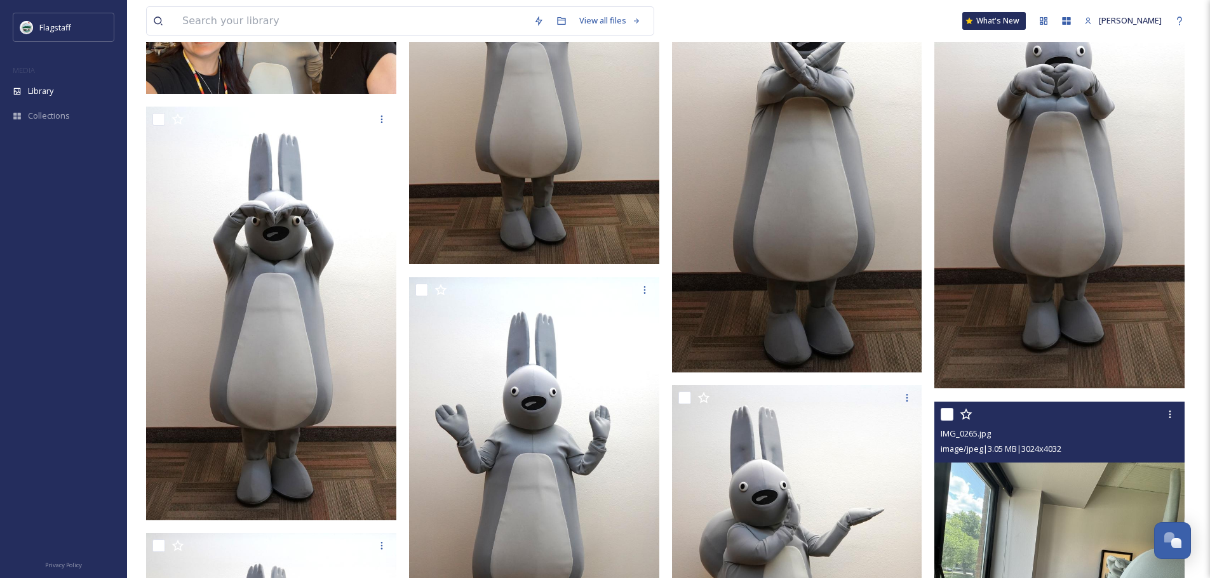
scroll to position [0, 0]
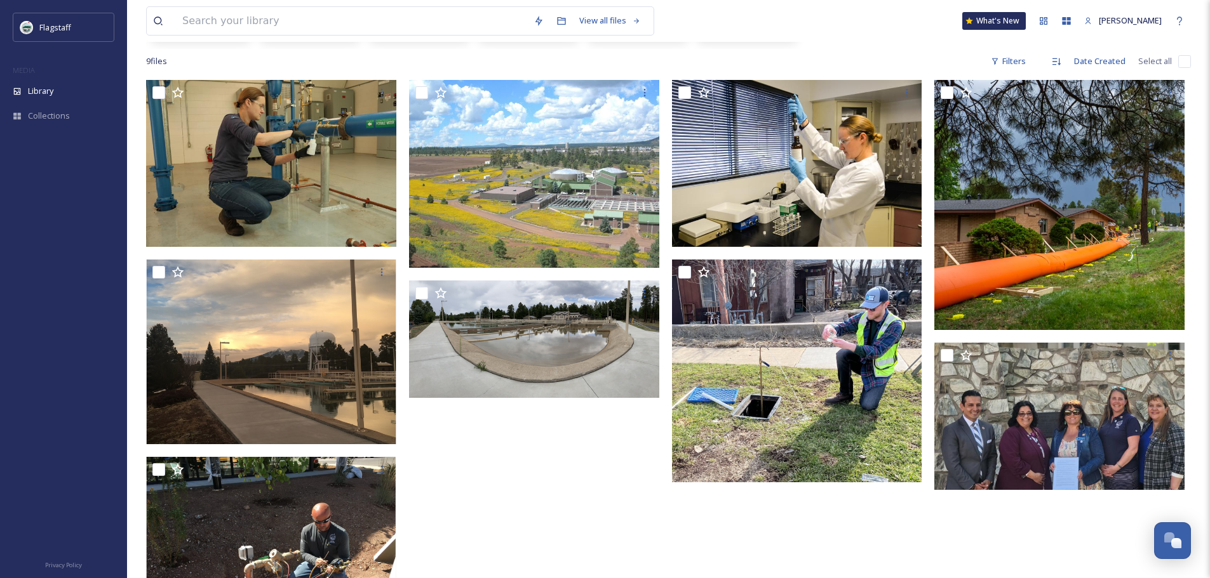
scroll to position [249, 0]
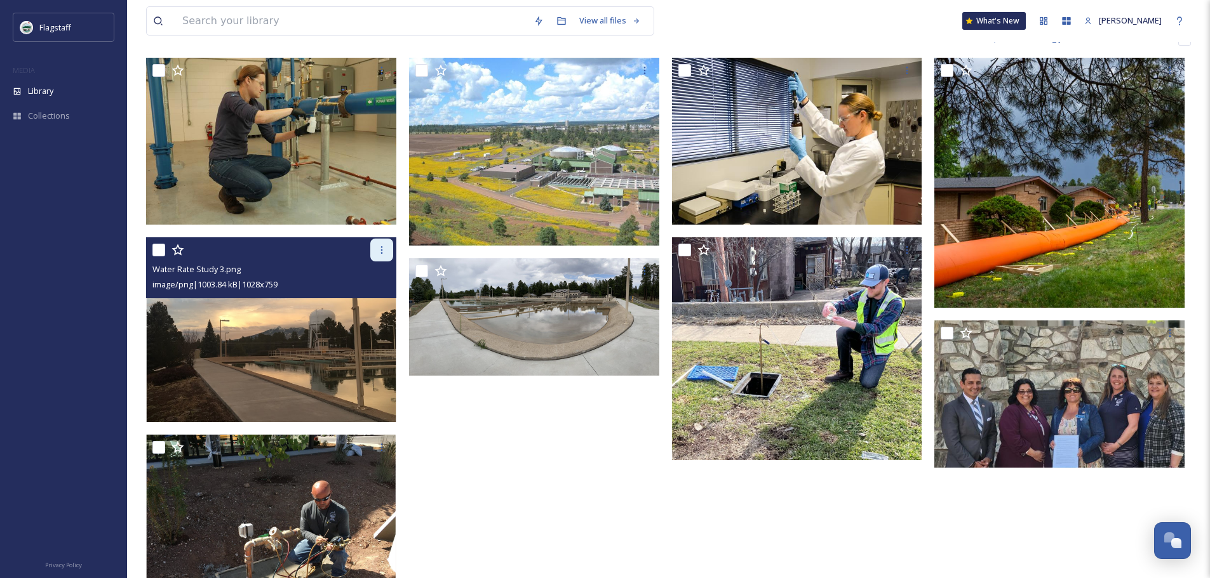
click at [380, 250] on icon at bounding box center [382, 250] width 10 height 10
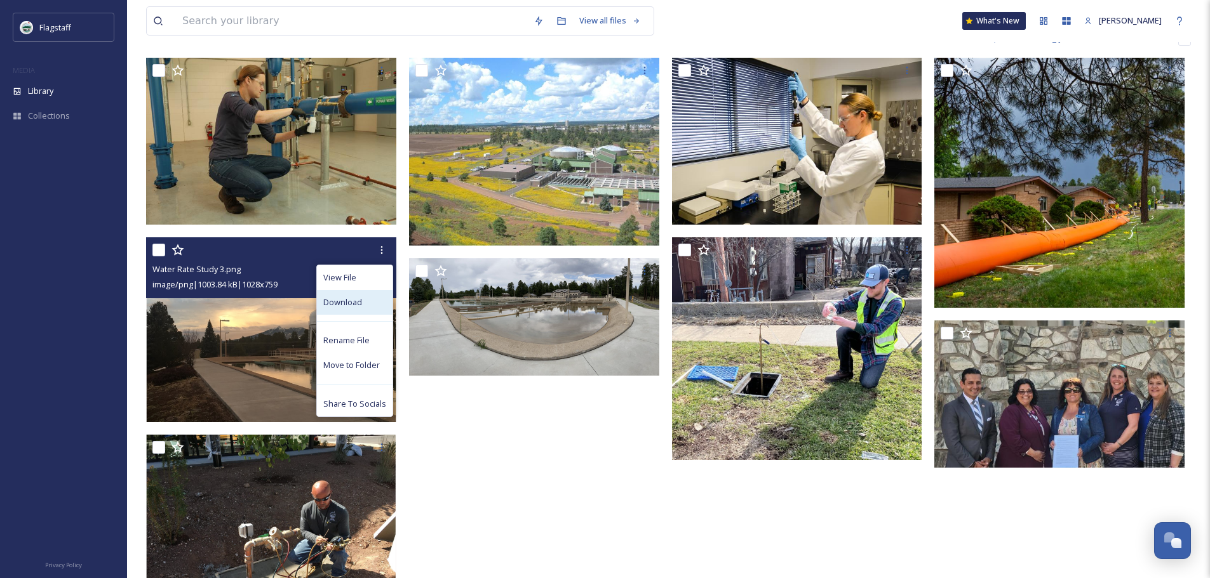
click at [362, 298] on span "Download" at bounding box center [342, 303] width 39 height 12
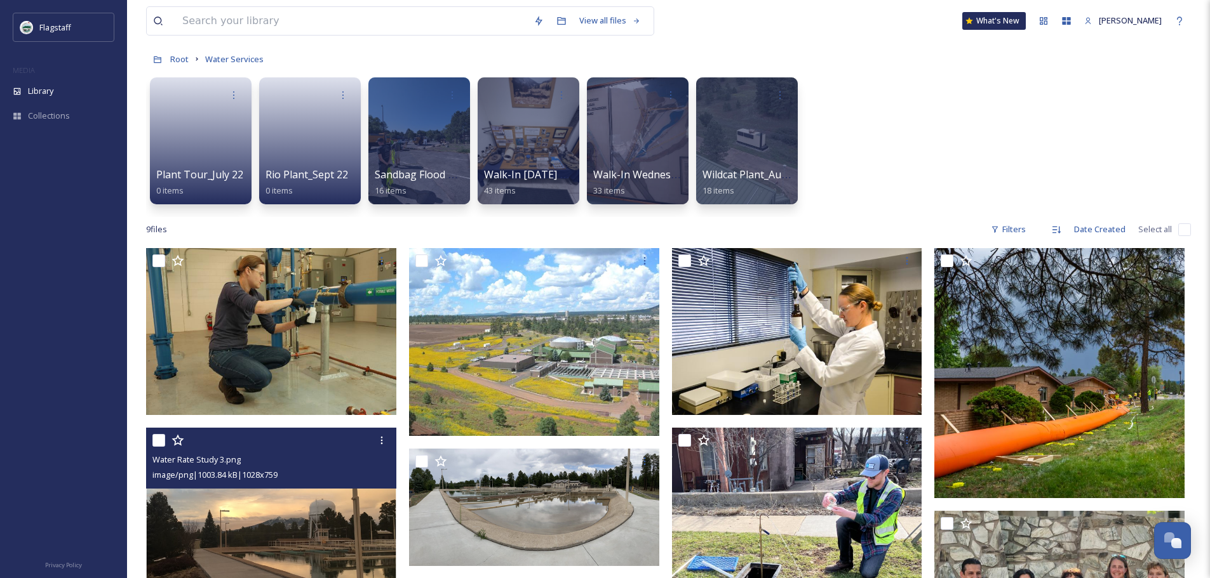
scroll to position [0, 0]
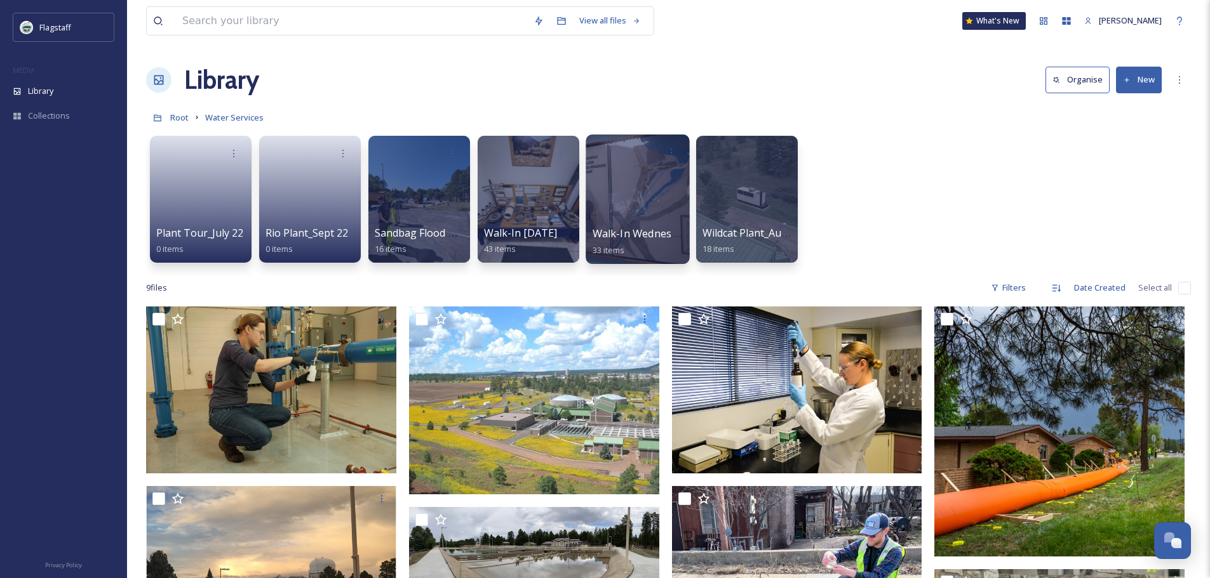
click at [615, 211] on div at bounding box center [637, 200] width 104 height 130
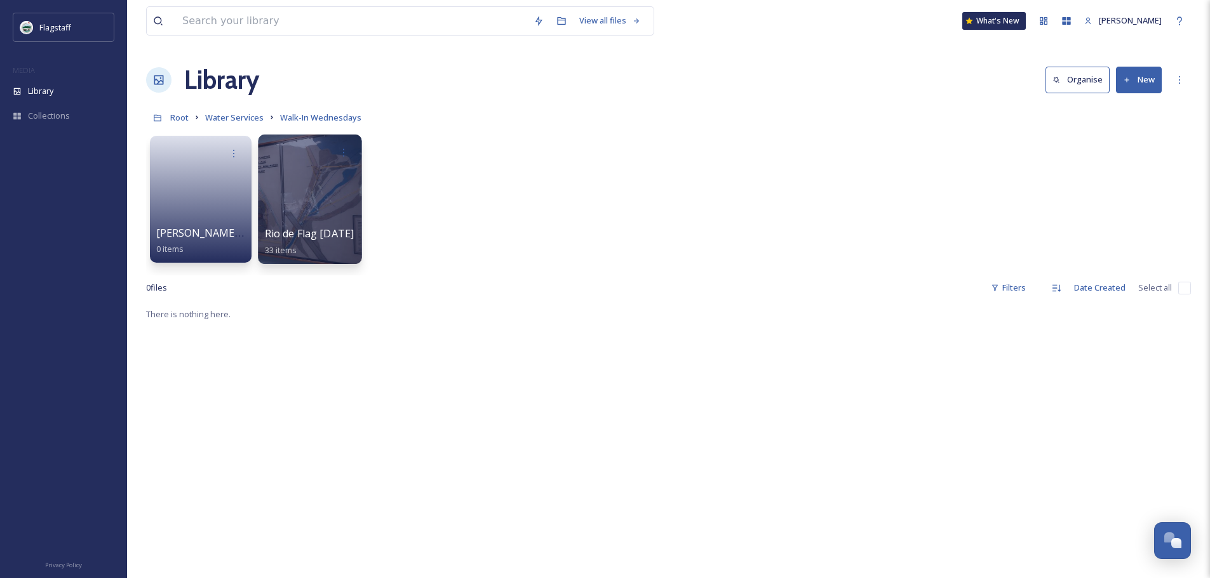
click at [344, 201] on div at bounding box center [310, 200] width 104 height 130
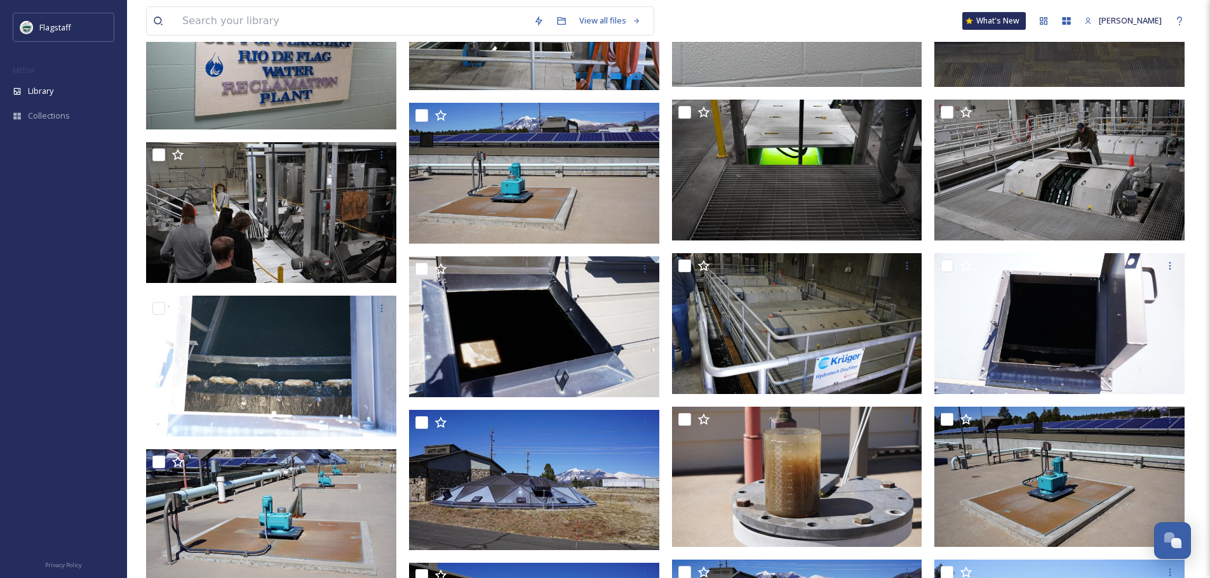
scroll to position [530, 0]
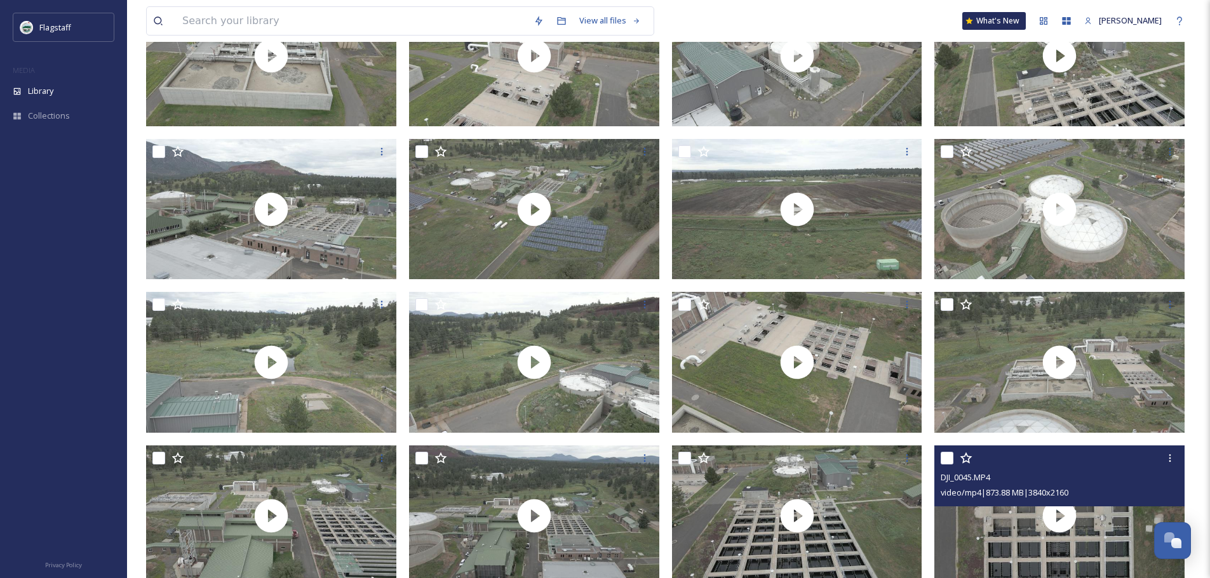
scroll to position [371, 0]
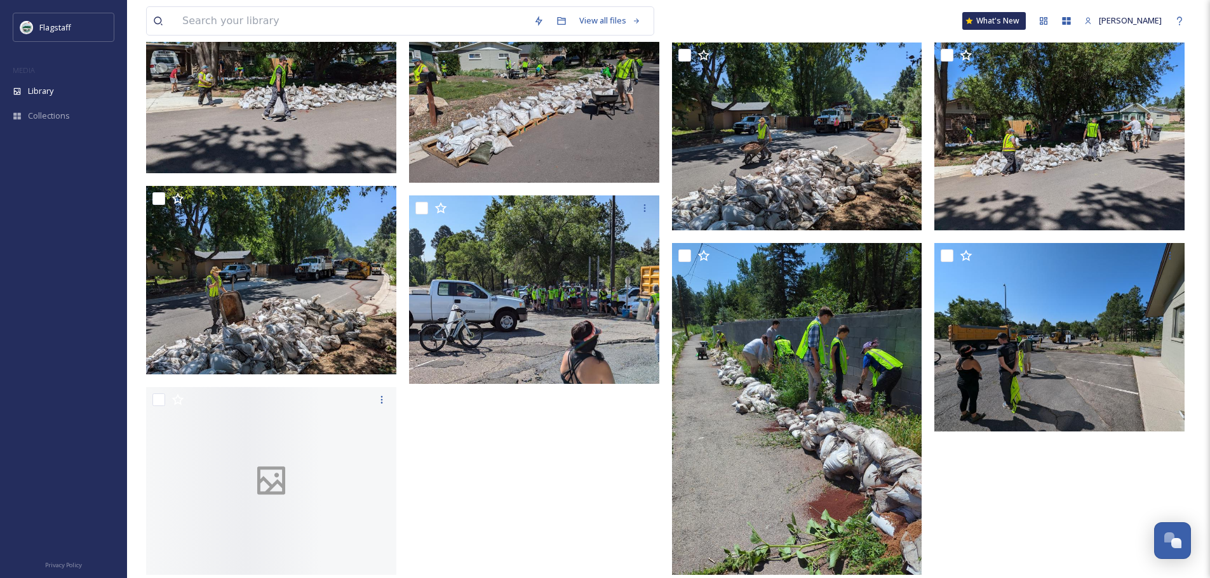
scroll to position [552, 0]
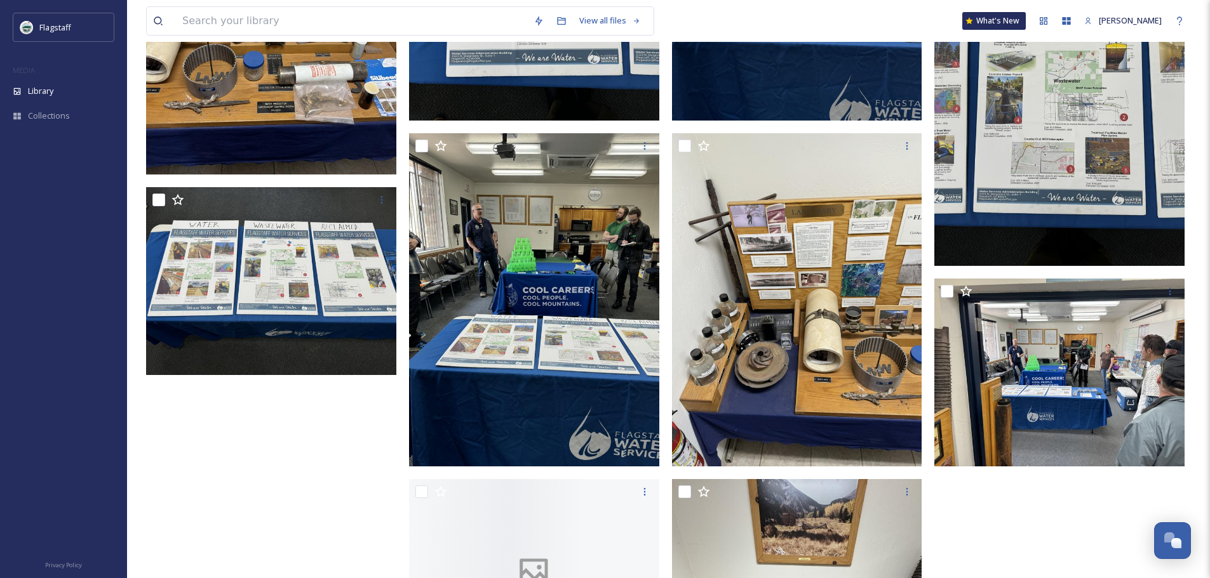
scroll to position [2975, 0]
